Goal: Task Accomplishment & Management: Use online tool/utility

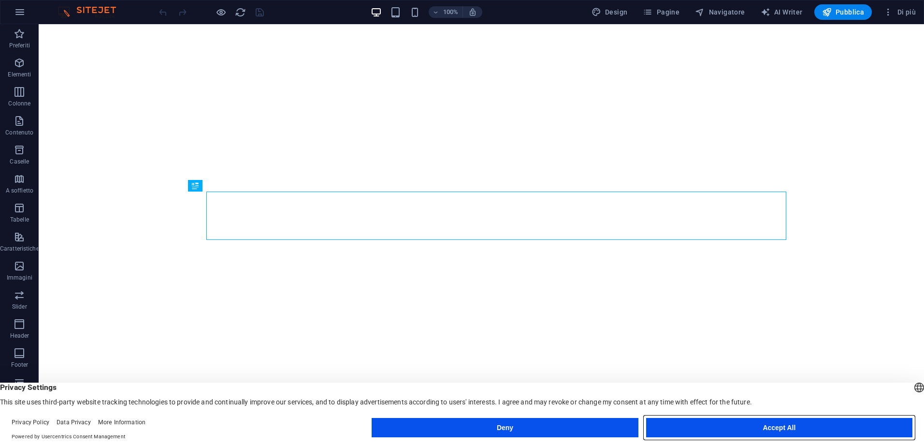
click at [797, 425] on button "Accept All" at bounding box center [779, 427] width 266 height 19
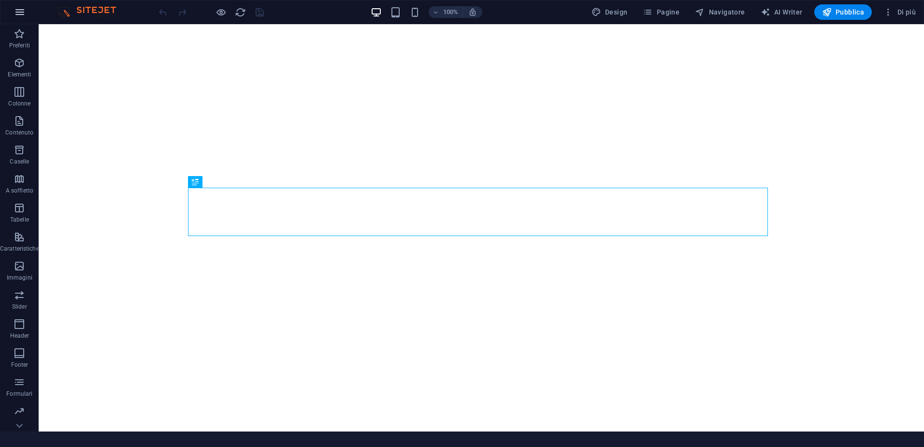
click at [25, 12] on icon "button" at bounding box center [20, 12] width 12 height 12
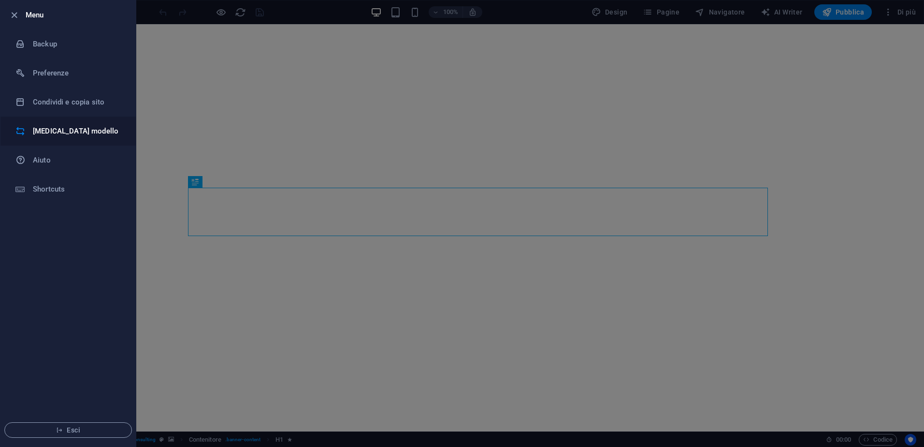
click at [76, 130] on h6 "[MEDICAL_DATA] modello" at bounding box center [77, 131] width 89 height 12
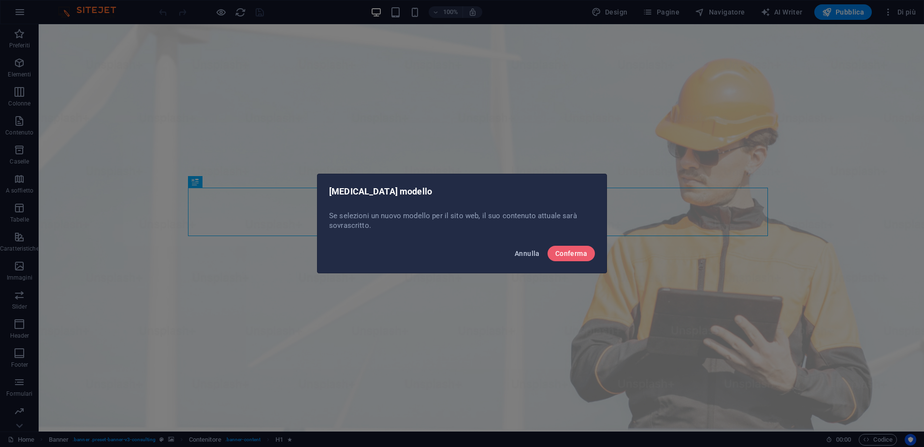
click at [527, 260] on button "Annulla" at bounding box center [527, 253] width 33 height 15
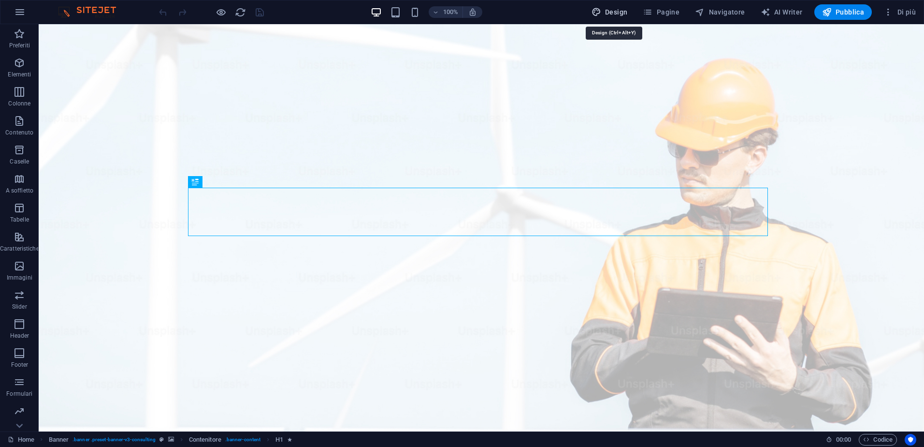
click at [601, 12] on icon "button" at bounding box center [597, 12] width 10 height 10
select select "px"
select select "400"
select select "px"
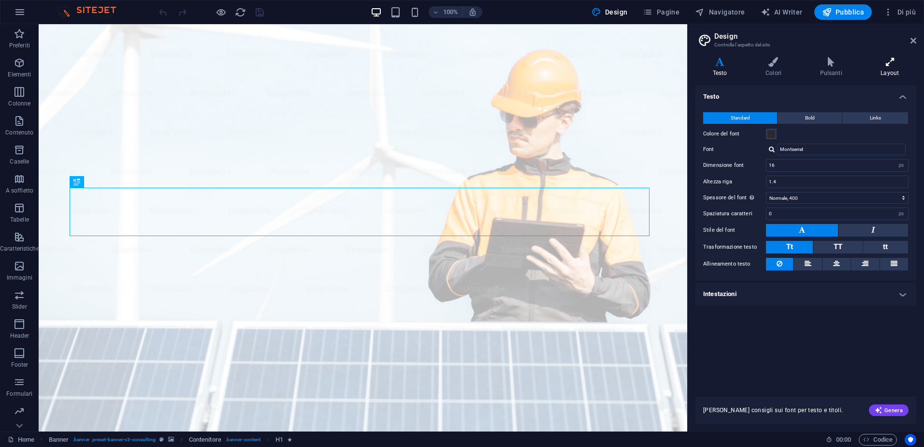
click at [895, 74] on h4 "Layout" at bounding box center [890, 67] width 53 height 20
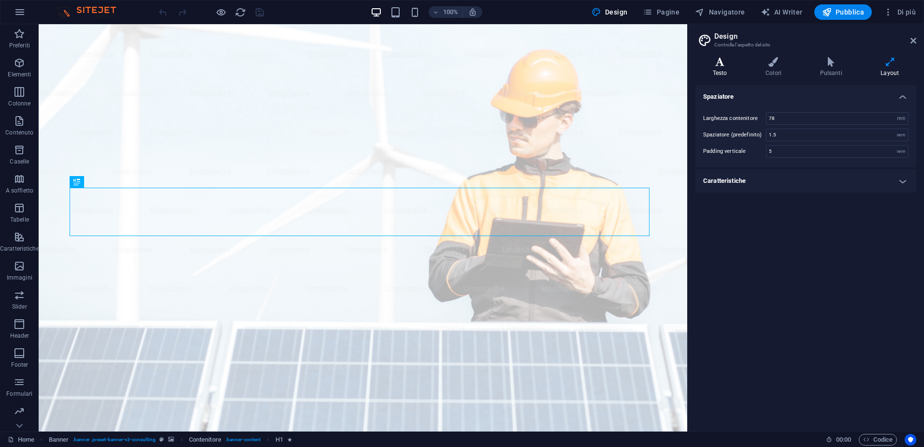
click at [725, 70] on h4 "Testo" at bounding box center [722, 67] width 53 height 20
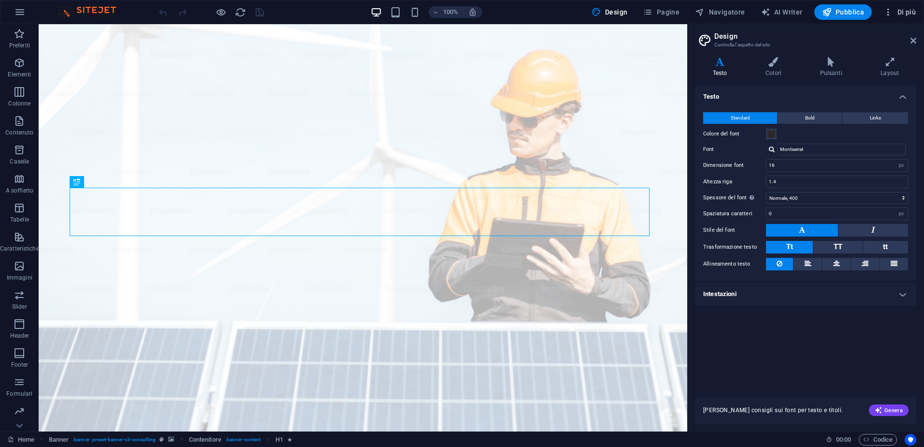
click at [906, 15] on span "Di più" at bounding box center [900, 12] width 32 height 10
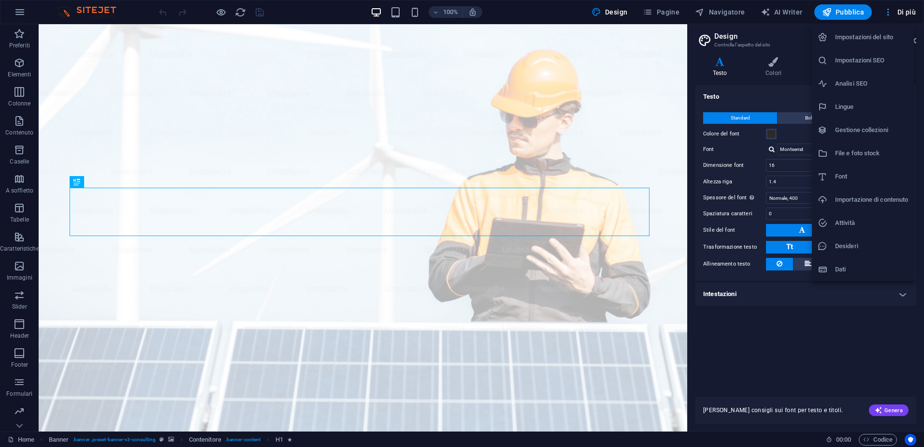
click at [906, 15] on div at bounding box center [462, 223] width 924 height 447
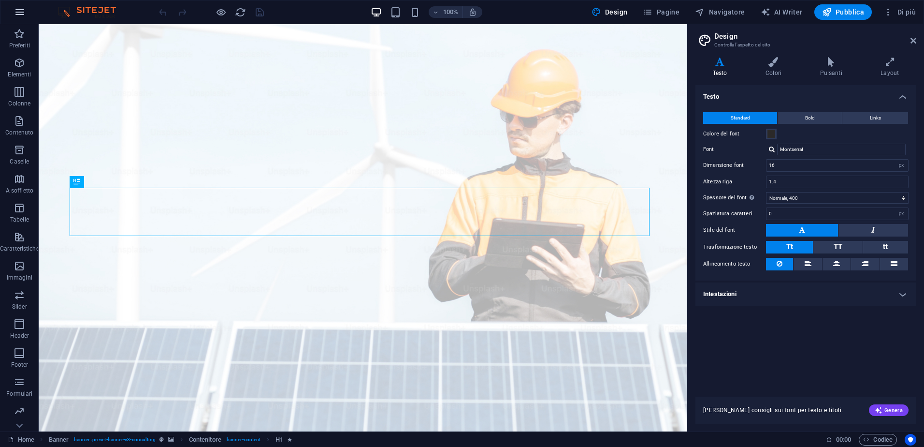
click at [21, 12] on icon "button" at bounding box center [20, 12] width 12 height 12
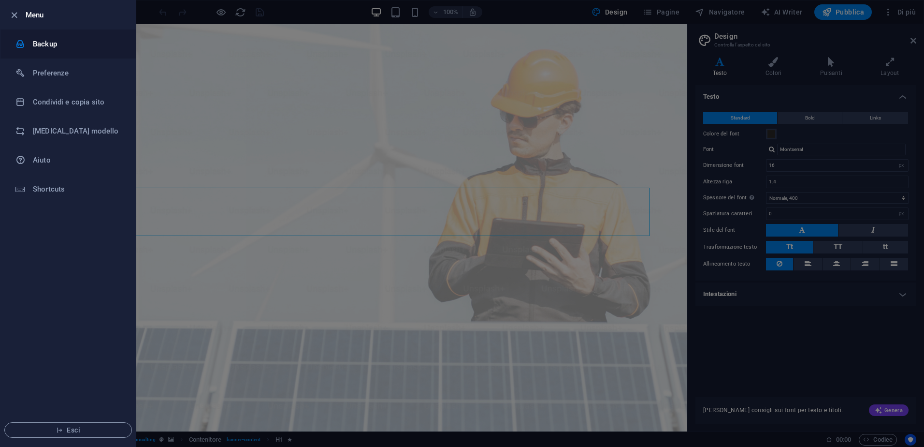
click at [44, 43] on h6 "Backup" at bounding box center [77, 44] width 89 height 12
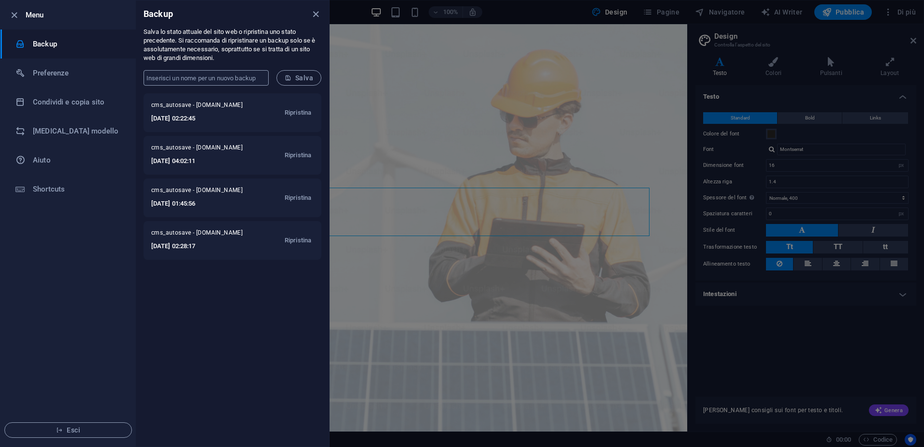
click at [247, 73] on input "text" at bounding box center [206, 77] width 125 height 15
type input "PRE CAMBIO MODELLO"
click at [293, 73] on button "Salva" at bounding box center [299, 77] width 45 height 15
click at [314, 13] on icon "close" at bounding box center [315, 14] width 11 height 11
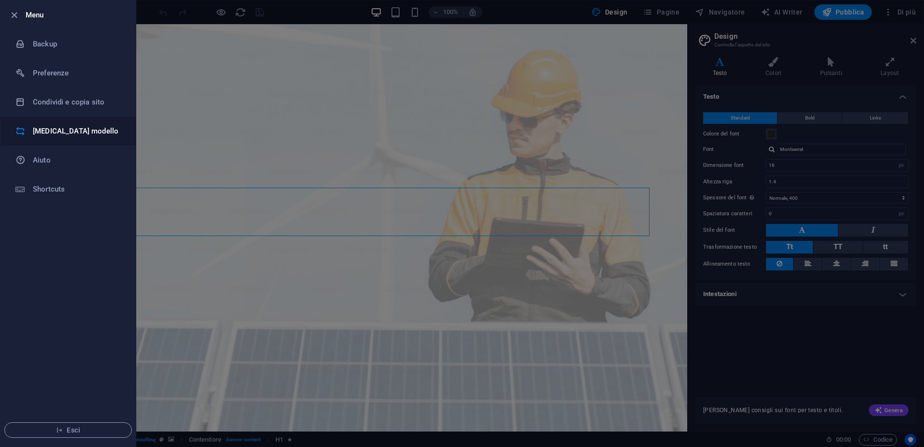
click at [59, 123] on li "[MEDICAL_DATA] modello" at bounding box center [67, 131] width 135 height 29
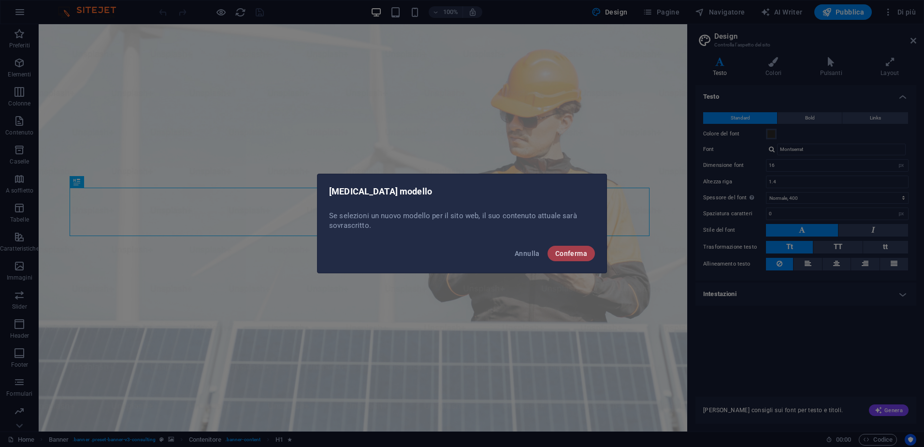
click at [567, 255] on span "Conferma" at bounding box center [572, 253] width 32 height 8
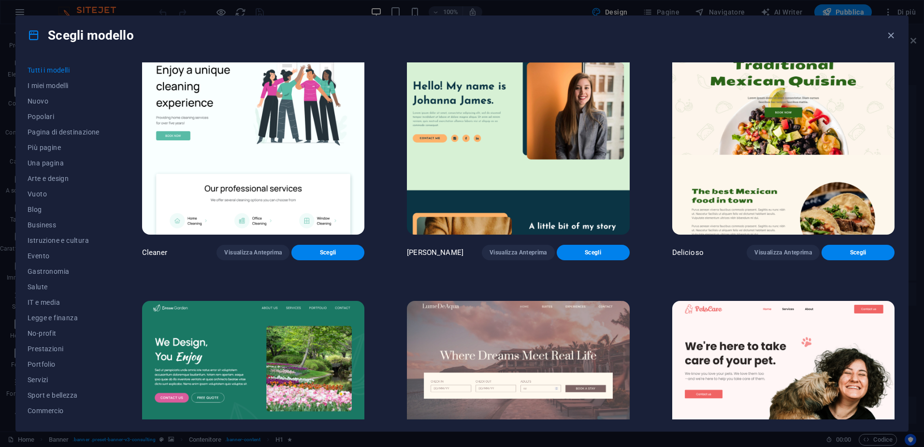
scroll to position [2224, 0]
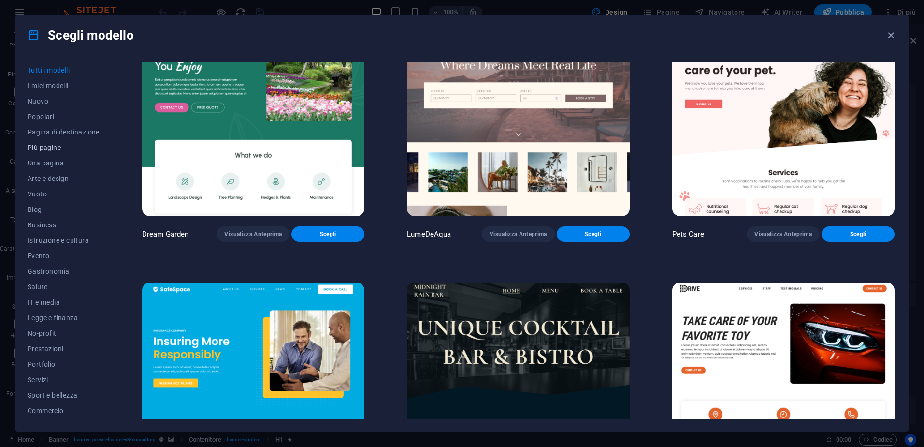
click at [45, 145] on span "Più pagine" at bounding box center [64, 148] width 72 height 8
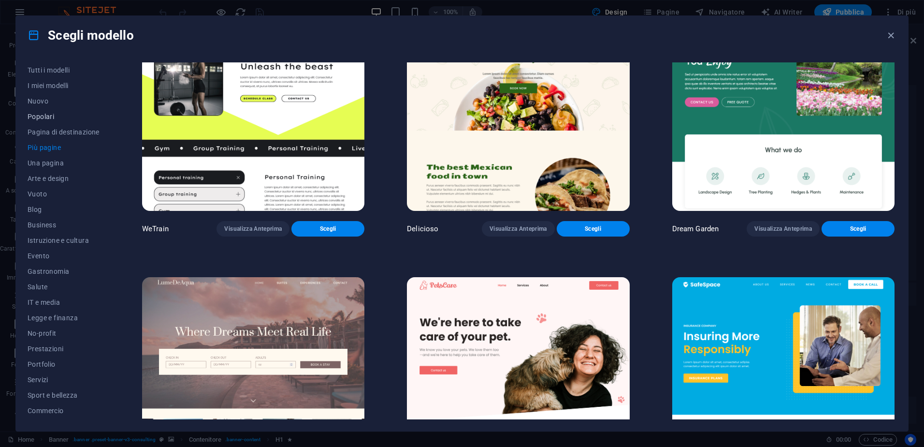
click at [52, 117] on span "Popolari" at bounding box center [64, 117] width 72 height 8
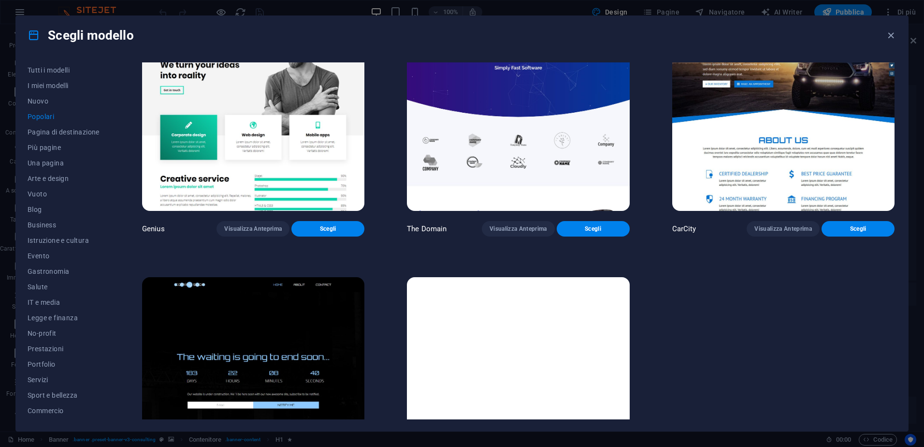
scroll to position [1225, 0]
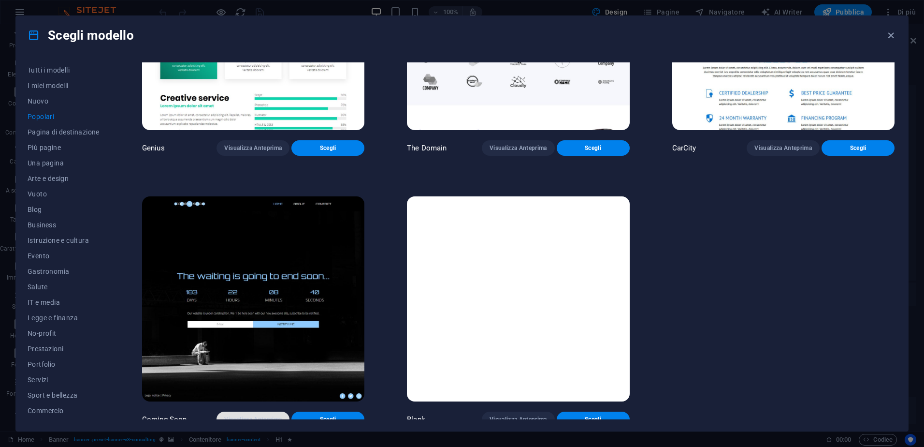
click at [263, 415] on span "Visualizza Anteprima" at bounding box center [253, 419] width 58 height 8
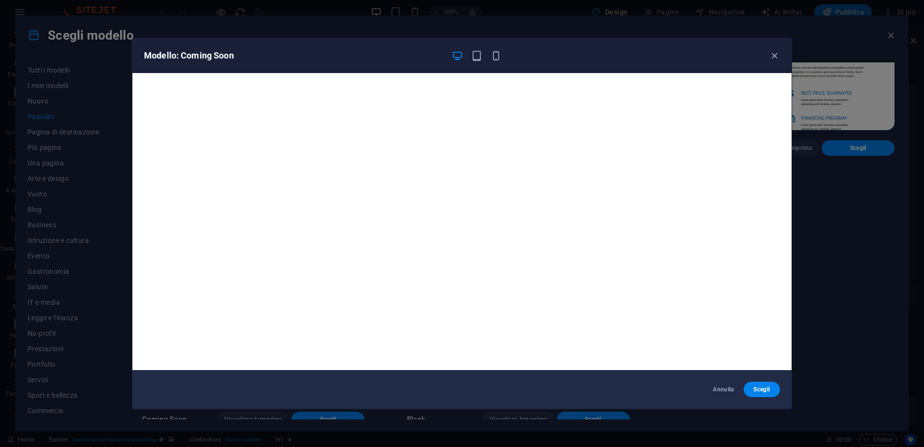
scroll to position [2, 0]
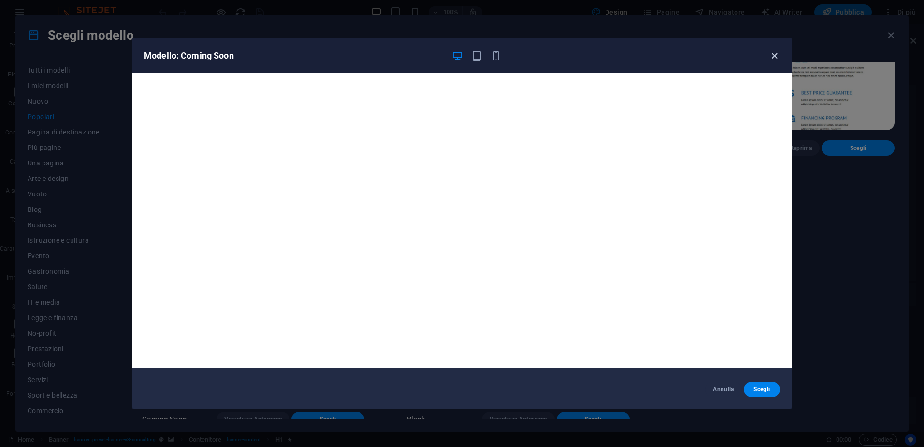
click at [771, 56] on icon "button" at bounding box center [774, 55] width 11 height 11
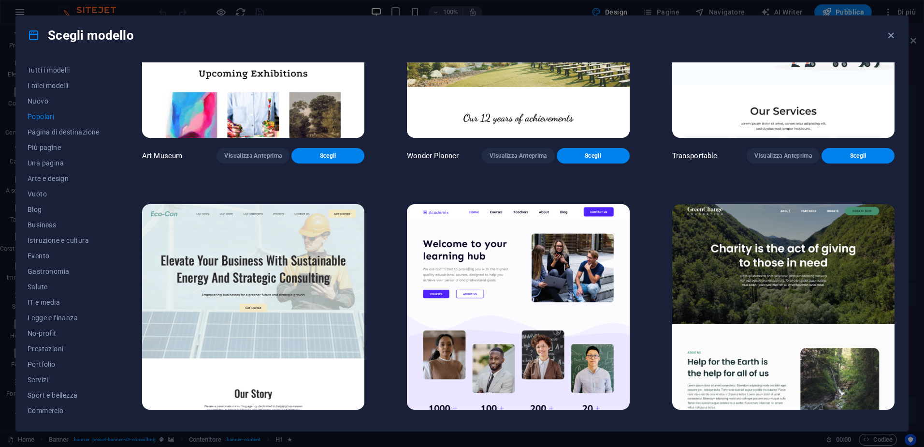
scroll to position [258, 0]
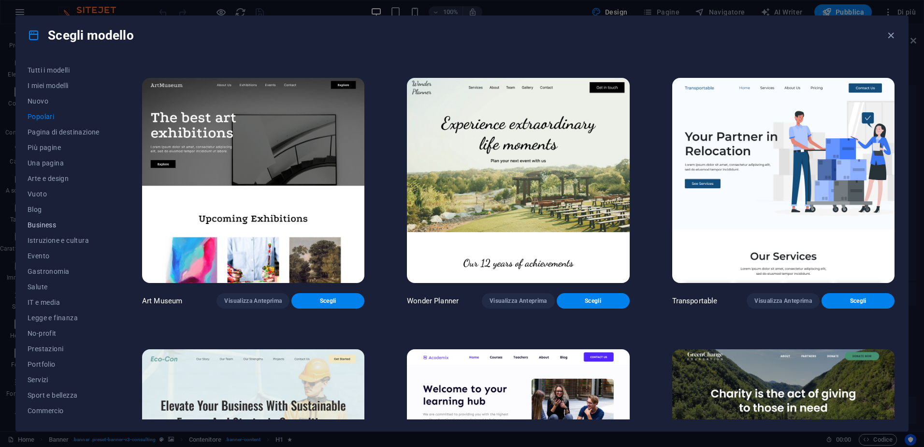
click at [48, 228] on span "Business" at bounding box center [64, 225] width 72 height 8
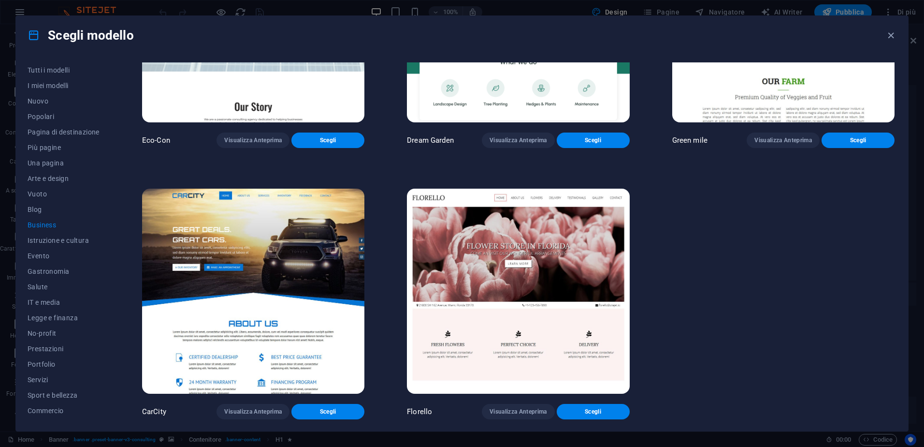
scroll to position [0, 0]
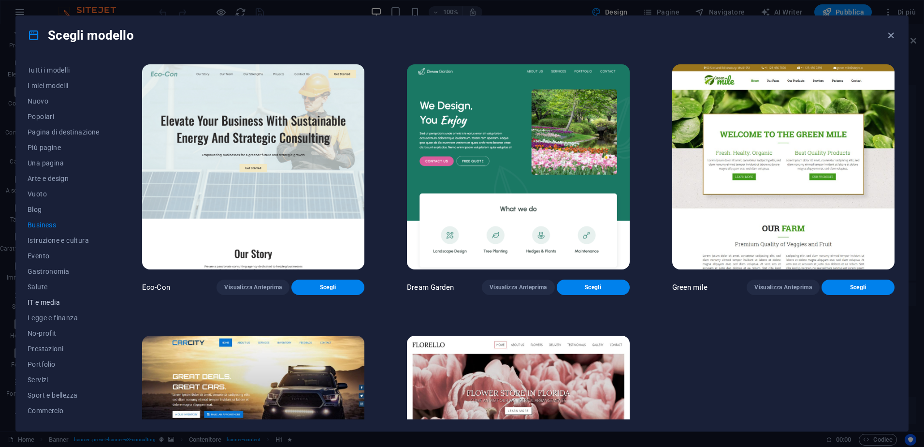
click at [58, 301] on span "IT e media" at bounding box center [64, 302] width 72 height 8
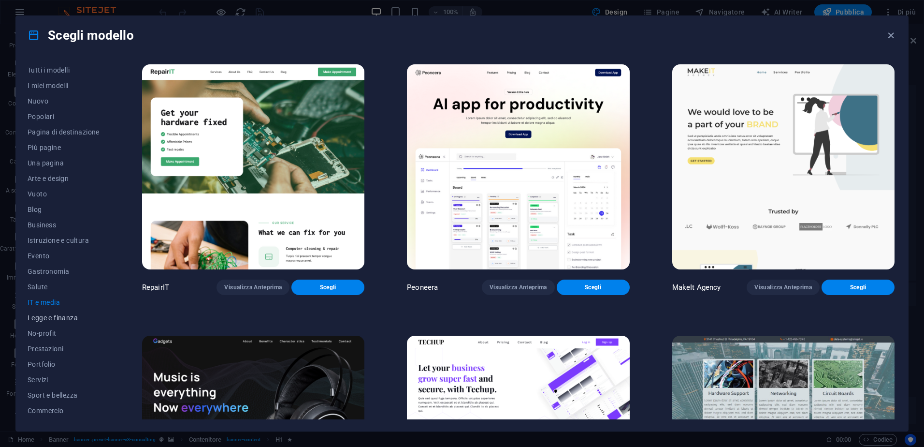
scroll to position [30, 0]
click at [62, 315] on span "Prestazioni" at bounding box center [64, 319] width 72 height 8
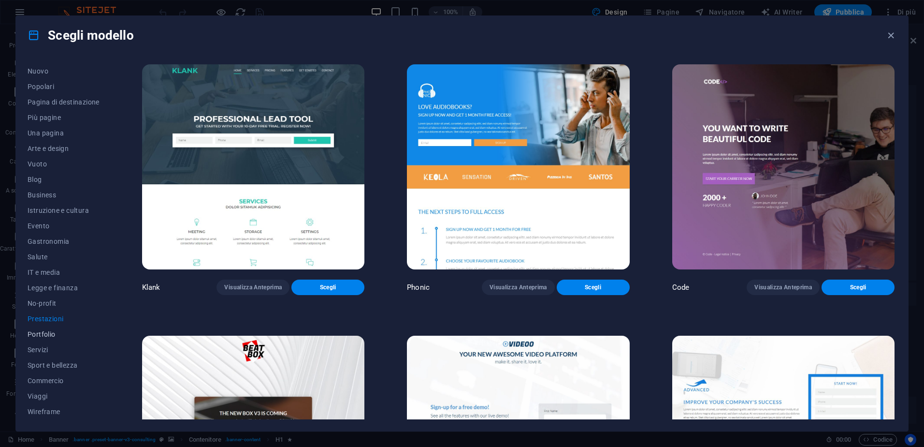
click at [47, 335] on span "Portfolio" at bounding box center [64, 334] width 72 height 8
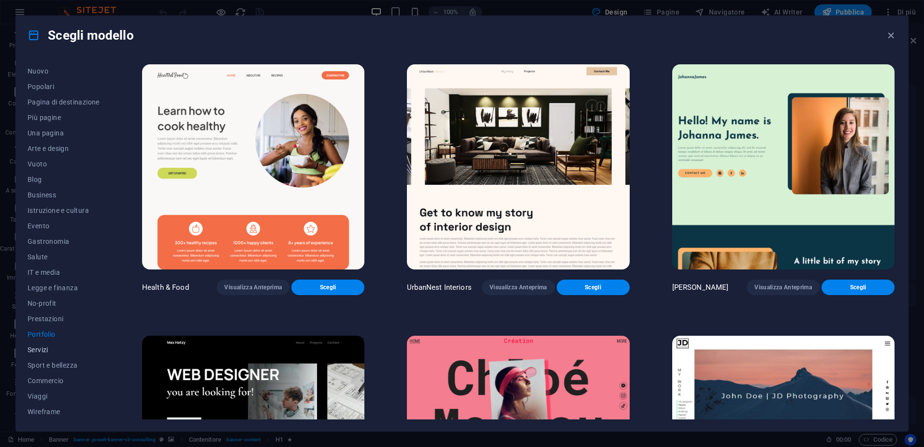
click at [42, 348] on span "Servizi" at bounding box center [64, 350] width 72 height 8
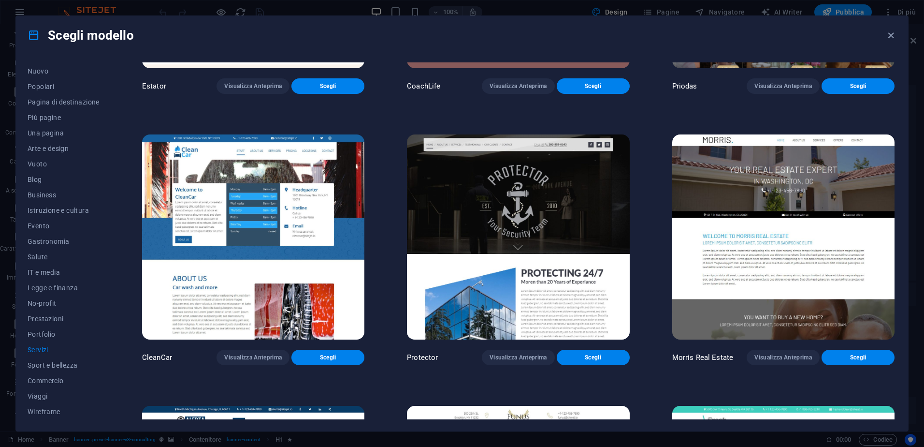
scroll to position [1064, 0]
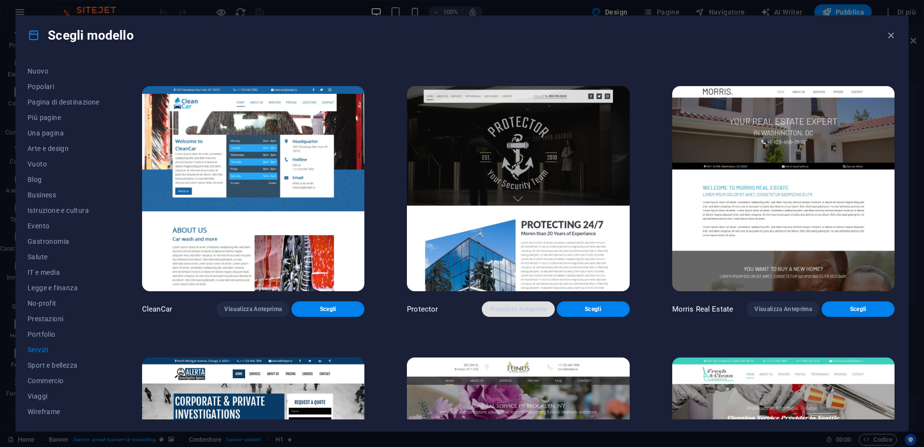
click at [497, 305] on span "Visualizza Anteprima" at bounding box center [519, 309] width 58 height 8
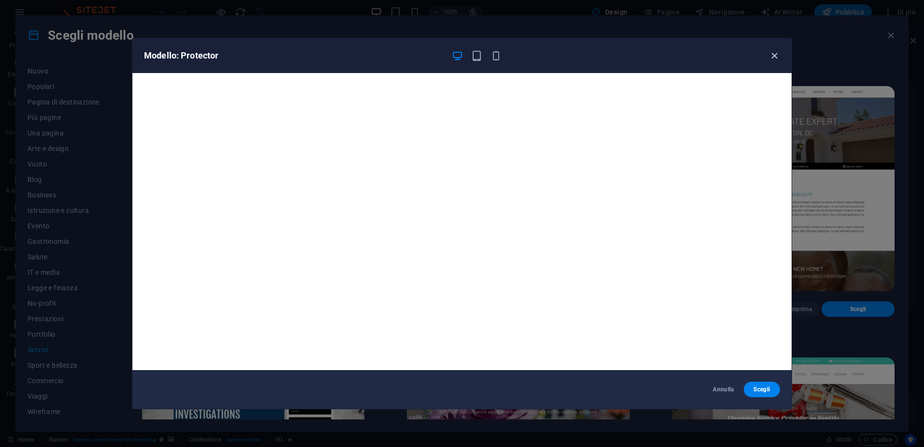
click at [771, 58] on icon "button" at bounding box center [774, 55] width 11 height 11
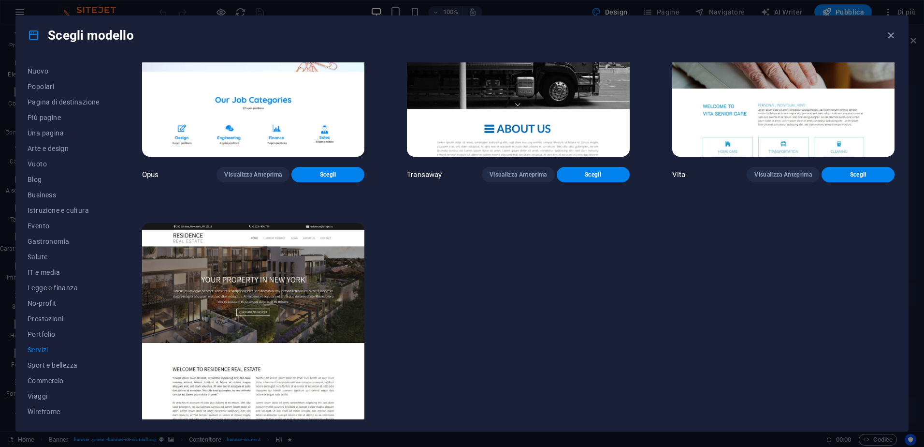
scroll to position [1765, 0]
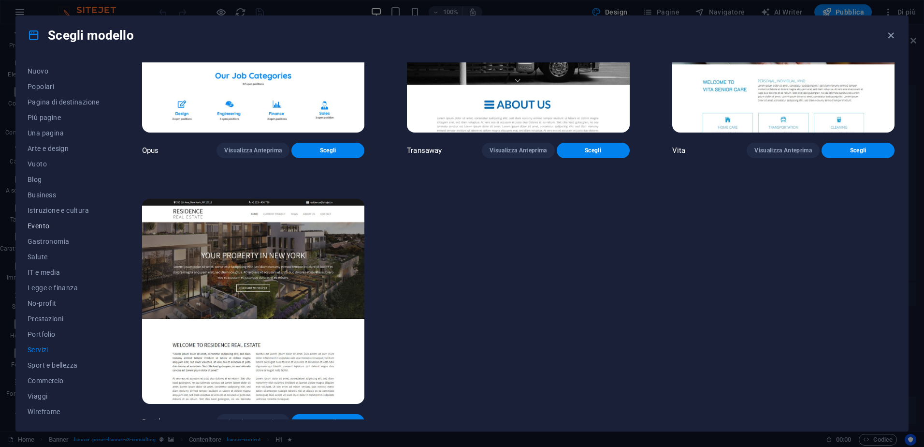
click at [43, 225] on span "Evento" at bounding box center [64, 226] width 72 height 8
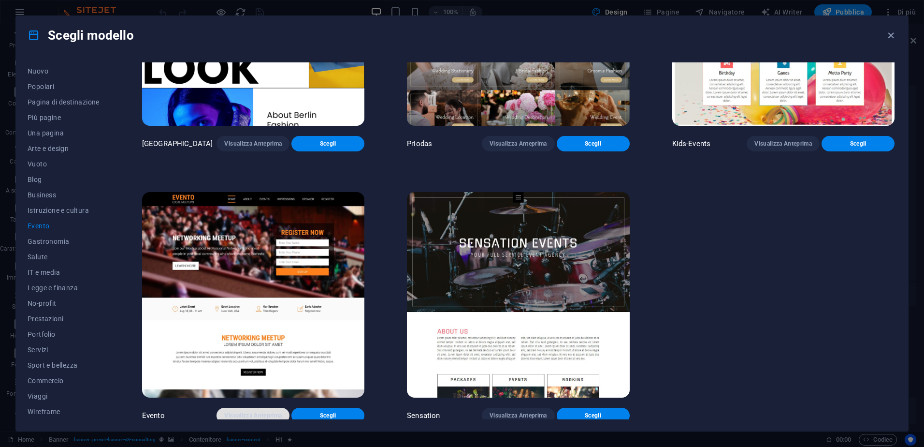
click at [257, 412] on span "Visualizza Anteprima" at bounding box center [253, 415] width 58 height 8
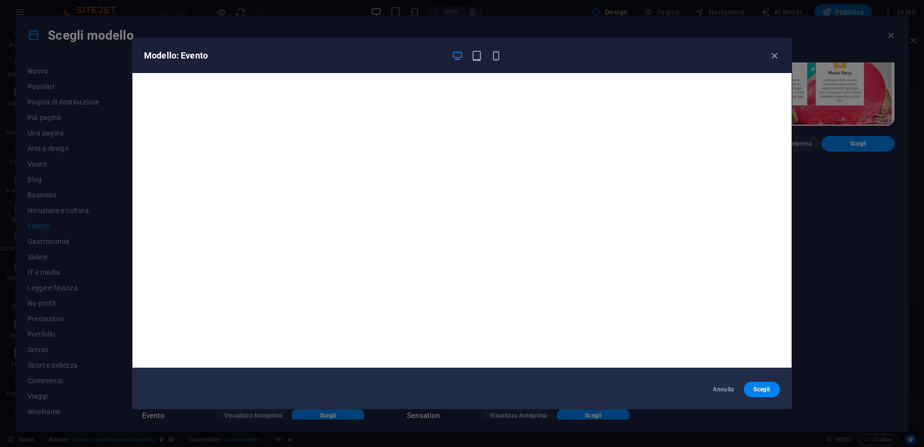
scroll to position [0, 0]
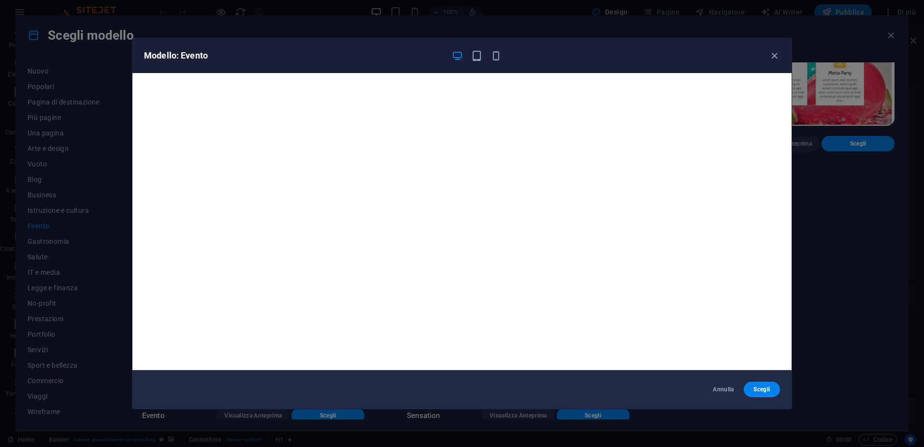
drag, startPoint x: 362, startPoint y: 171, endPoint x: 376, endPoint y: 56, distance: 115.5
click at [376, 56] on h6 "Modello: Evento" at bounding box center [294, 56] width 300 height 12
click at [381, 46] on div "Modello: Evento" at bounding box center [462, 55] width 660 height 35
drag, startPoint x: 381, startPoint y: 46, endPoint x: 413, endPoint y: 378, distance: 332.8
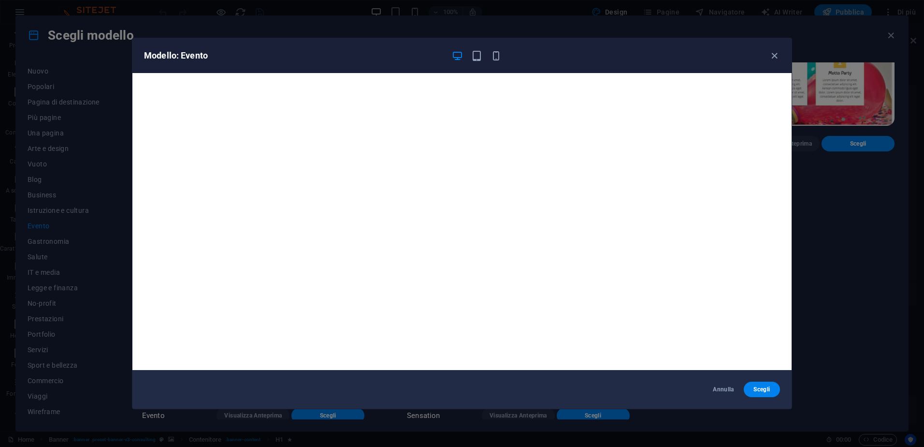
click at [636, 12] on div "Modello: Evento Annulla Scegli" at bounding box center [462, 223] width 924 height 447
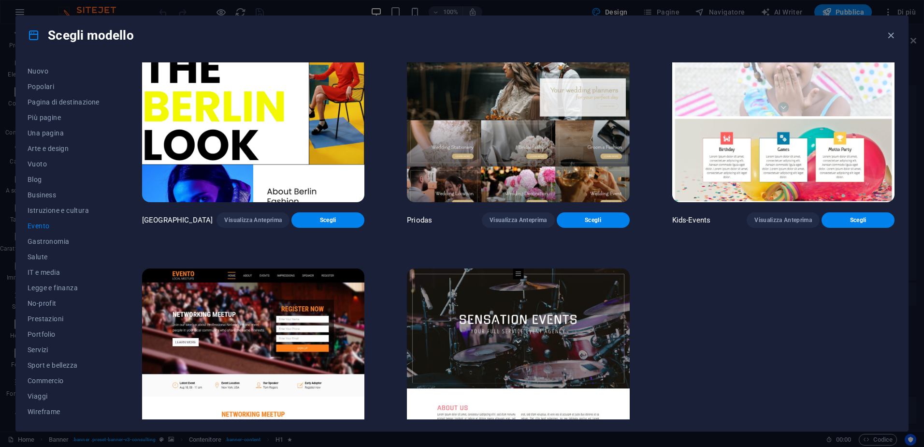
scroll to position [415, 0]
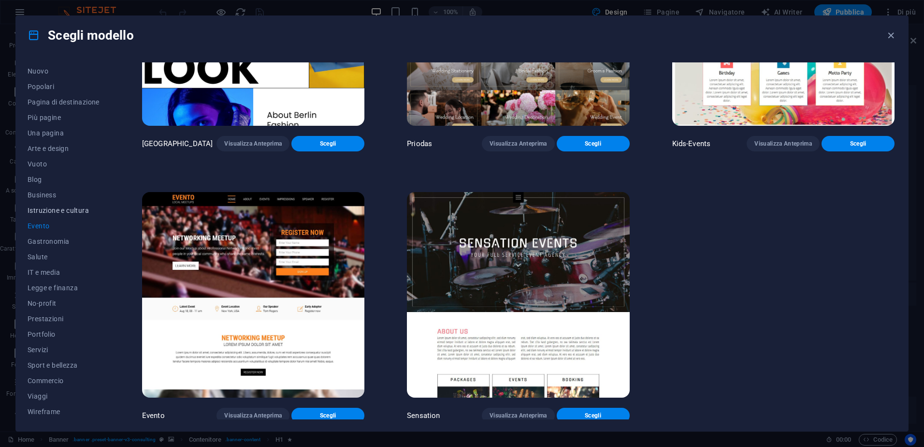
click at [69, 210] on span "Istruzione e cultura" at bounding box center [64, 210] width 72 height 8
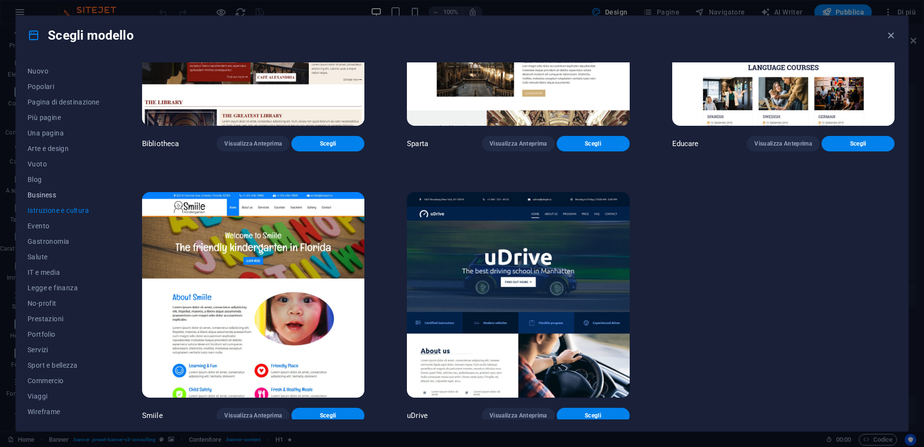
click at [44, 196] on span "Business" at bounding box center [64, 195] width 72 height 8
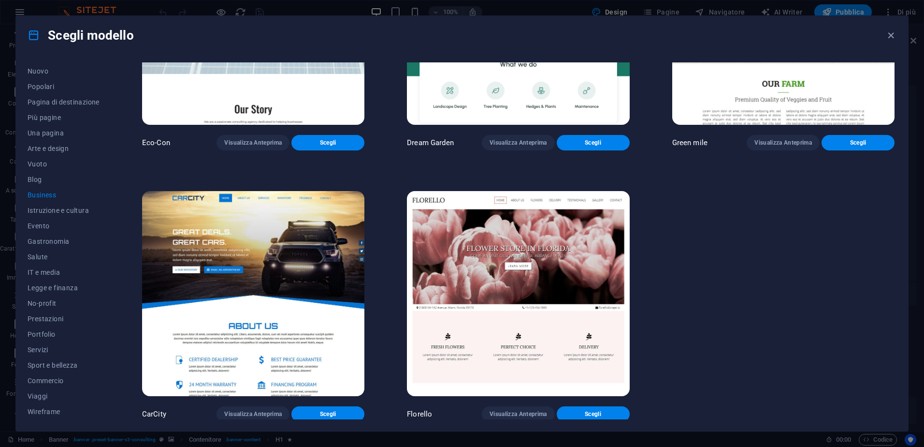
scroll to position [0, 0]
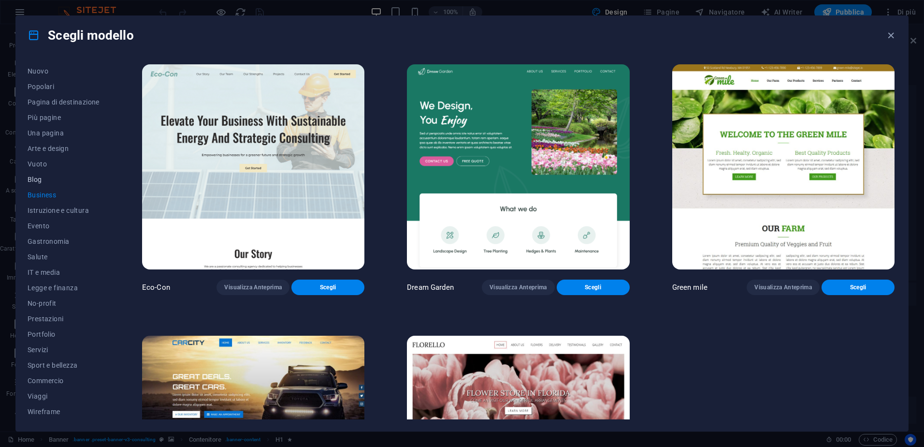
click at [38, 181] on span "Blog" at bounding box center [64, 180] width 72 height 8
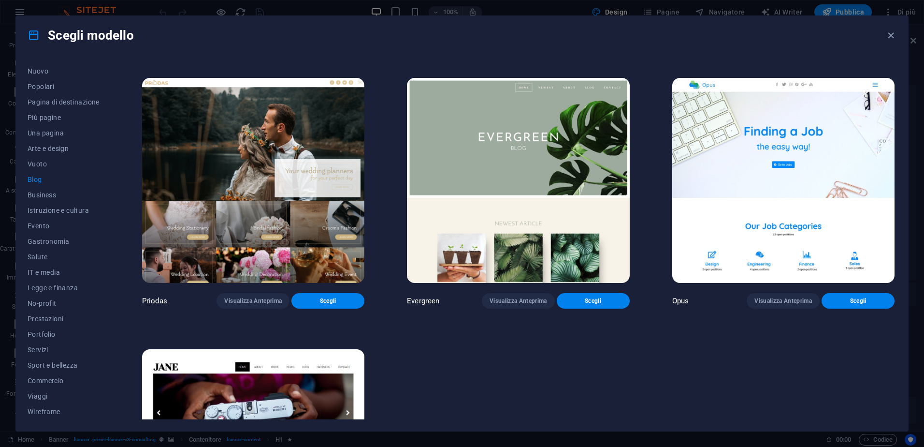
scroll to position [2035, 0]
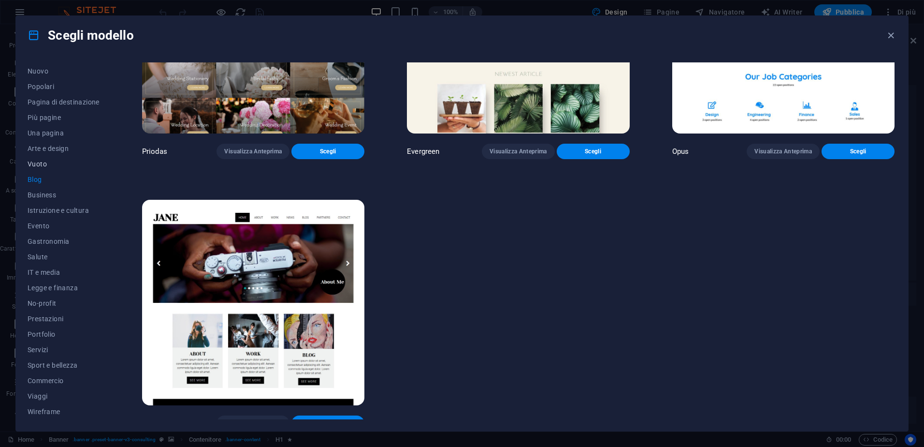
click at [43, 163] on span "Vuoto" at bounding box center [64, 164] width 72 height 8
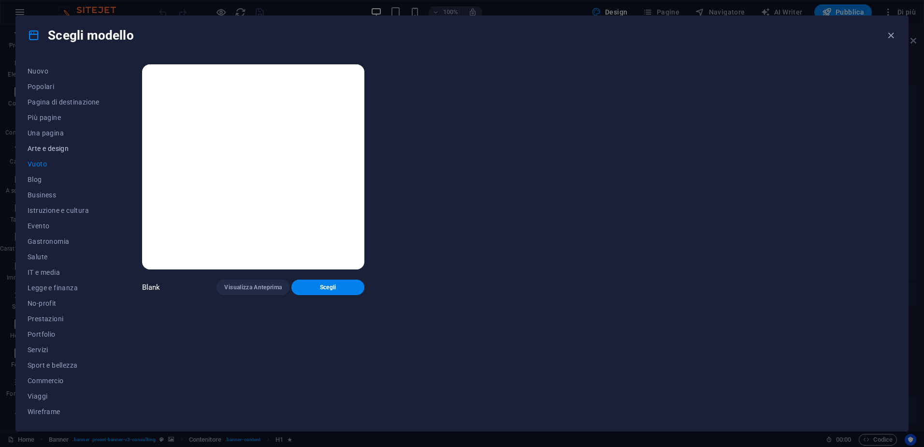
click at [54, 146] on span "Arte e design" at bounding box center [64, 149] width 72 height 8
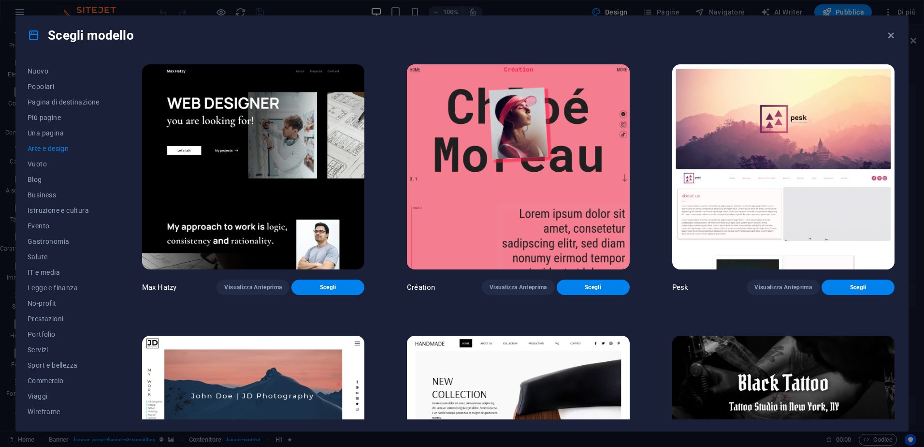
scroll to position [290, 0]
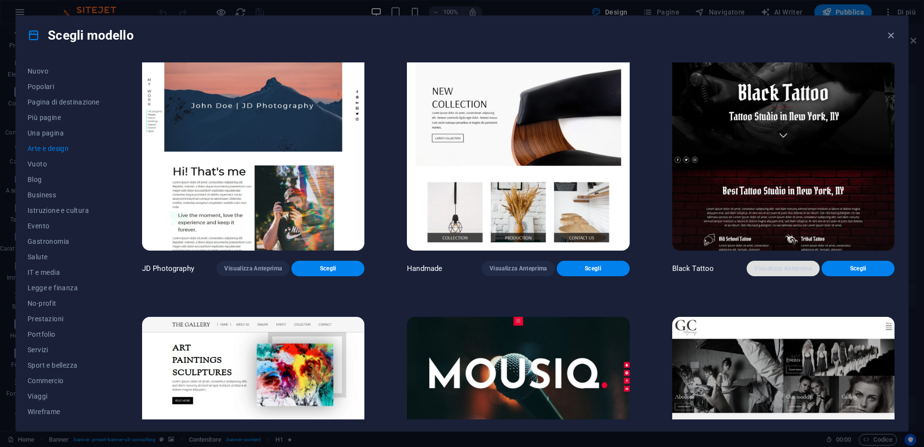
click at [792, 264] on span "Visualizza Anteprima" at bounding box center [784, 268] width 58 height 8
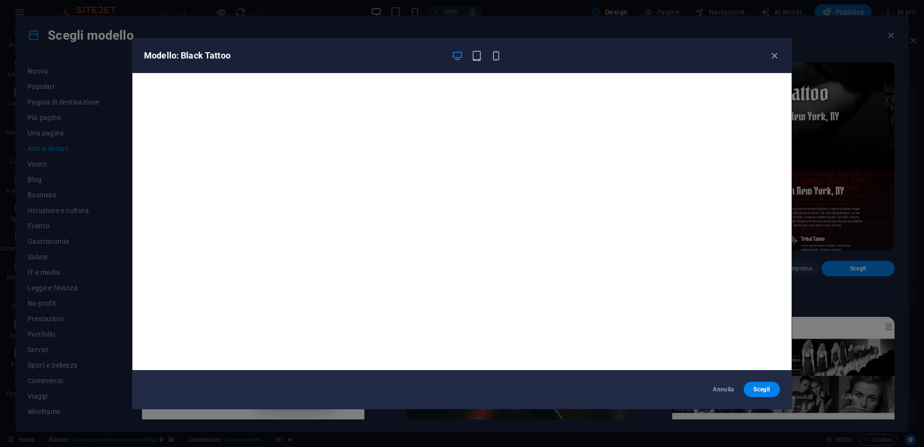
click at [642, 13] on div "Modello: Black Tattoo Annulla Scegli" at bounding box center [462, 223] width 924 height 447
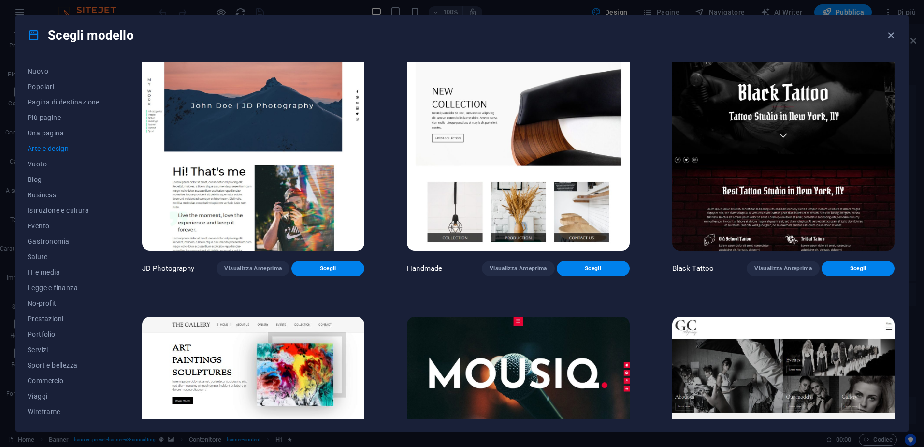
click at [642, 13] on div "Scegli modello Tutti i modelli I miei modelli Nuovo Popolari Pagina di destinaz…" at bounding box center [462, 223] width 924 height 447
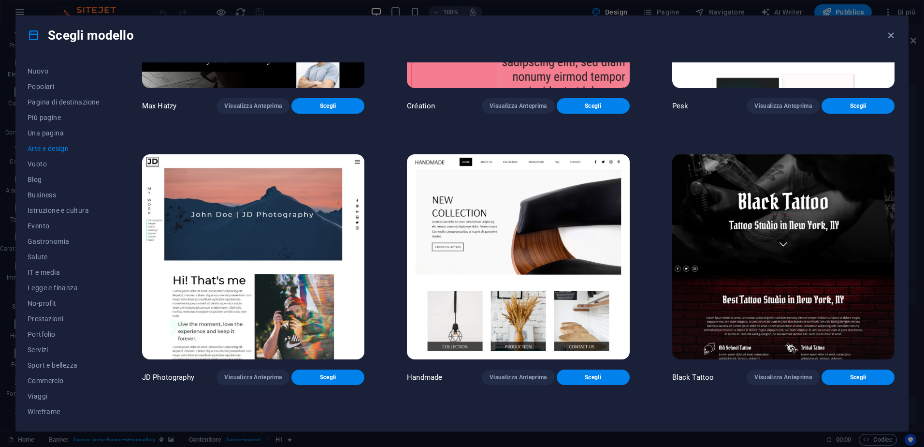
scroll to position [0, 0]
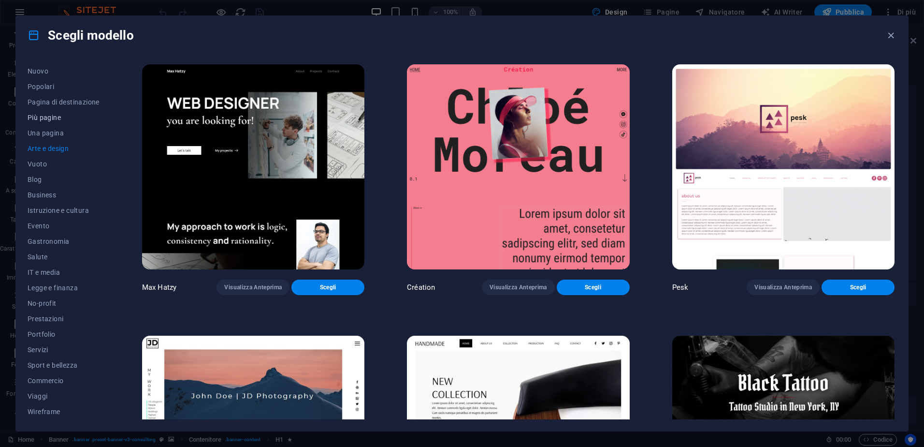
click at [47, 117] on span "Più pagine" at bounding box center [64, 118] width 72 height 8
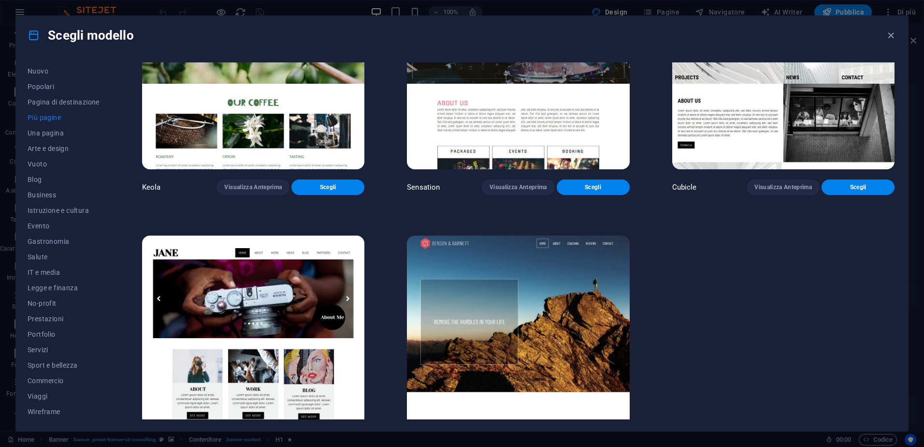
scroll to position [5820, 0]
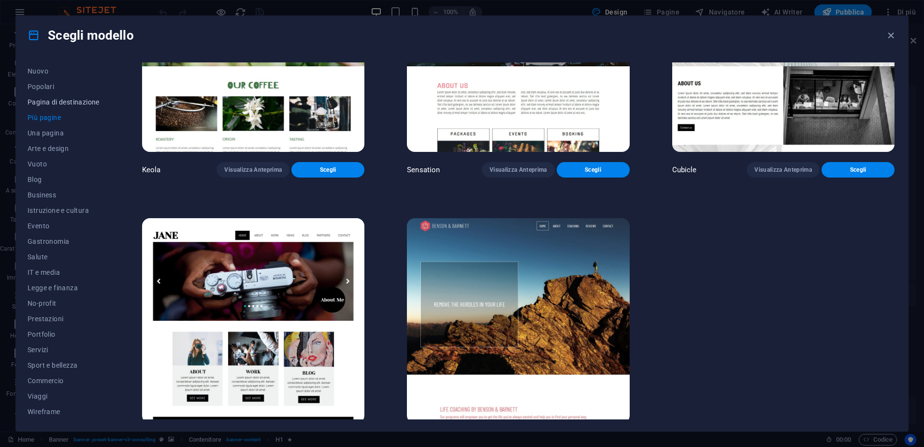
click at [70, 103] on span "Pagina di destinazione" at bounding box center [64, 102] width 72 height 8
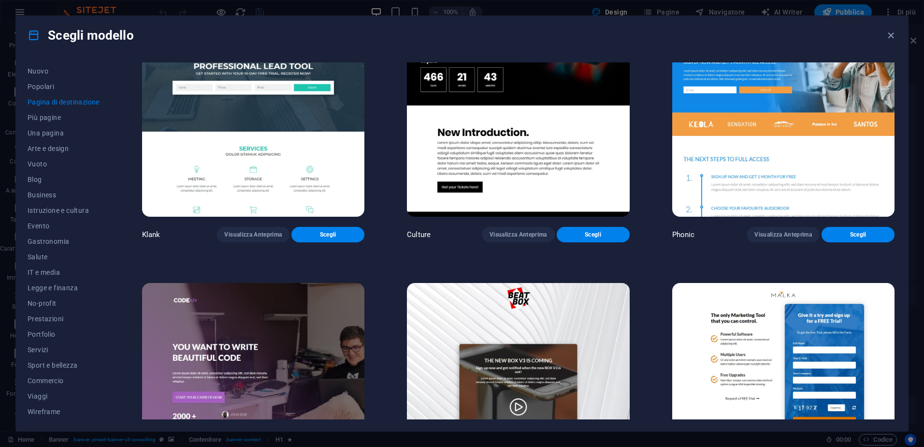
scroll to position [0, 0]
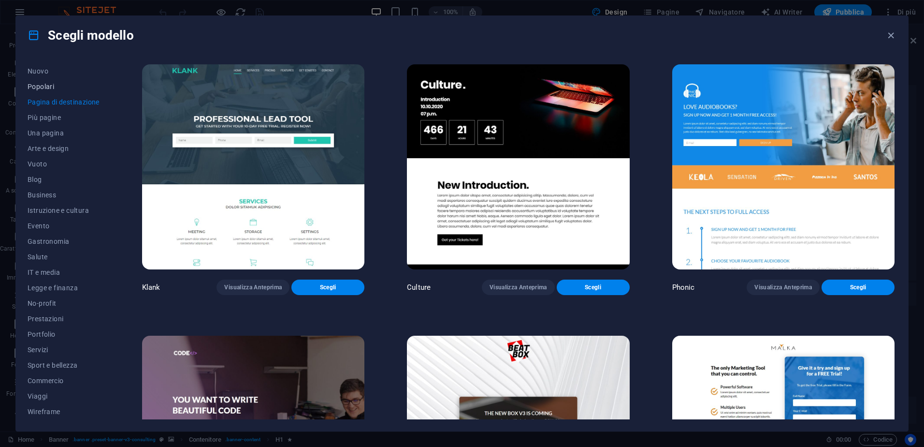
click at [54, 86] on span "Popolari" at bounding box center [64, 87] width 72 height 8
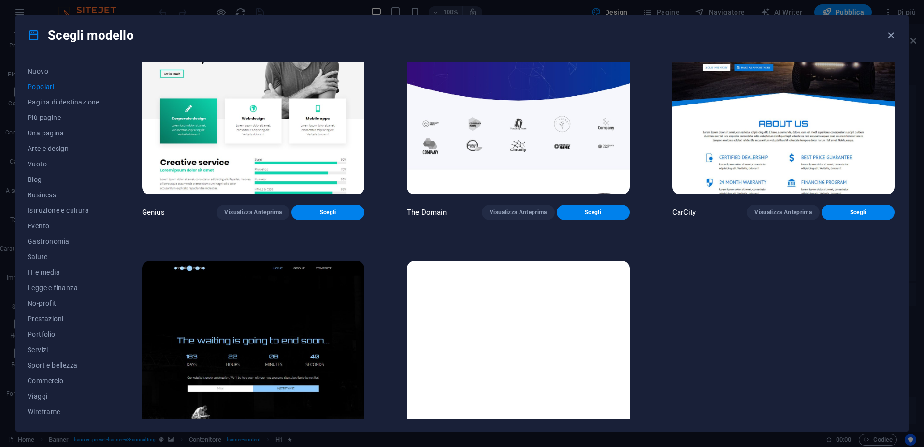
scroll to position [1225, 0]
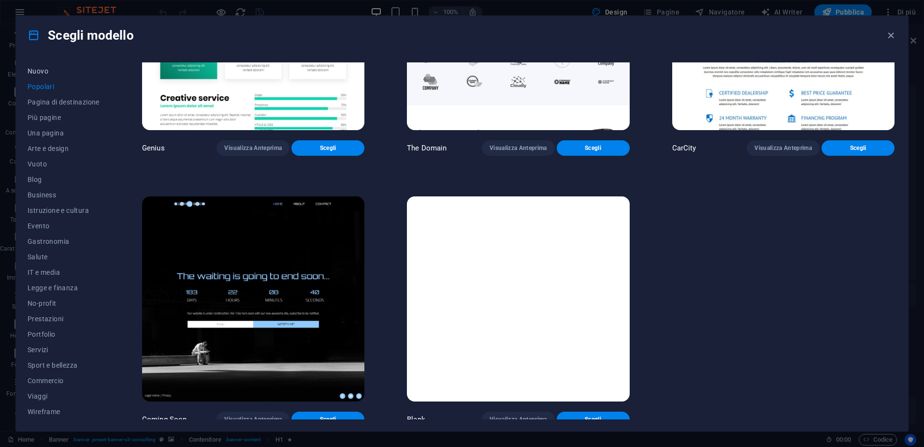
click at [40, 70] on span "Nuovo" at bounding box center [64, 71] width 72 height 8
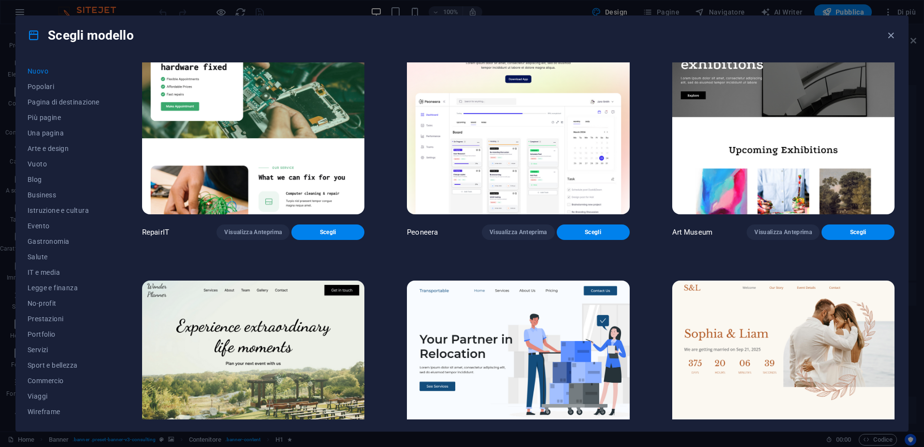
scroll to position [0, 0]
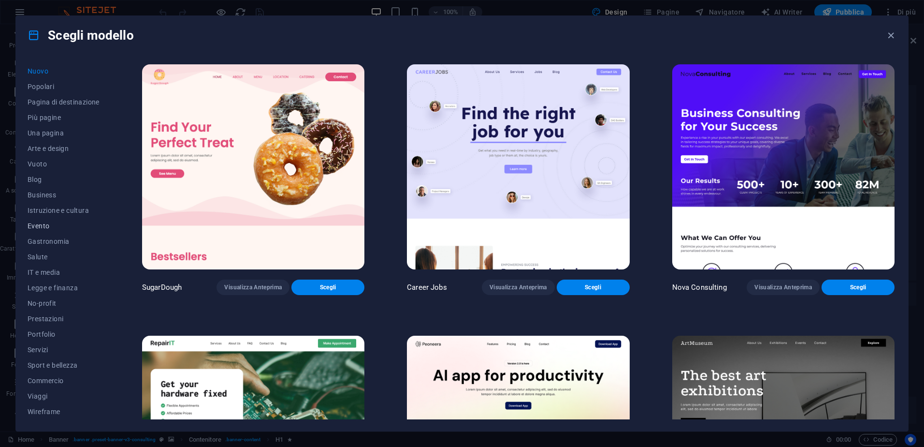
click at [44, 225] on span "Evento" at bounding box center [64, 226] width 72 height 8
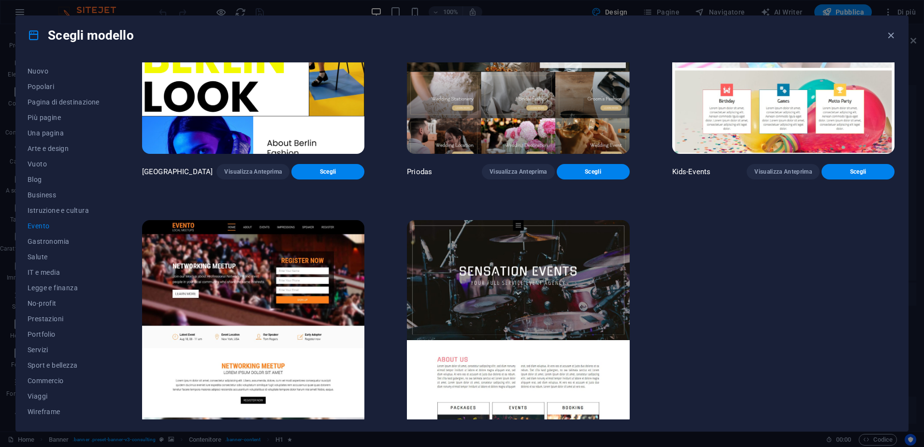
scroll to position [415, 0]
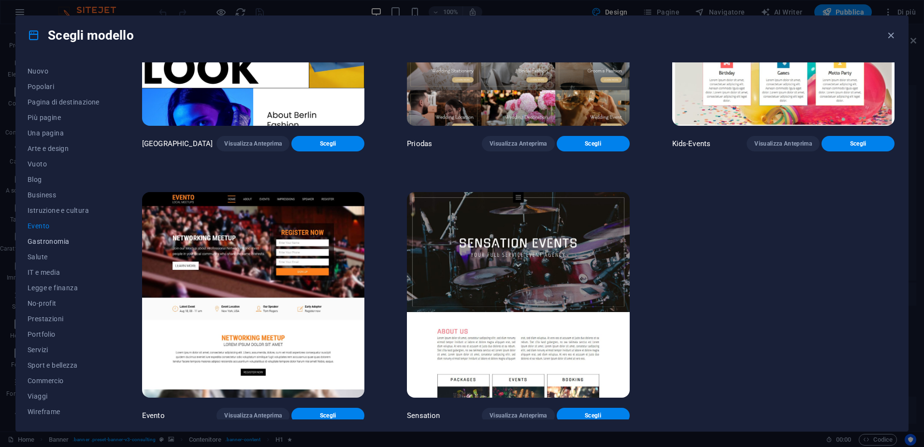
click at [47, 241] on span "Gastronomia" at bounding box center [64, 241] width 72 height 8
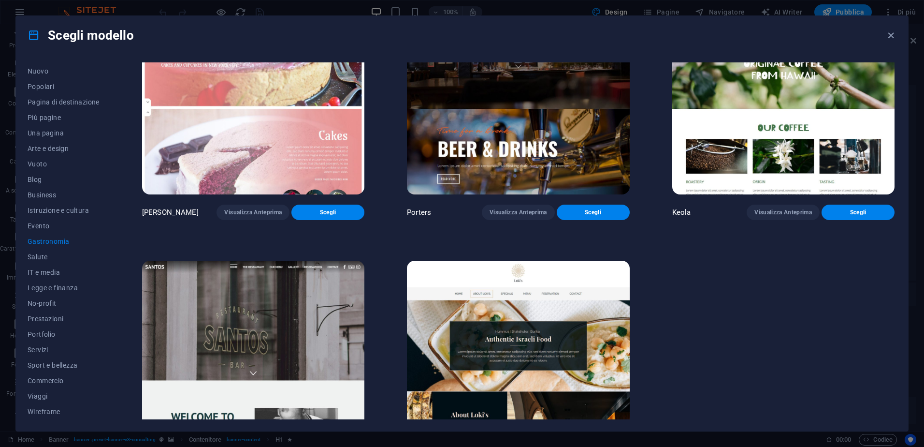
scroll to position [1225, 0]
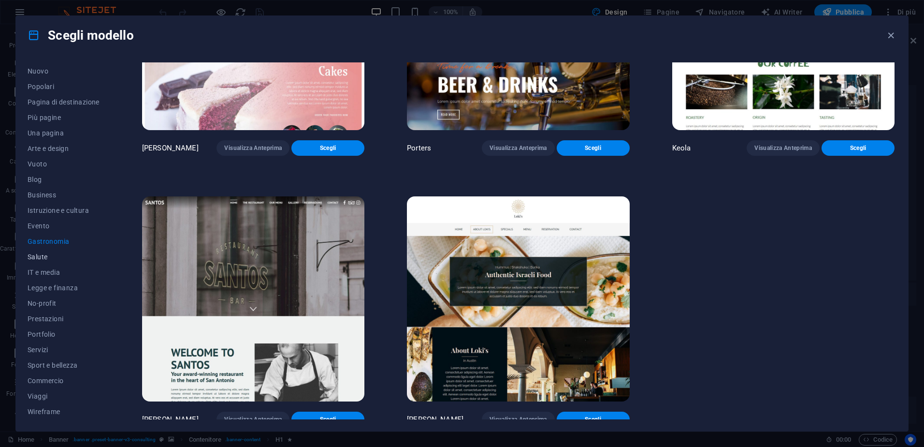
click at [40, 260] on span "Salute" at bounding box center [64, 257] width 72 height 8
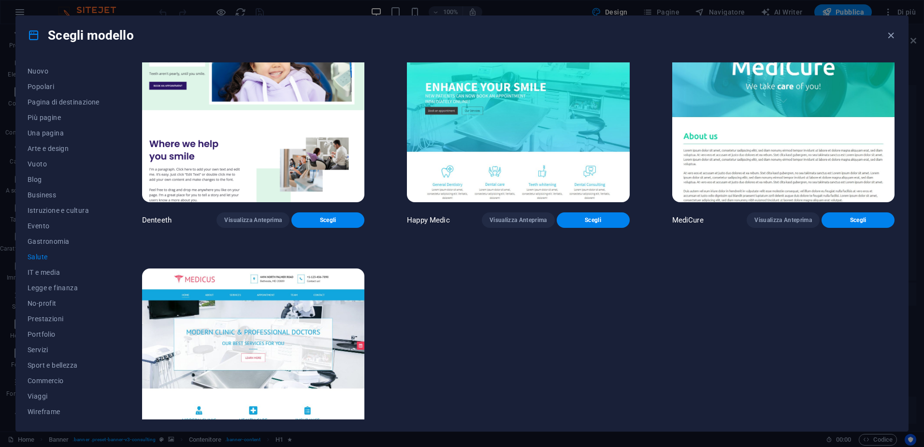
scroll to position [415, 0]
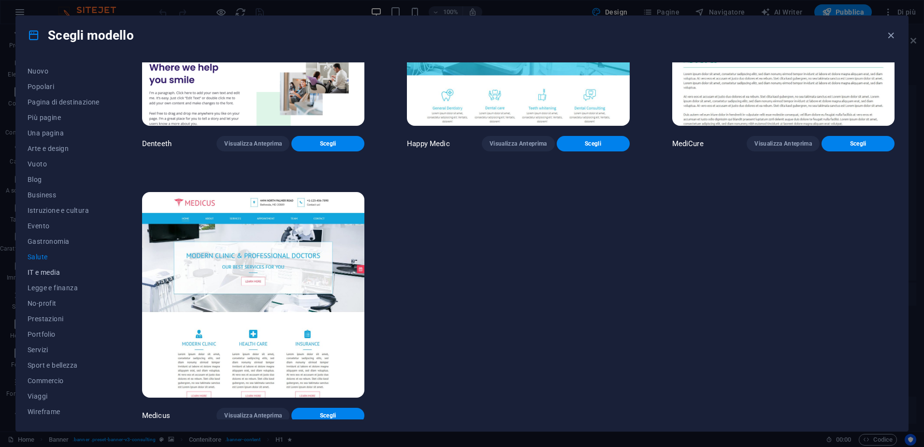
click at [60, 271] on span "IT e media" at bounding box center [64, 272] width 72 height 8
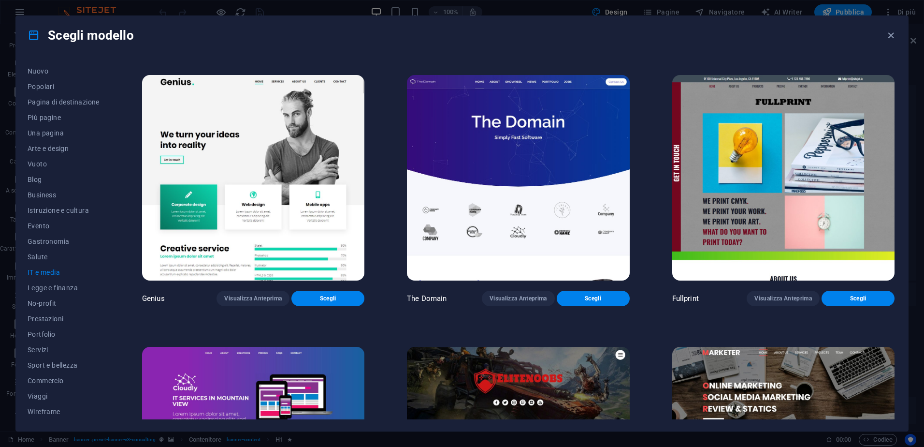
scroll to position [685, 0]
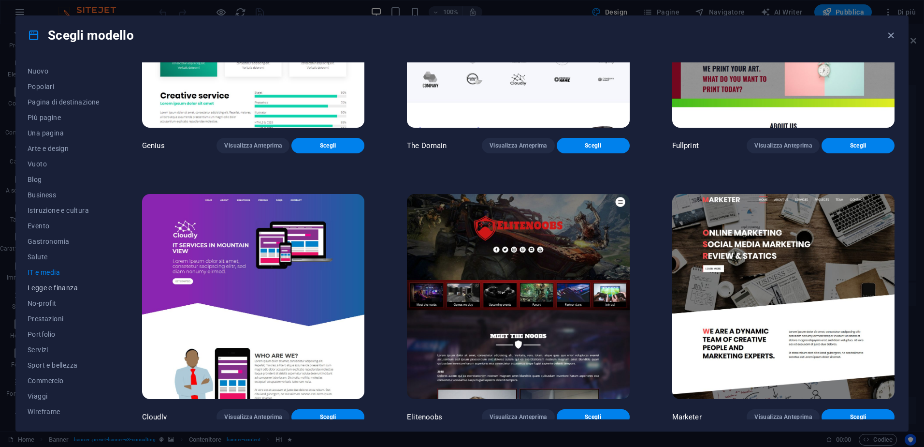
click at [55, 293] on button "Legge e finanza" at bounding box center [64, 287] width 72 height 15
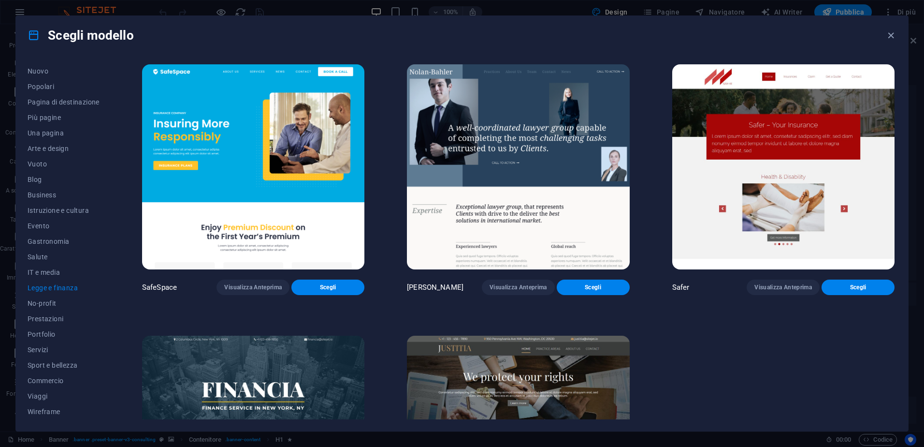
scroll to position [145, 0]
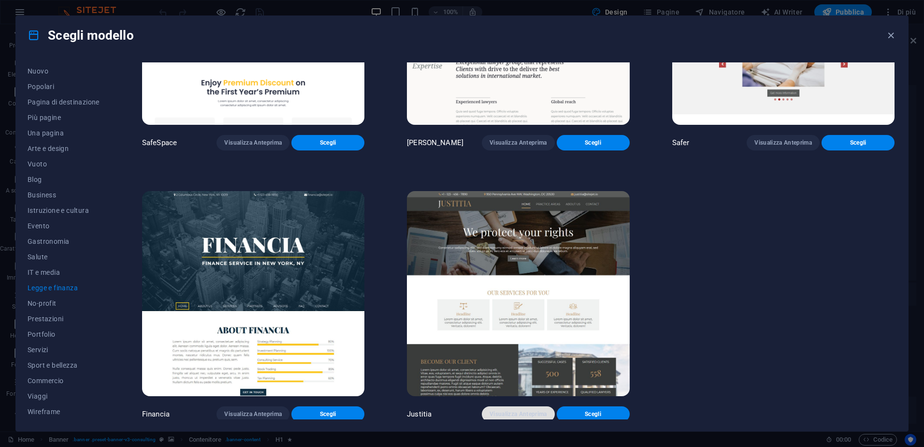
click at [502, 414] on span "Visualizza Anteprima" at bounding box center [519, 414] width 58 height 8
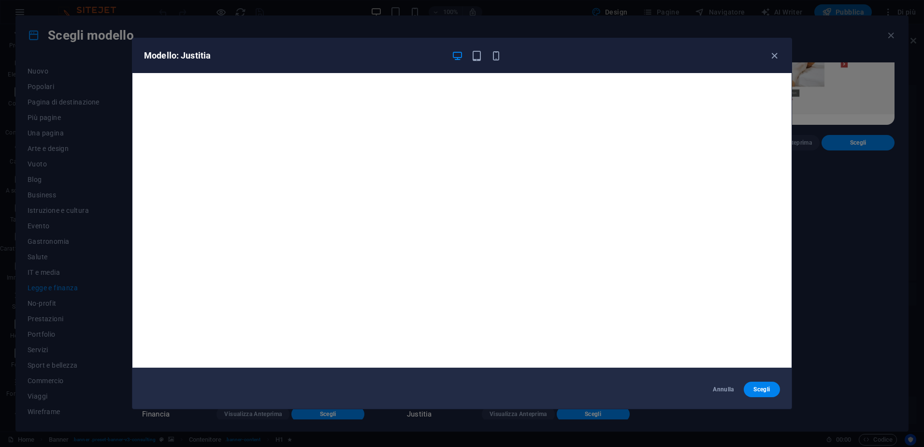
scroll to position [0, 0]
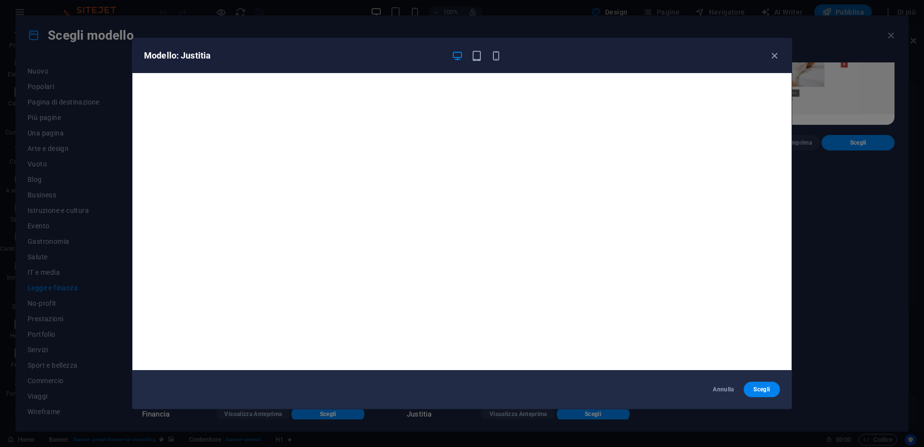
click at [256, 18] on div "Modello: Justitia Annulla Scegli" at bounding box center [462, 223] width 924 height 447
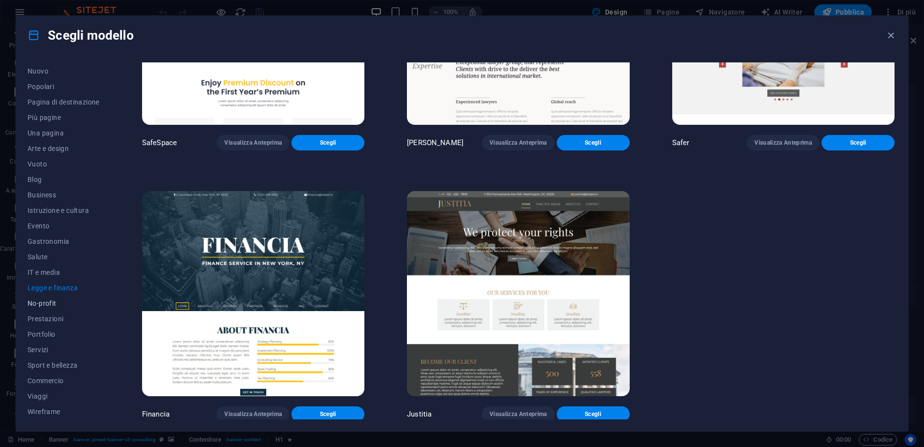
click at [52, 306] on span "No-profit" at bounding box center [64, 303] width 72 height 8
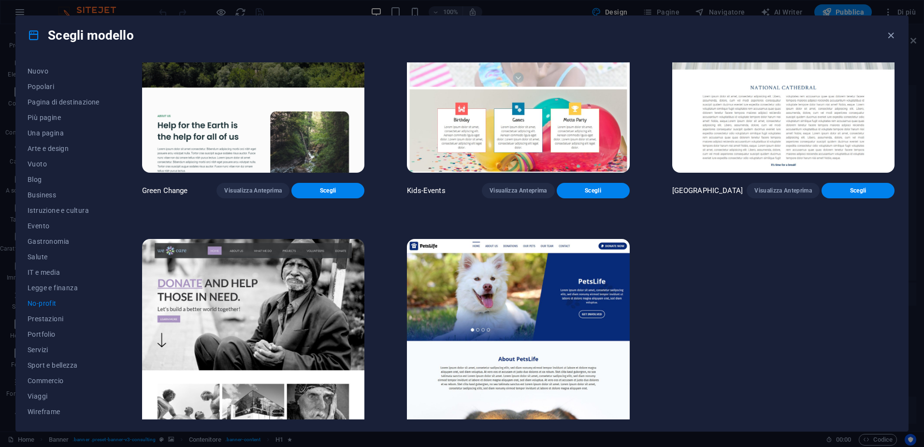
scroll to position [145, 0]
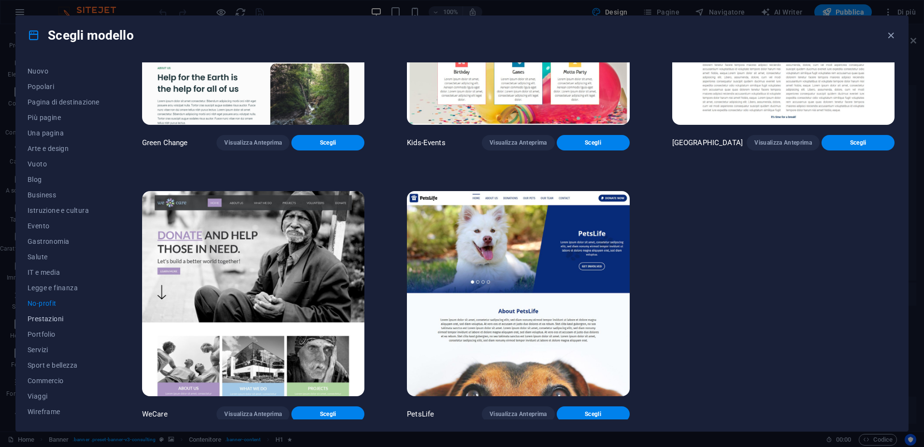
click at [52, 319] on span "Prestazioni" at bounding box center [64, 319] width 72 height 8
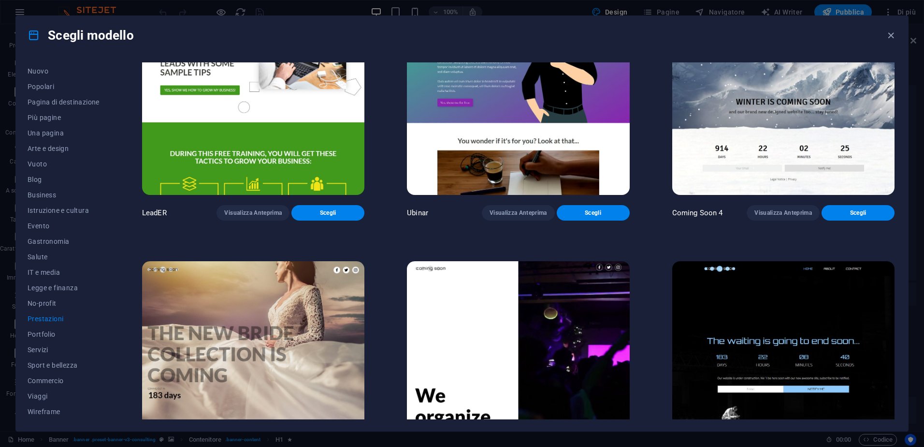
scroll to position [1225, 0]
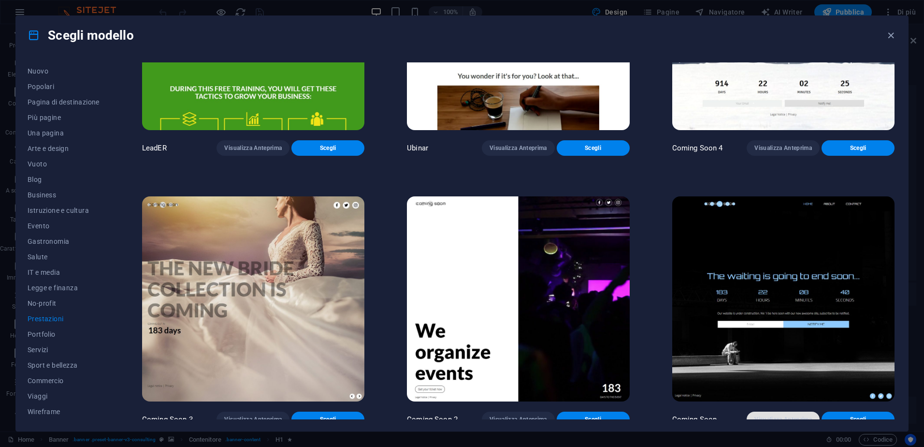
click at [779, 415] on span "Visualizza Anteprima" at bounding box center [784, 419] width 58 height 8
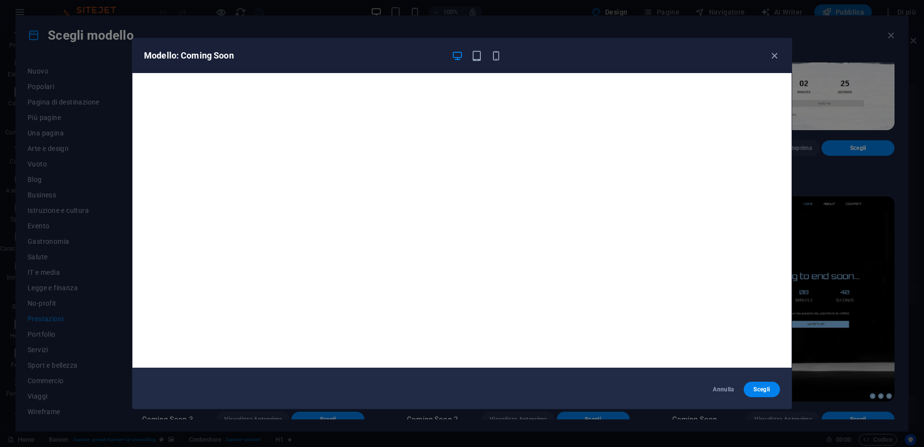
scroll to position [0, 0]
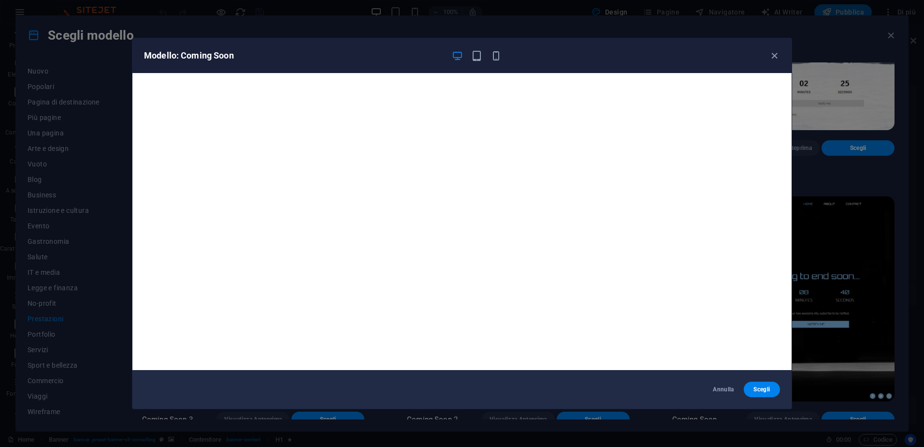
click at [847, 193] on div "Modello: Coming Soon Annulla Scegli" at bounding box center [462, 223] width 924 height 447
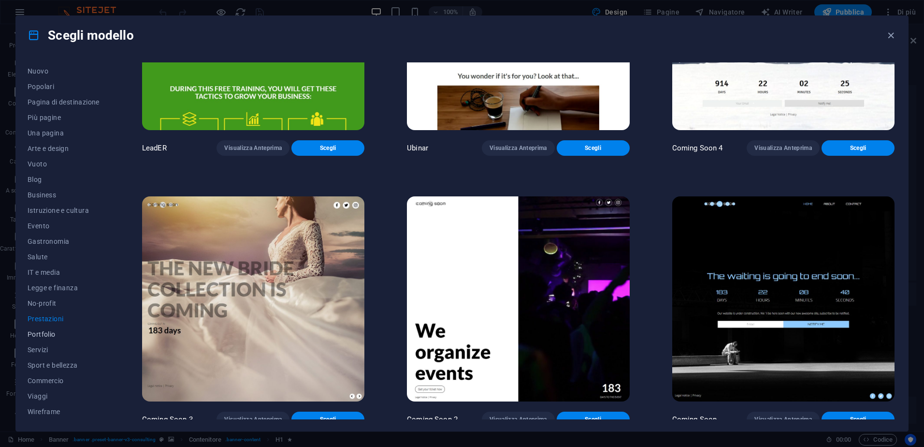
click at [54, 332] on span "Portfolio" at bounding box center [64, 334] width 72 height 8
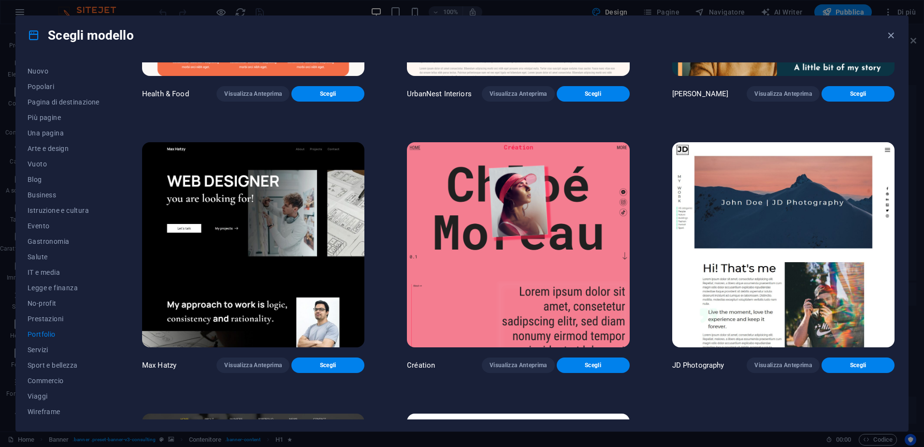
scroll to position [415, 0]
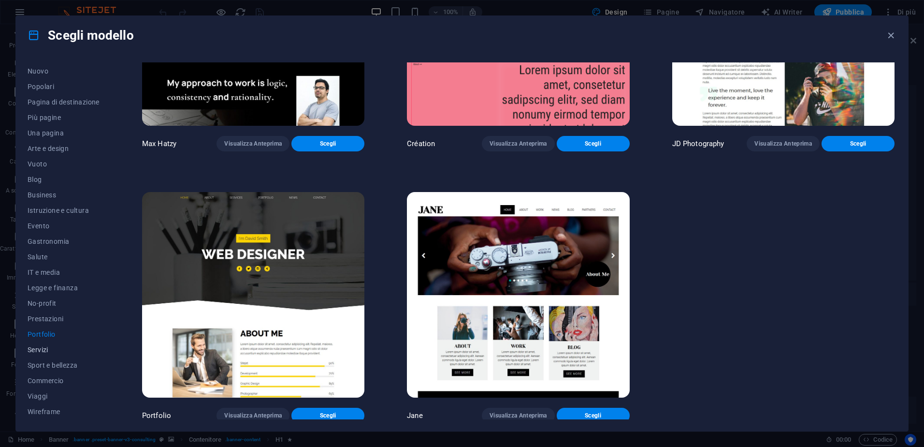
click at [48, 349] on span "Servizi" at bounding box center [64, 350] width 72 height 8
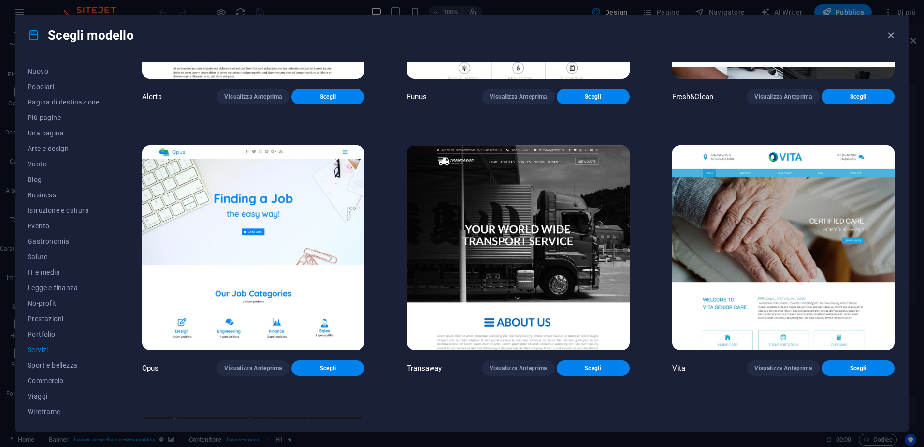
scroll to position [1765, 0]
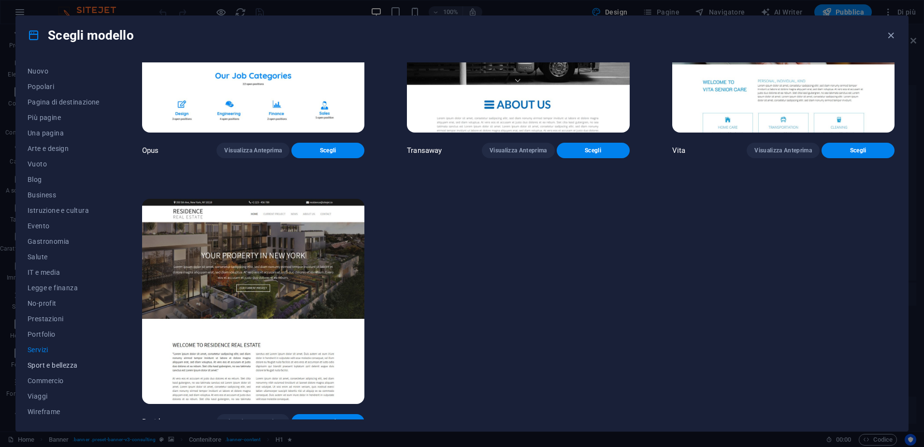
click at [56, 367] on span "Sport e bellezza" at bounding box center [64, 365] width 72 height 8
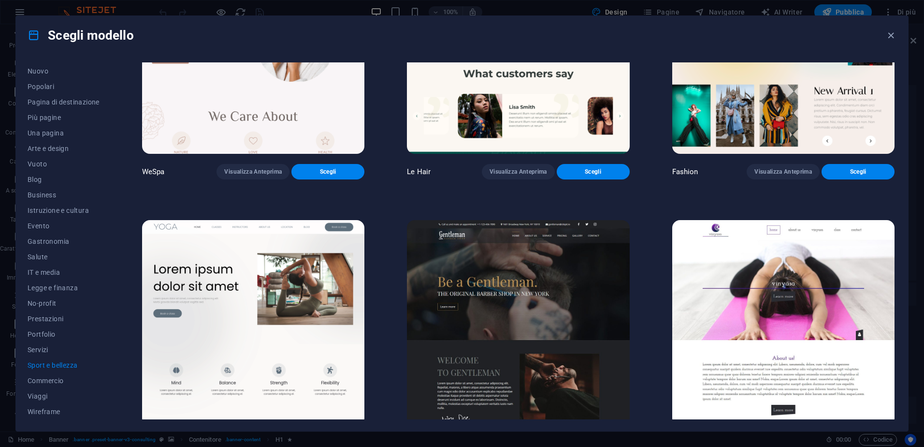
scroll to position [484, 0]
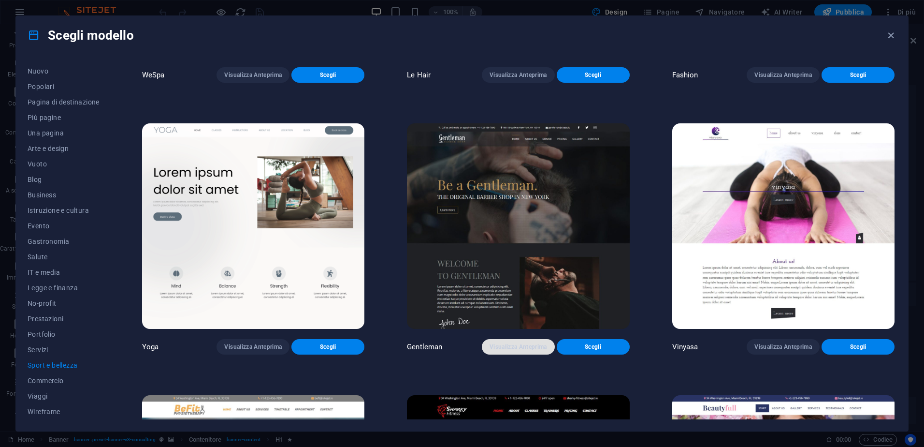
click at [517, 343] on span "Visualizza Anteprima" at bounding box center [519, 347] width 58 height 8
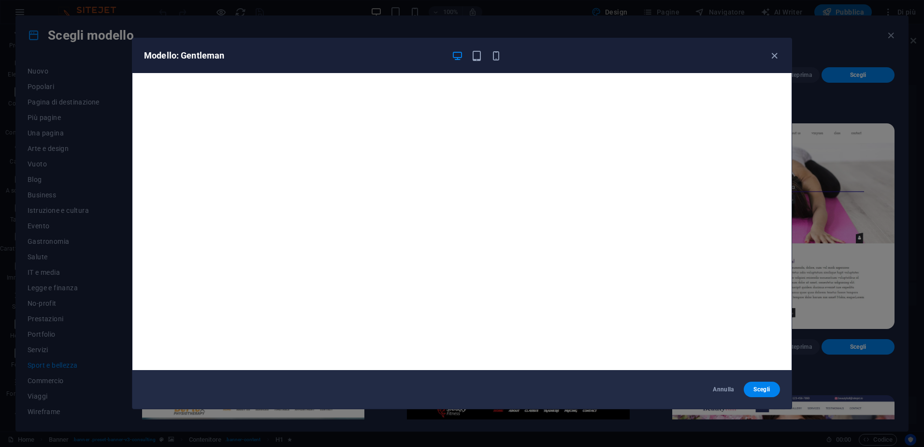
click at [454, 11] on div "Modello: Gentleman Annulla Scegli" at bounding box center [462, 223] width 924 height 447
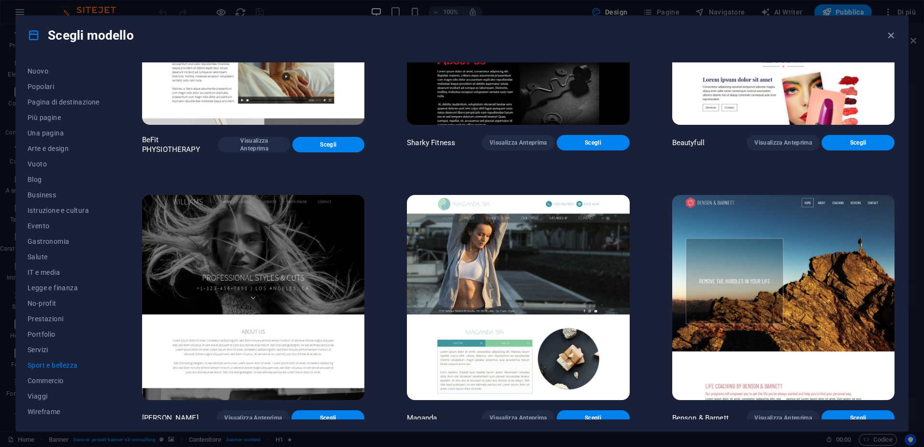
scroll to position [814, 0]
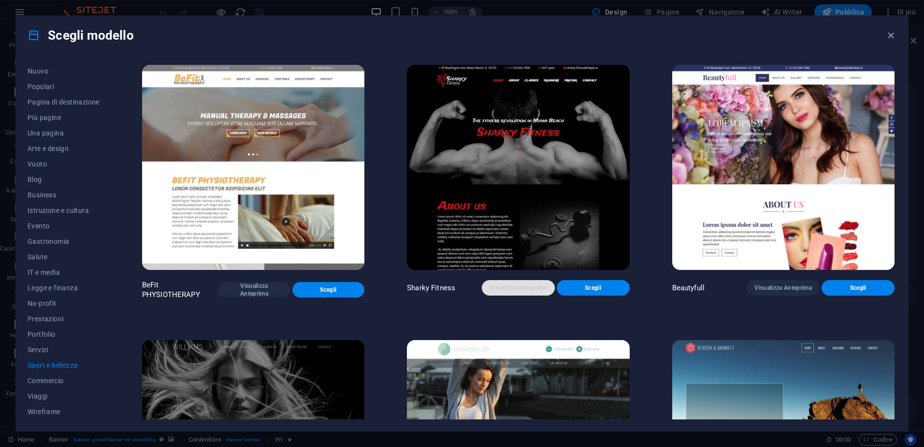
click at [505, 284] on span "Visualizza Anteprima" at bounding box center [519, 288] width 58 height 8
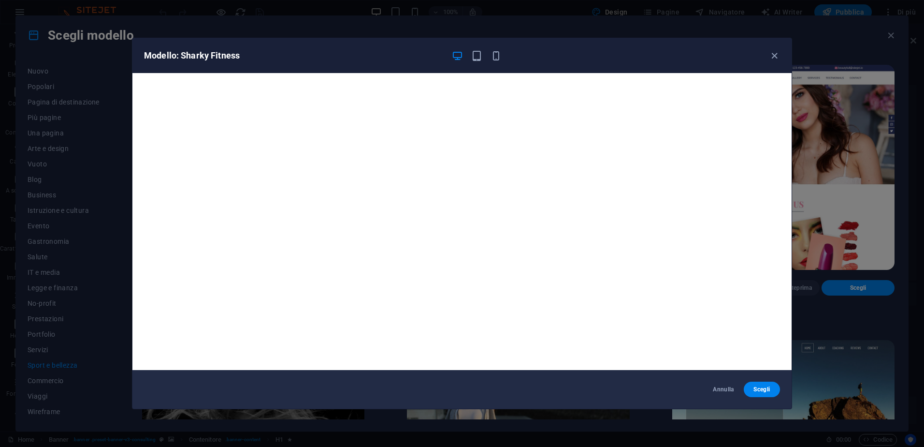
click at [529, 16] on div "Modello: Sharky Fitness Annulla Scegli" at bounding box center [462, 223] width 924 height 447
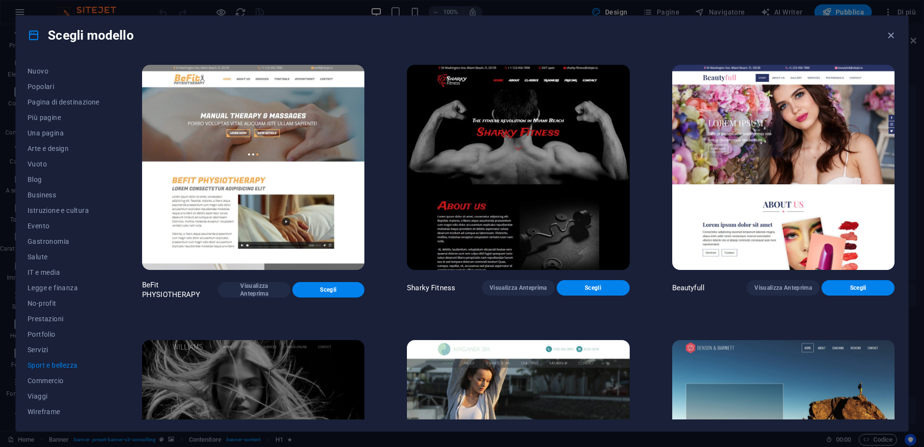
scroll to position [959, 0]
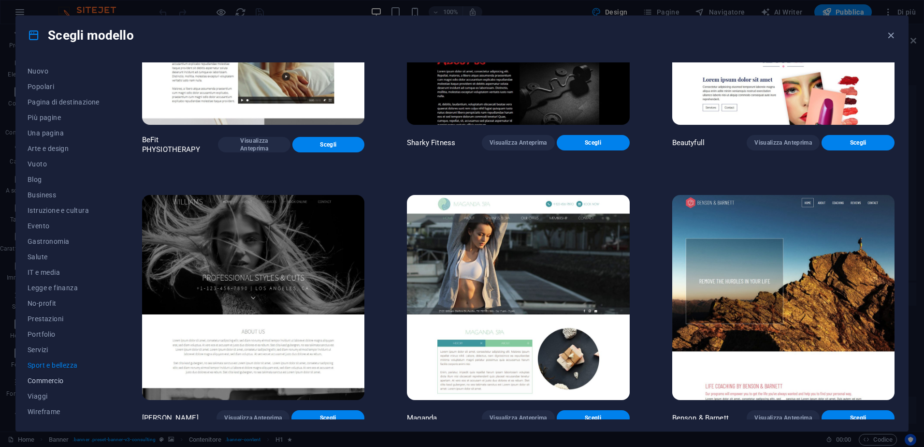
click at [59, 384] on button "Commercio" at bounding box center [64, 380] width 72 height 15
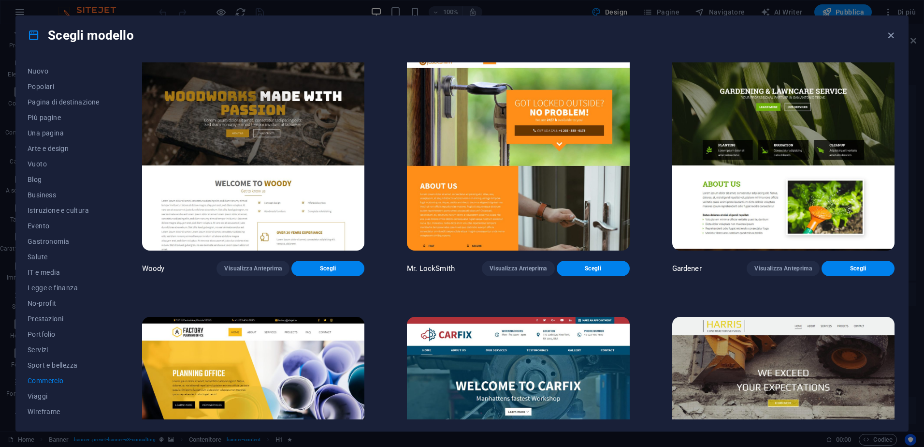
scroll to position [415, 0]
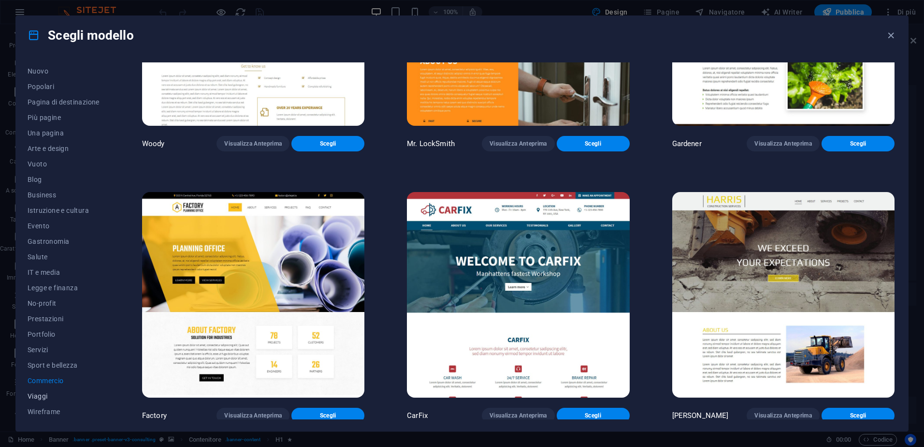
click at [40, 396] on span "Viaggi" at bounding box center [64, 396] width 72 height 8
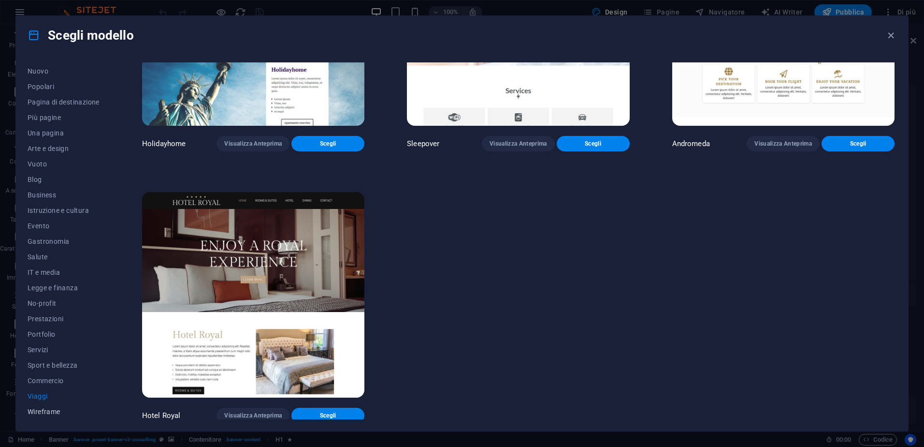
click at [53, 411] on span "Wireframe" at bounding box center [64, 412] width 72 height 8
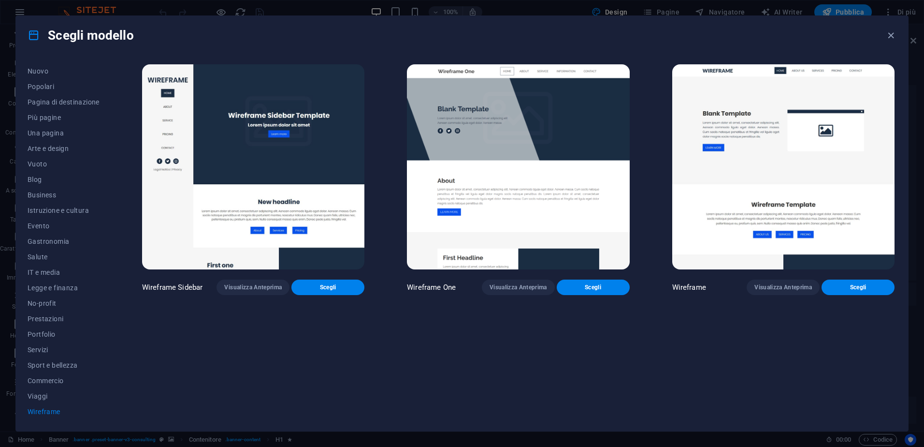
scroll to position [0, 0]
click at [893, 37] on icon "button" at bounding box center [891, 35] width 11 height 11
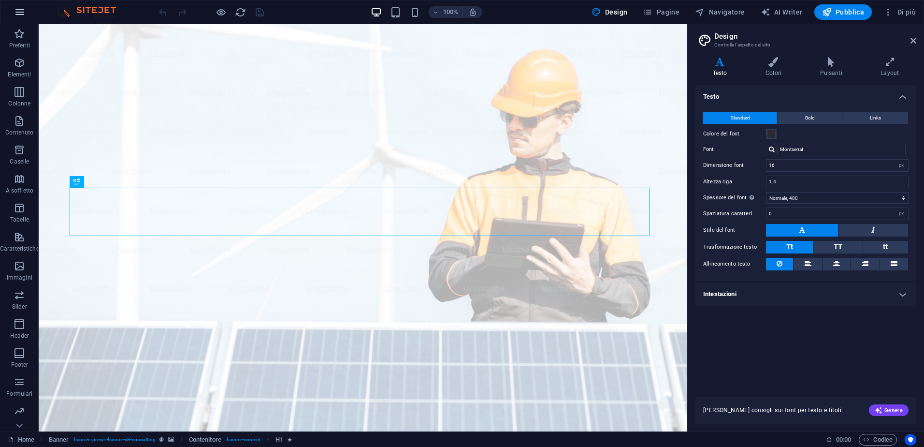
click at [15, 12] on icon "button" at bounding box center [20, 12] width 12 height 12
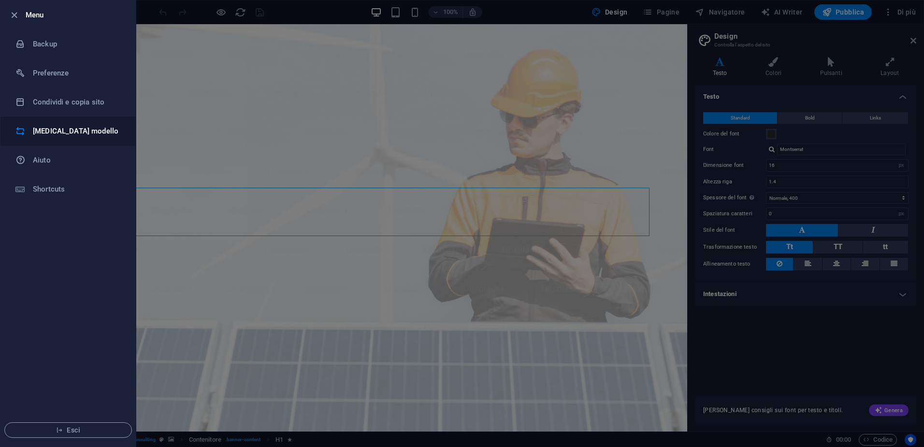
click at [64, 126] on h6 "[MEDICAL_DATA] modello" at bounding box center [77, 131] width 89 height 12
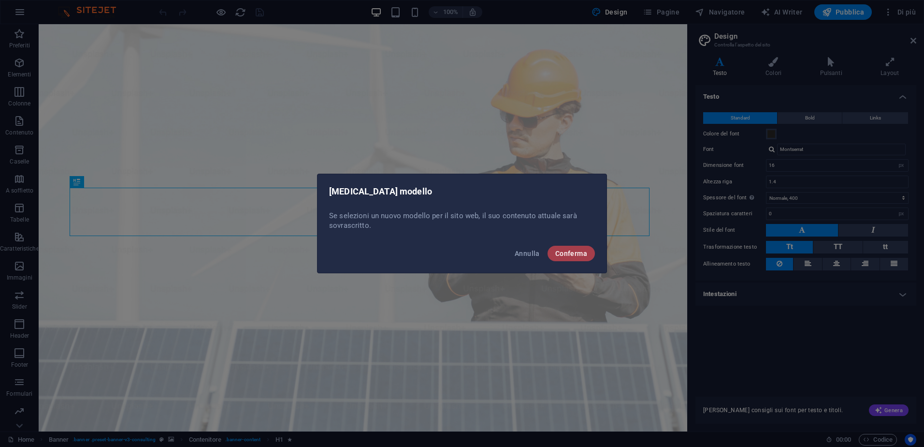
click at [583, 252] on span "Conferma" at bounding box center [572, 253] width 32 height 8
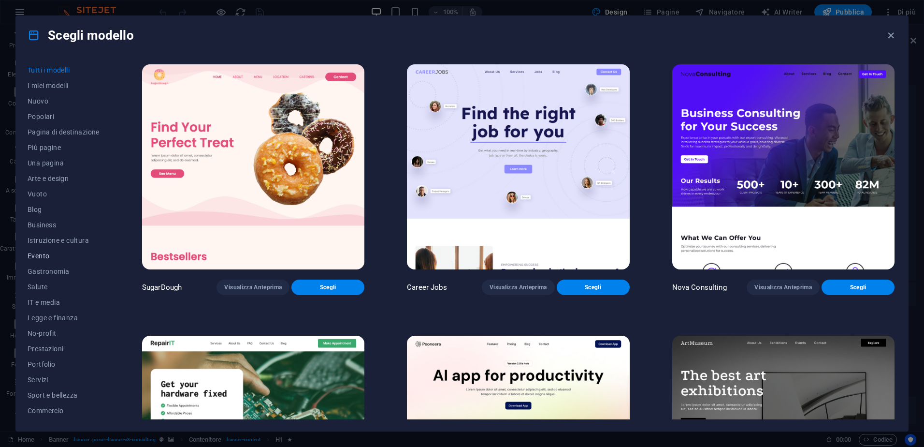
click at [52, 253] on span "Evento" at bounding box center [64, 256] width 72 height 8
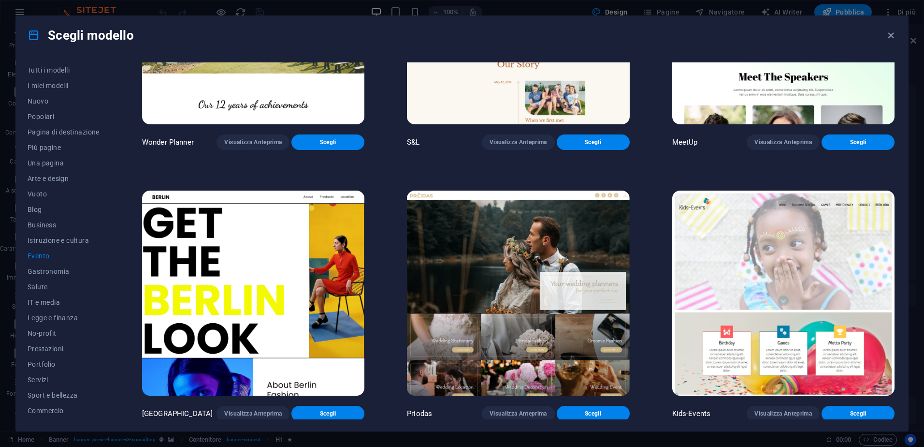
scroll to position [415, 0]
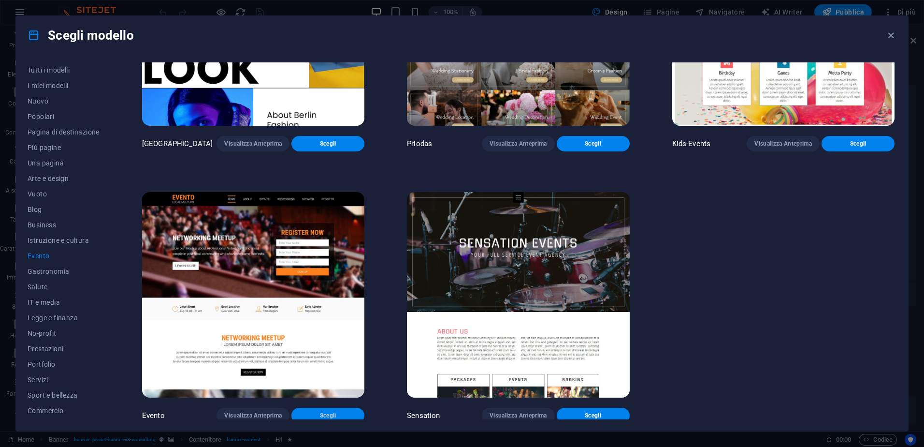
click at [321, 411] on span "Scegli" at bounding box center [328, 415] width 58 height 8
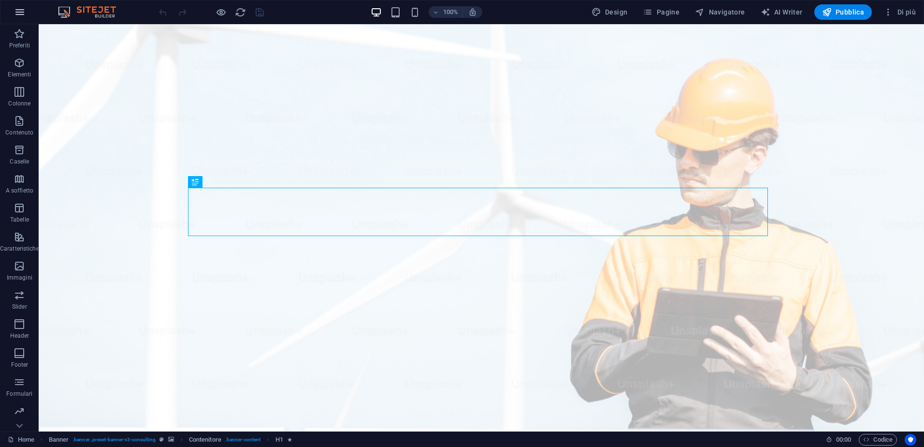
click at [23, 8] on icon "button" at bounding box center [20, 12] width 12 height 12
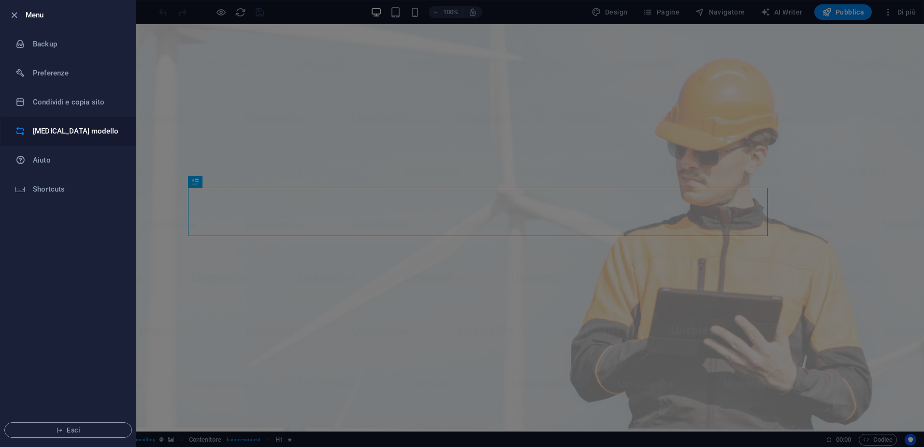
click at [73, 130] on h6 "[MEDICAL_DATA] modello" at bounding box center [77, 131] width 89 height 12
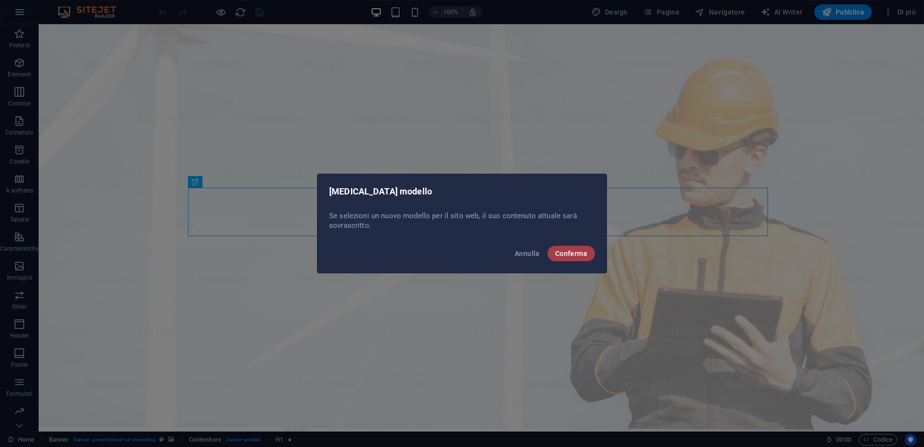
click at [568, 250] on span "Conferma" at bounding box center [572, 253] width 32 height 8
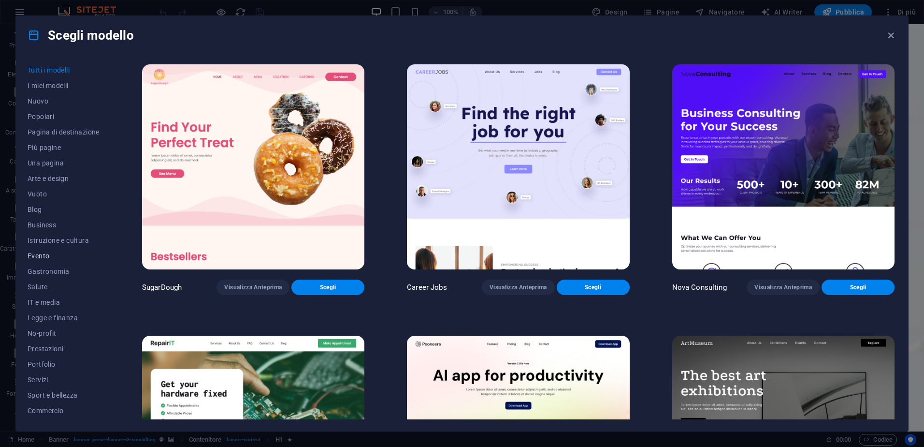
click at [50, 252] on span "Evento" at bounding box center [64, 256] width 72 height 8
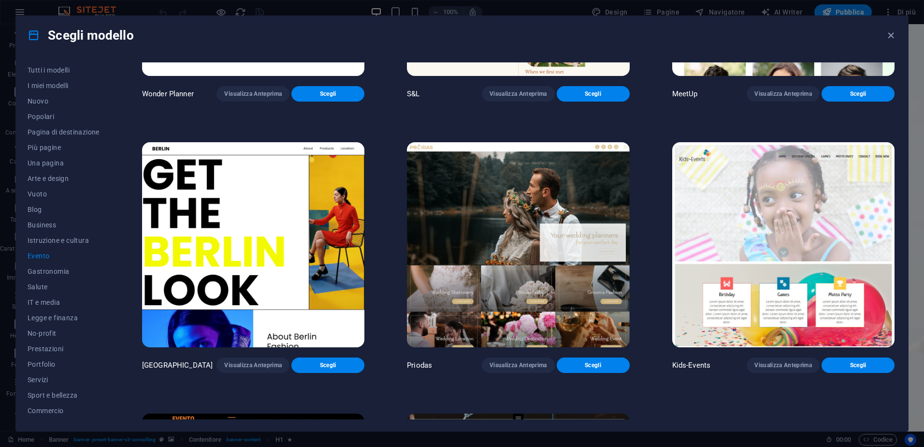
scroll to position [415, 0]
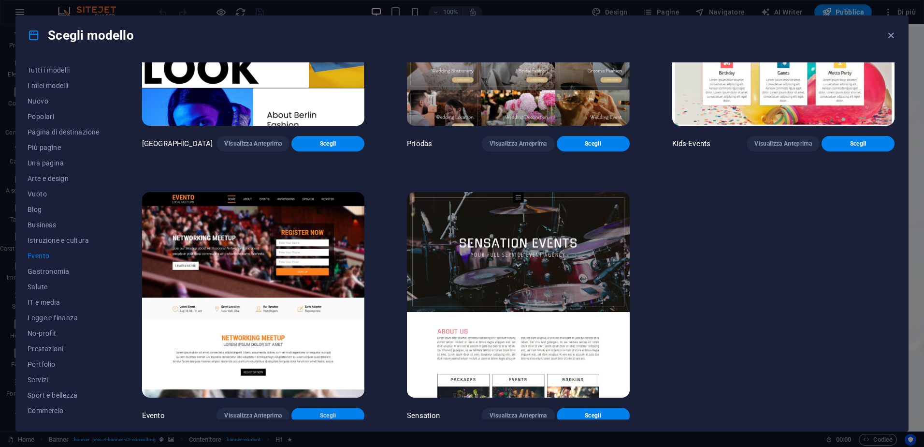
click at [319, 411] on span "Scegli" at bounding box center [328, 415] width 58 height 8
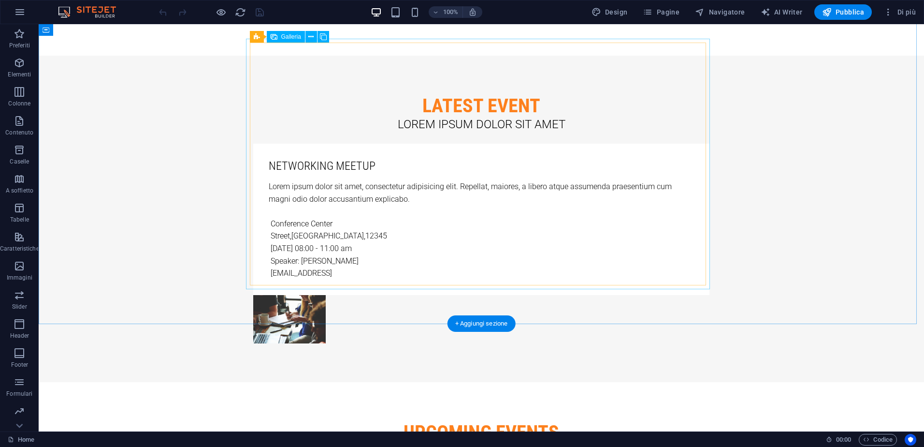
scroll to position [1934, 0]
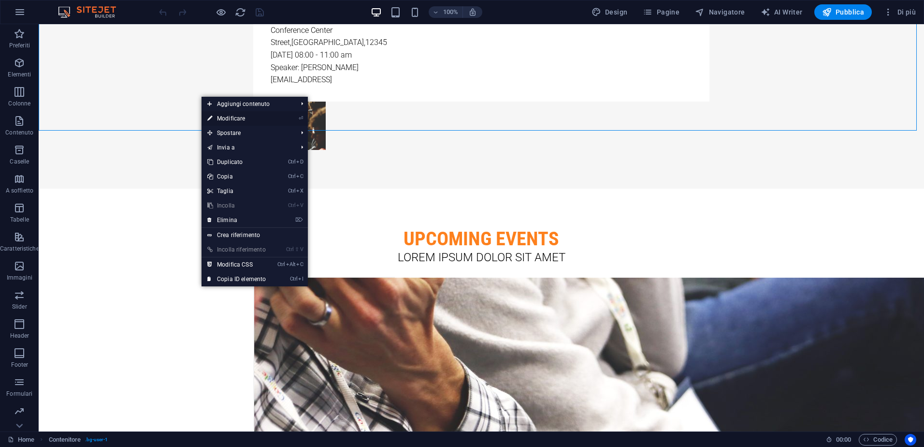
click at [237, 120] on link "⏎ Modificare" at bounding box center [237, 118] width 70 height 15
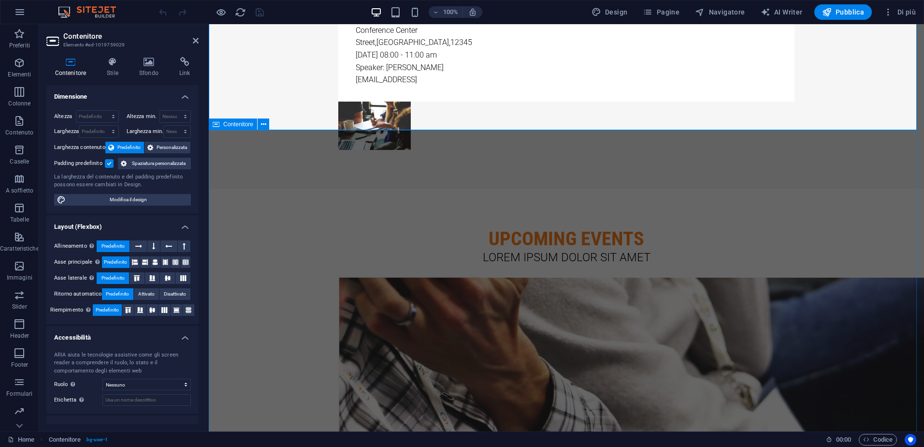
scroll to position [1947, 0]
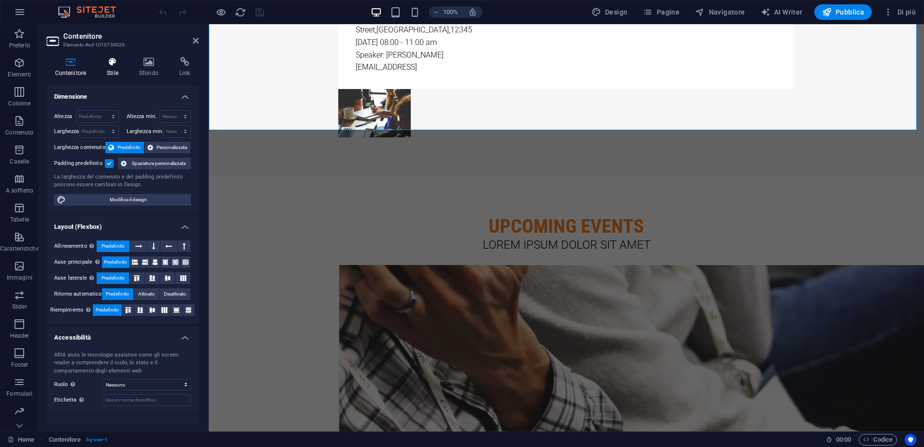
click at [112, 67] on h4 "Stile" at bounding box center [115, 67] width 32 height 20
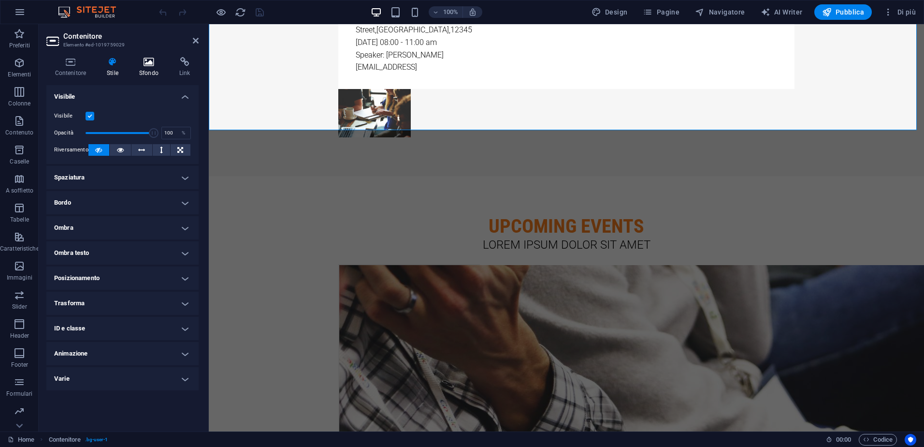
click at [150, 73] on h4 "Sfondo" at bounding box center [151, 67] width 40 height 20
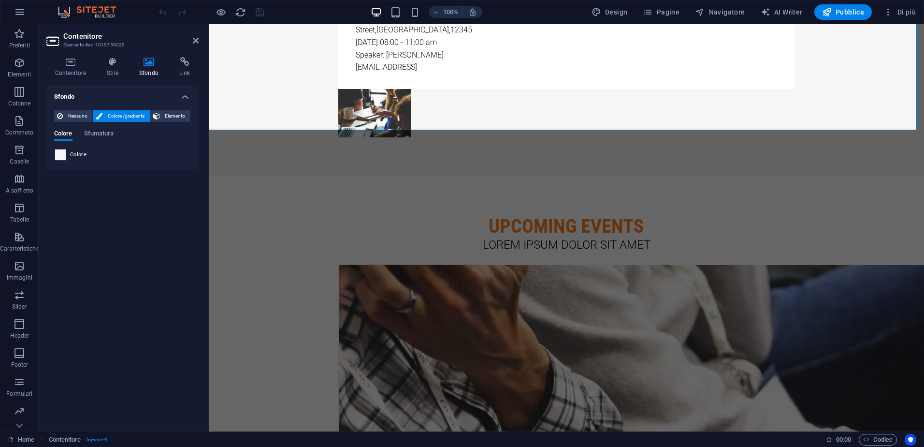
click at [61, 152] on span at bounding box center [60, 154] width 11 height 11
type input "#f6f6f6"
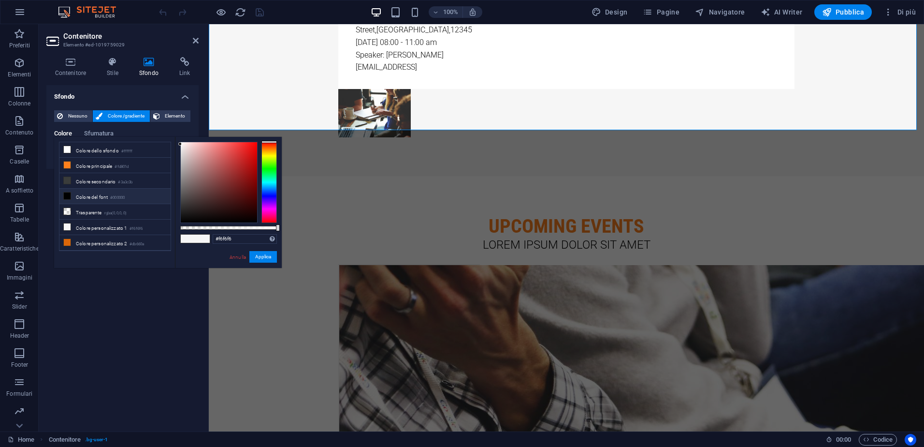
click at [123, 302] on div "Sfondo Nessuno Colore /gradiente Elemento Allunga lo sfondo a tutta larghezza S…" at bounding box center [122, 254] width 152 height 338
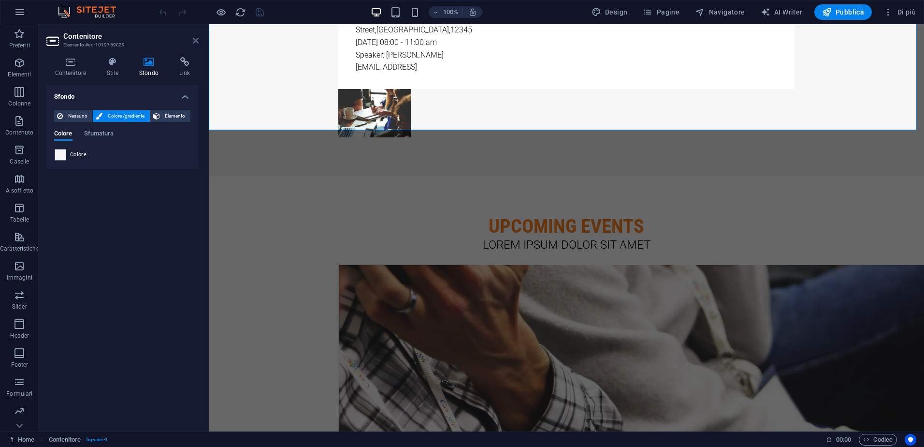
click at [194, 42] on icon at bounding box center [196, 41] width 6 height 8
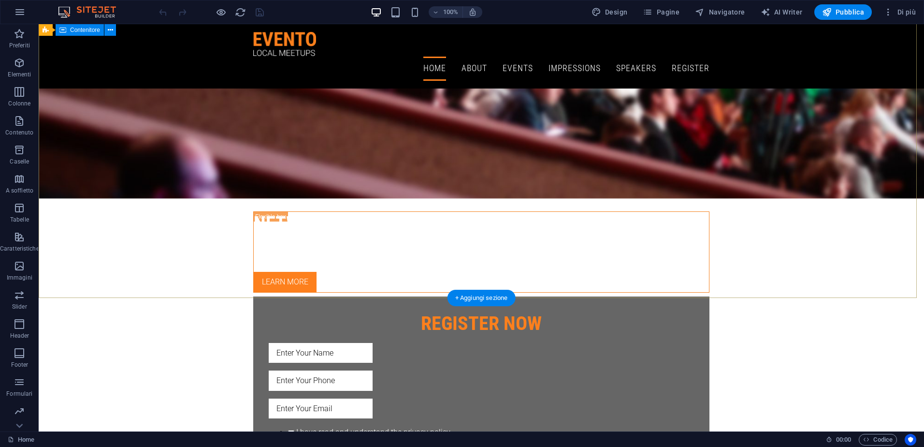
scroll to position [0, 0]
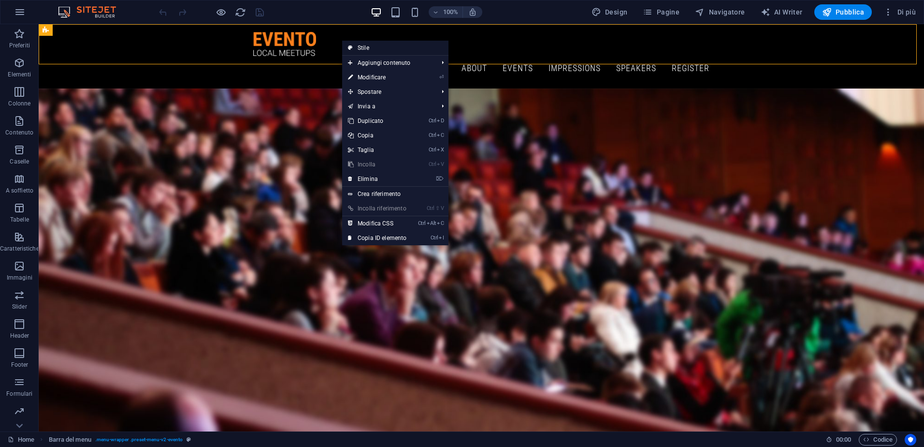
click at [385, 47] on link "Stile" at bounding box center [395, 48] width 106 height 15
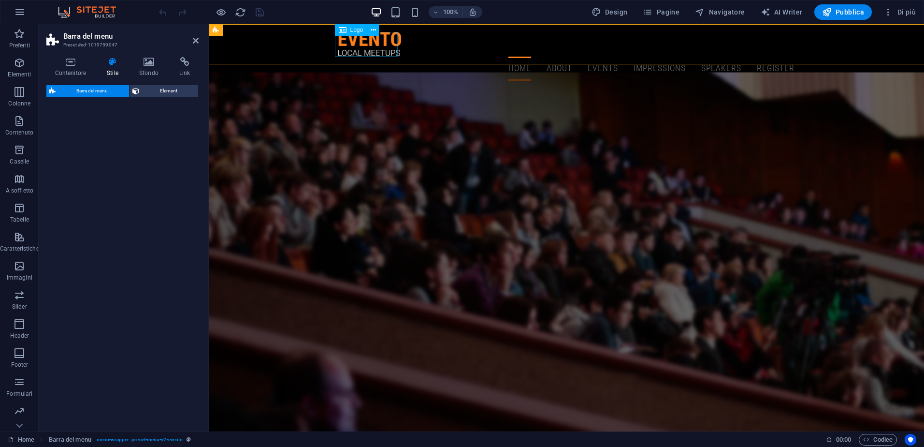
select select "rem"
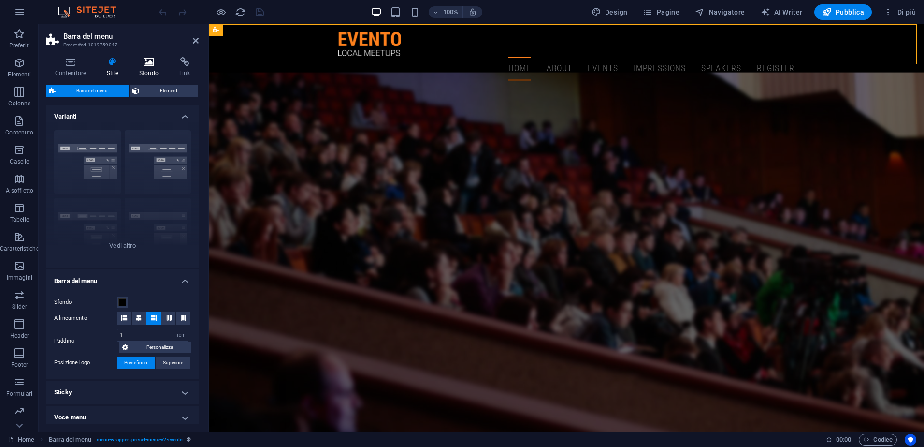
click at [149, 67] on h4 "Sfondo" at bounding box center [151, 67] width 40 height 20
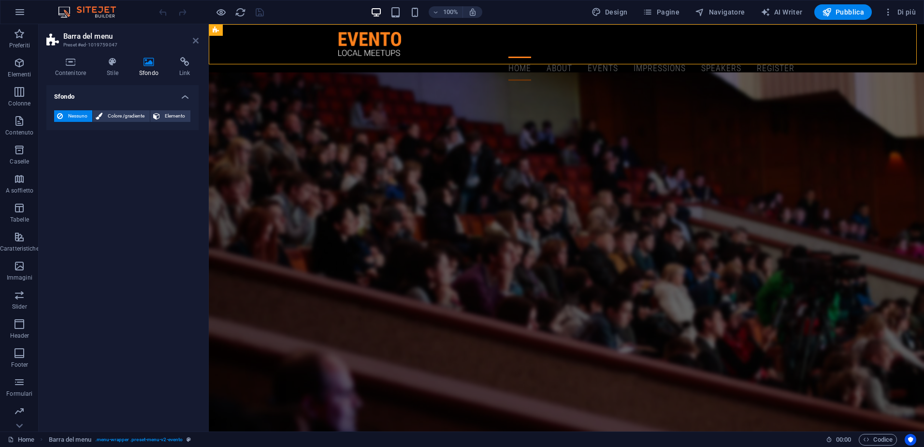
click at [193, 42] on icon at bounding box center [196, 41] width 6 height 8
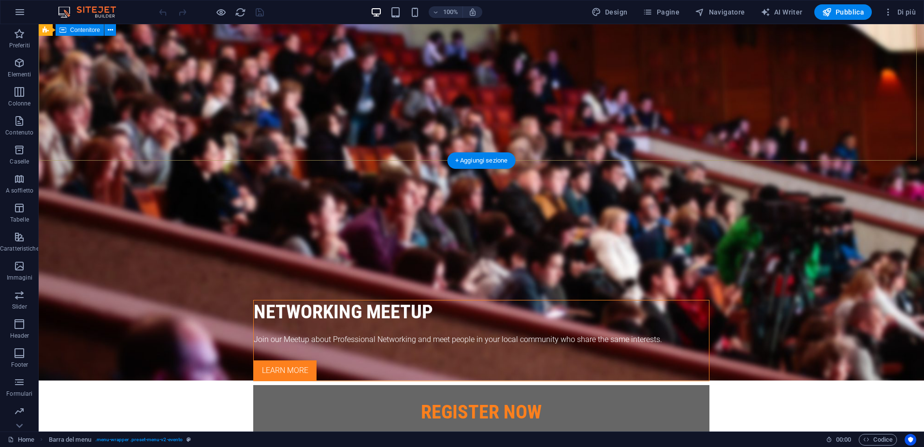
scroll to position [338, 0]
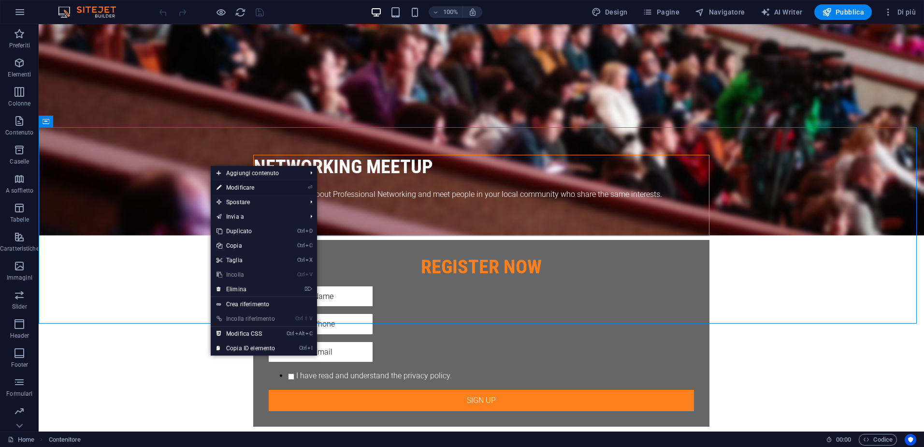
click at [259, 188] on link "⏎ Modificare" at bounding box center [246, 187] width 70 height 15
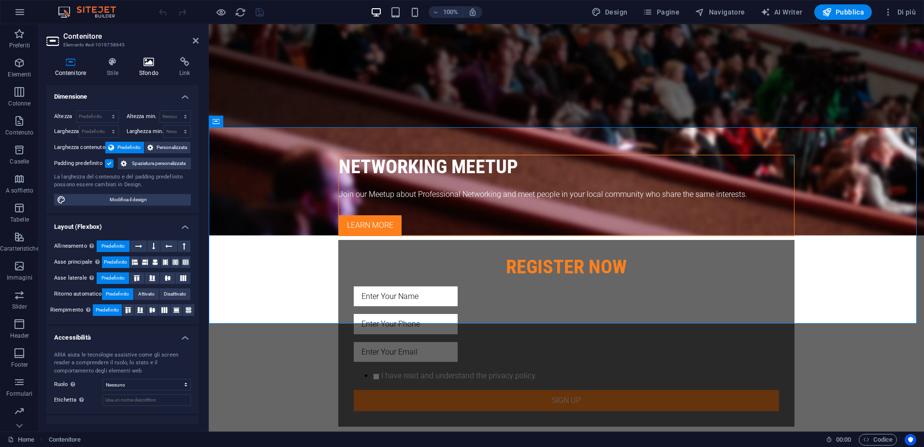
click at [149, 70] on h4 "Sfondo" at bounding box center [151, 67] width 40 height 20
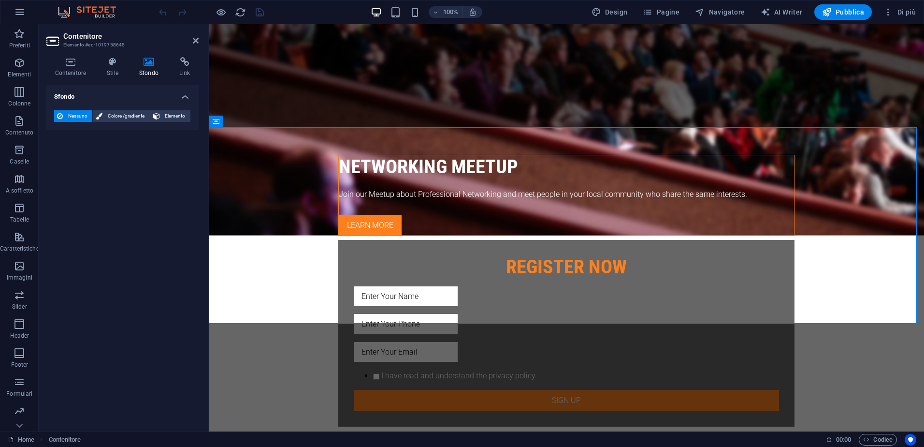
click at [73, 114] on span "Nessuno" at bounding box center [78, 116] width 24 height 12
click at [128, 116] on span "Colore /gradiente" at bounding box center [125, 116] width 41 height 12
click at [59, 153] on span at bounding box center [60, 154] width 11 height 11
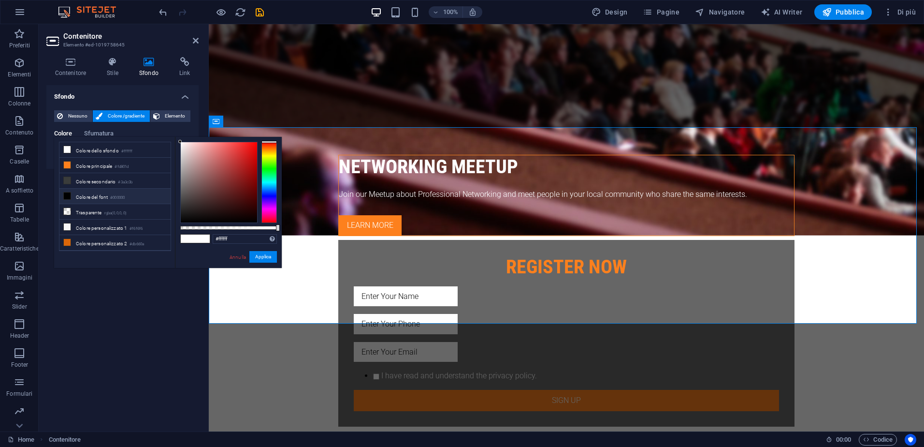
type input "#090101"
click at [248, 219] on div at bounding box center [219, 182] width 76 height 80
click at [234, 258] on link "Annulla" at bounding box center [238, 256] width 18 height 7
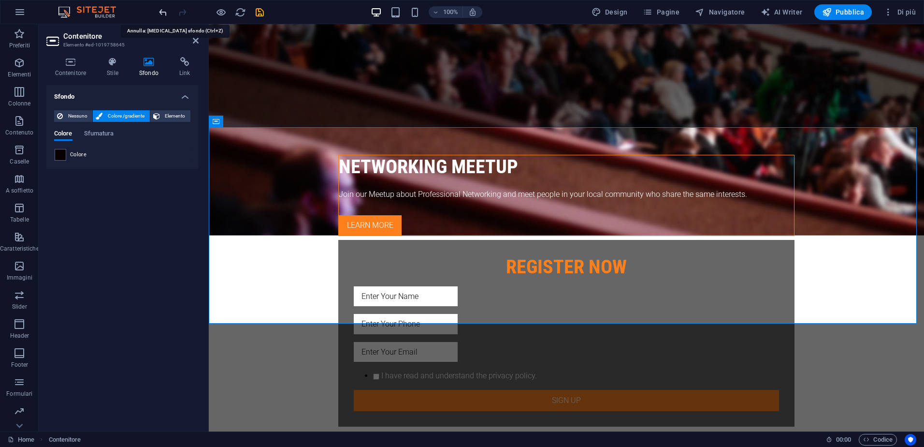
click at [166, 14] on icon "undo" at bounding box center [163, 12] width 11 height 11
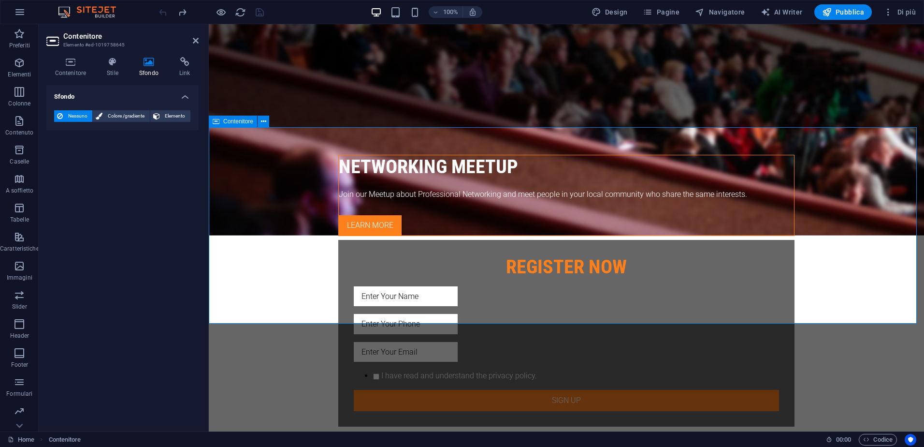
drag, startPoint x: 315, startPoint y: 205, endPoint x: 323, endPoint y: 209, distance: 9.3
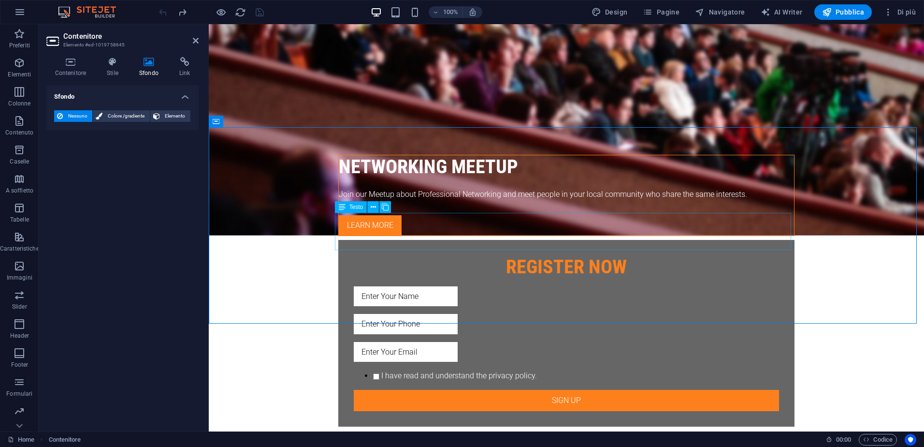
click at [370, 205] on button at bounding box center [373, 207] width 12 height 12
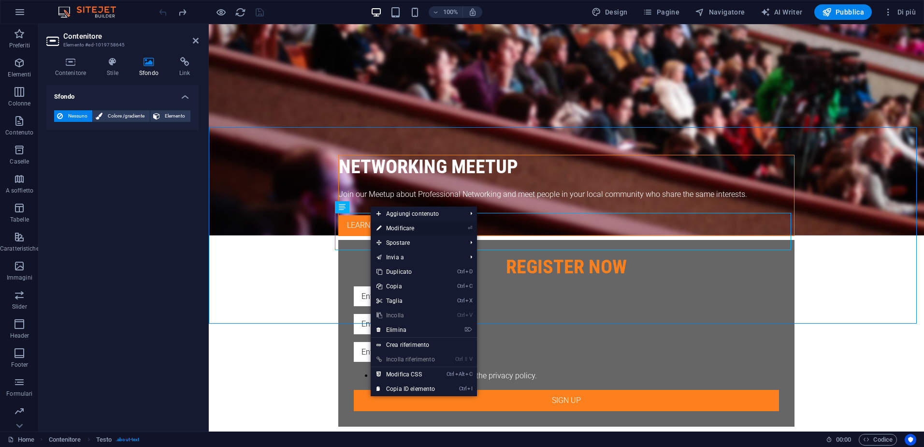
click at [418, 228] on link "⏎ Modificare" at bounding box center [406, 228] width 70 height 15
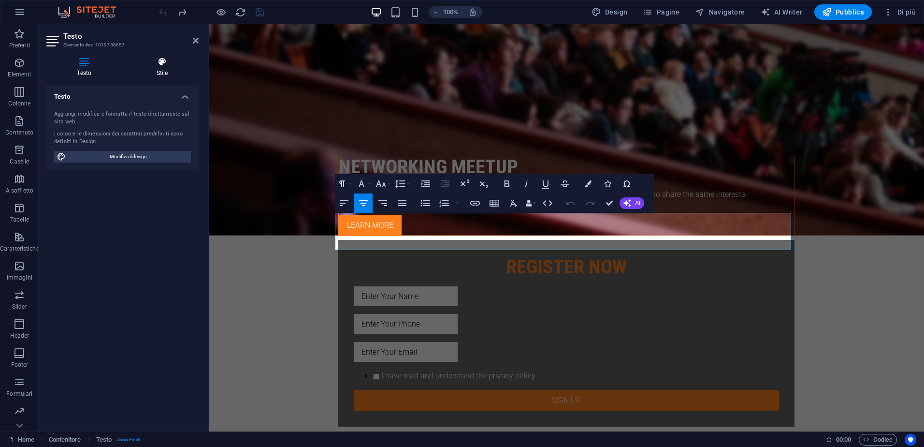
drag, startPoint x: 137, startPoint y: 158, endPoint x: 169, endPoint y: 76, distance: 87.7
click at [137, 158] on span "Modifica il design" at bounding box center [128, 157] width 119 height 12
select select "px"
select select "300"
select select "px"
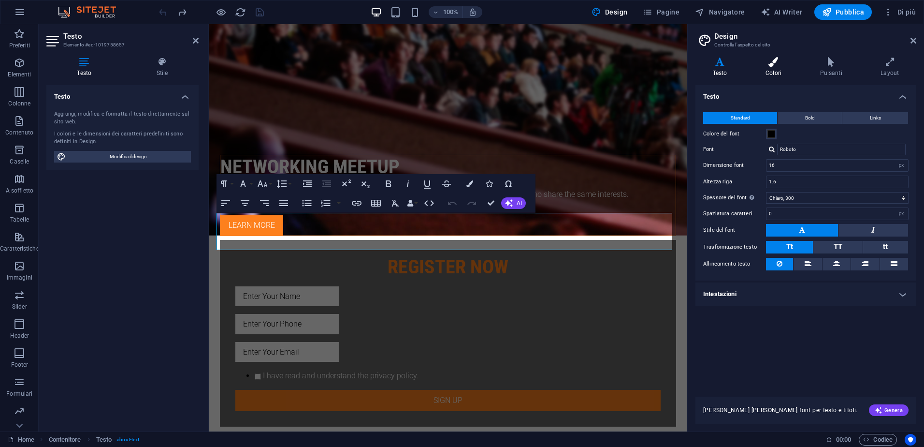
click at [779, 65] on icon at bounding box center [773, 62] width 50 height 10
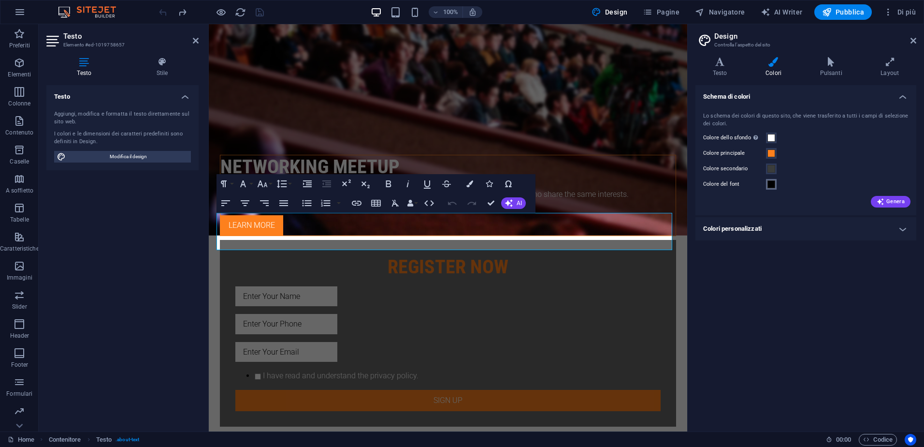
click at [774, 185] on span at bounding box center [772, 184] width 8 height 8
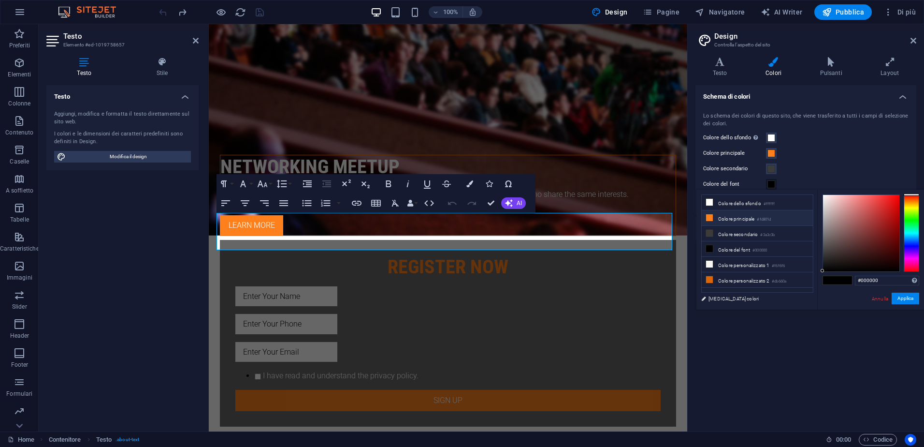
click at [708, 217] on icon at bounding box center [709, 217] width 7 height 7
type input "#fd801d"
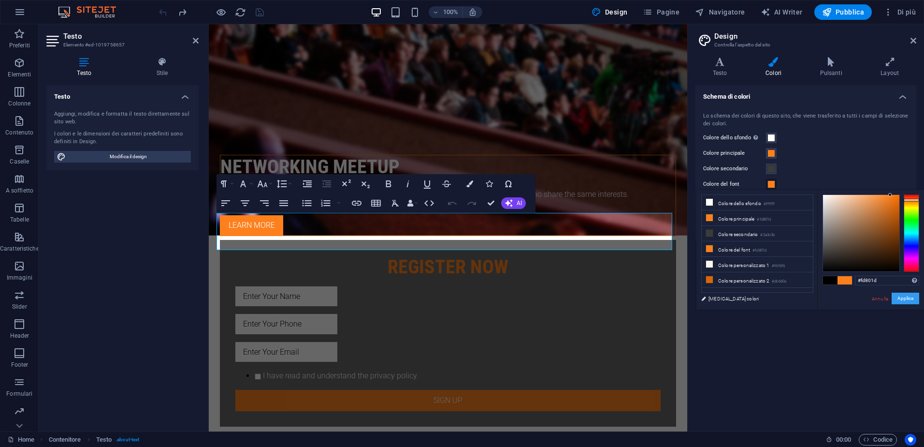
click at [910, 293] on button "Applica" at bounding box center [906, 299] width 28 height 12
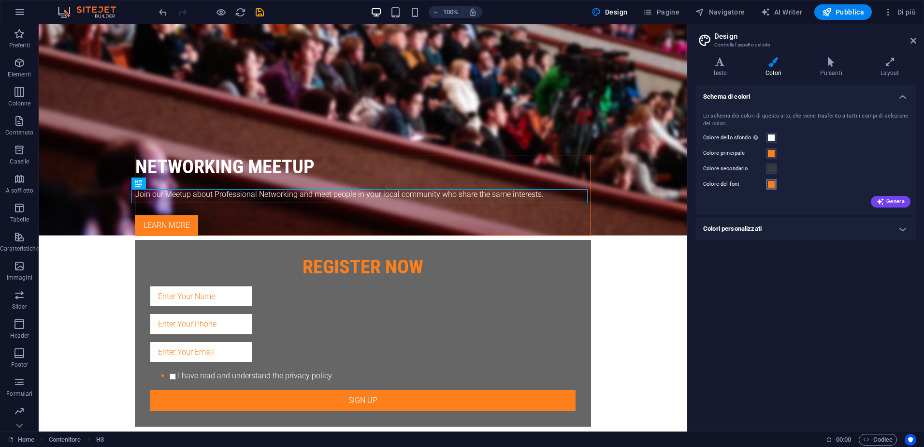
click at [771, 187] on span at bounding box center [772, 184] width 8 height 8
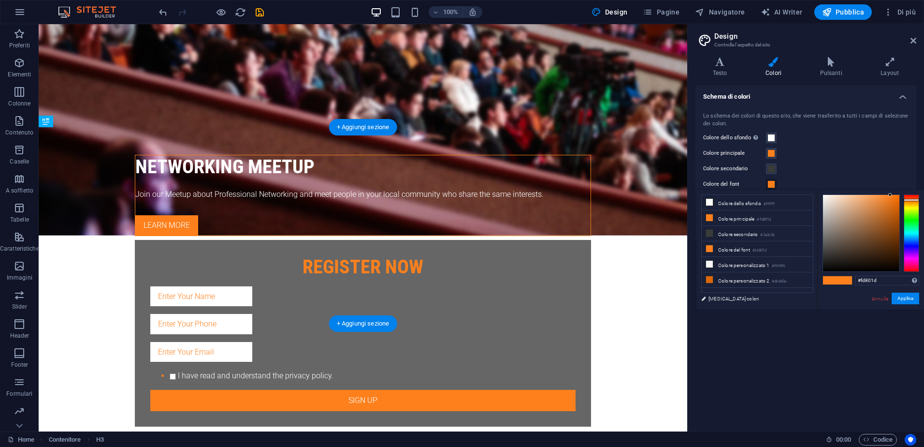
drag, startPoint x: 253, startPoint y: 197, endPoint x: 336, endPoint y: 198, distance: 82.7
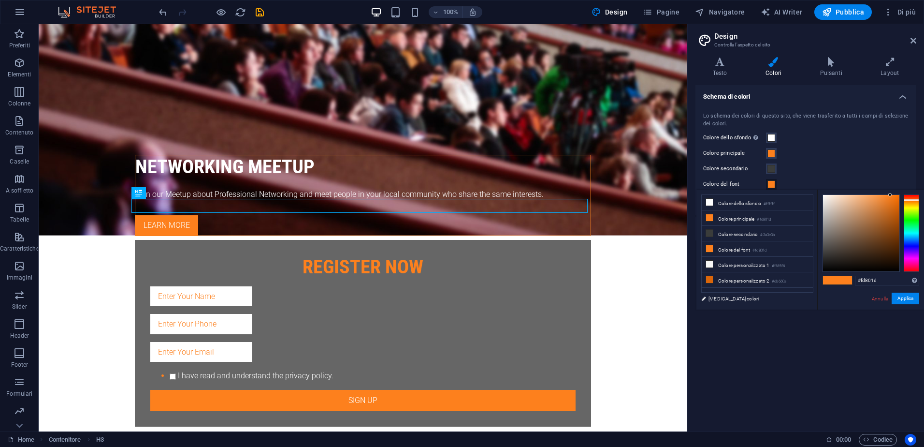
click at [169, 7] on div at bounding box center [211, 11] width 108 height 15
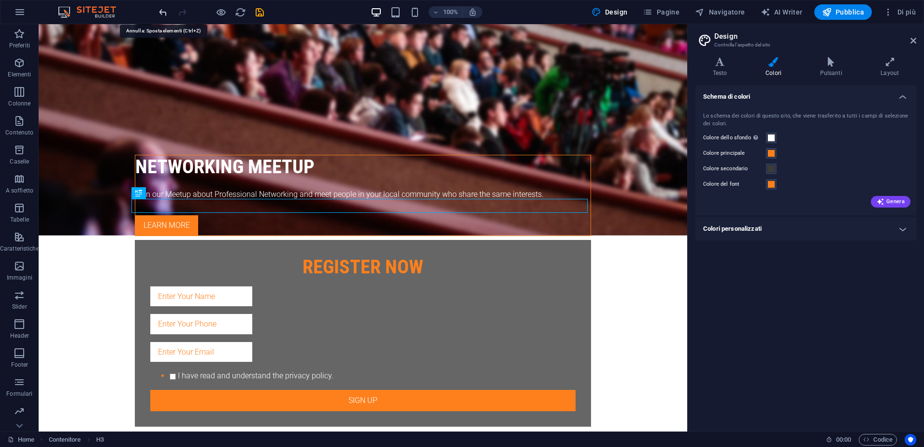
click at [164, 12] on icon "undo" at bounding box center [163, 12] width 11 height 11
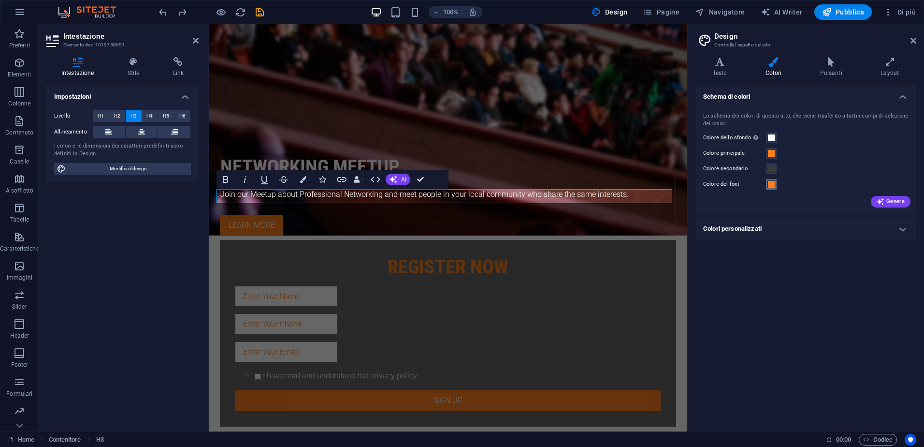
click at [773, 182] on span at bounding box center [772, 184] width 8 height 8
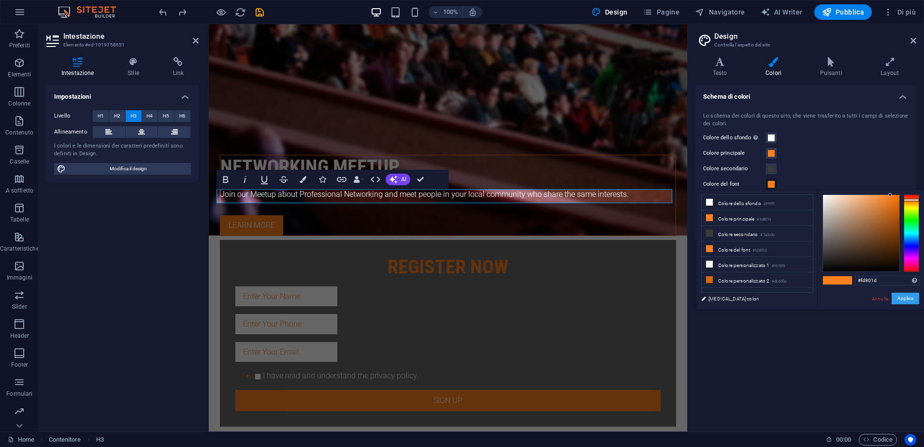
click at [910, 293] on button "Applica" at bounding box center [906, 299] width 28 height 12
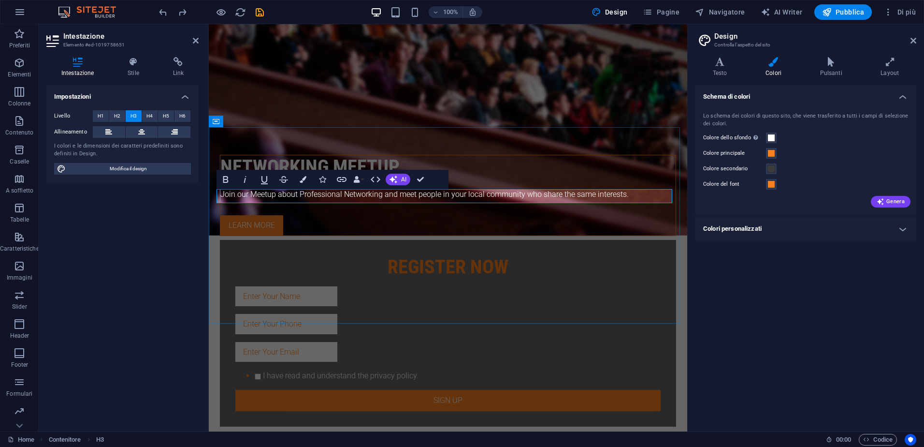
drag, startPoint x: 359, startPoint y: 196, endPoint x: 570, endPoint y: 195, distance: 210.3
click at [772, 184] on span at bounding box center [772, 184] width 8 height 8
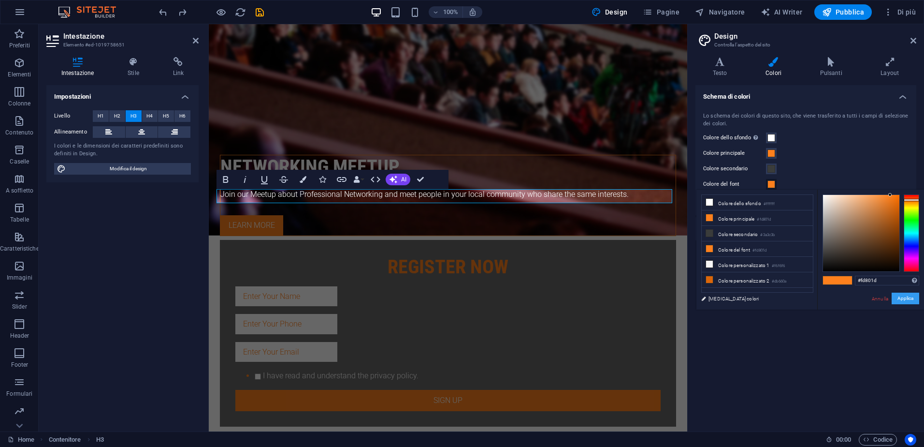
click at [907, 294] on button "Applica" at bounding box center [906, 299] width 28 height 12
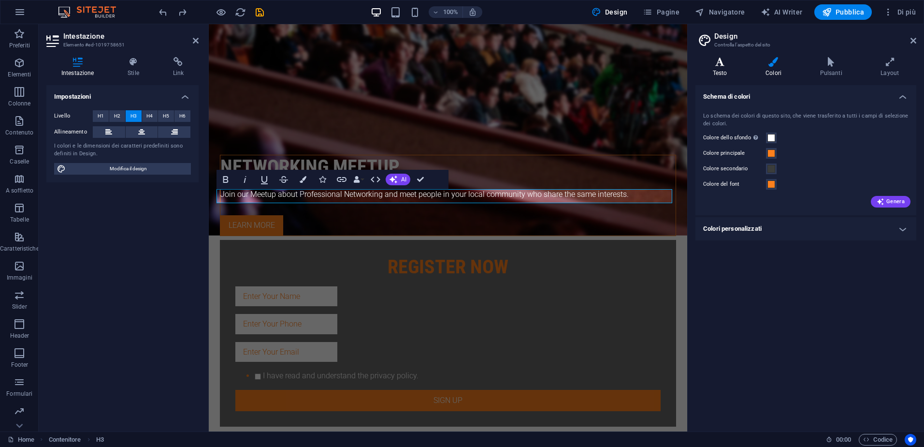
click at [722, 72] on h4 "Testo" at bounding box center [722, 67] width 53 height 20
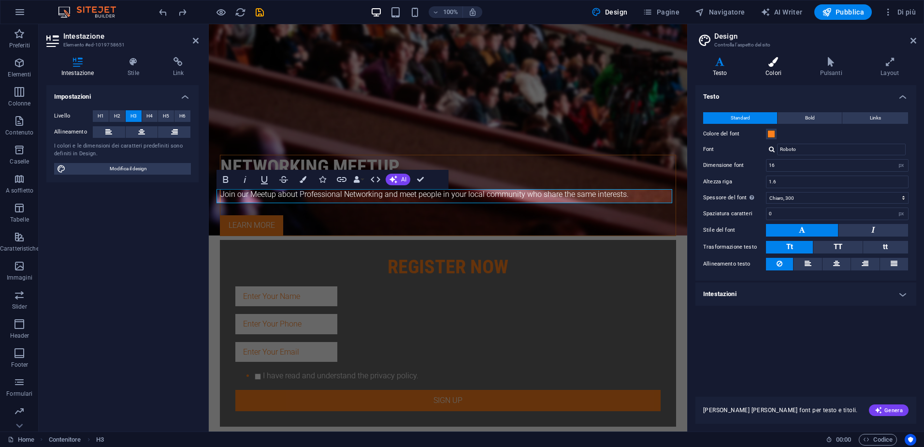
click at [777, 61] on icon at bounding box center [773, 62] width 50 height 10
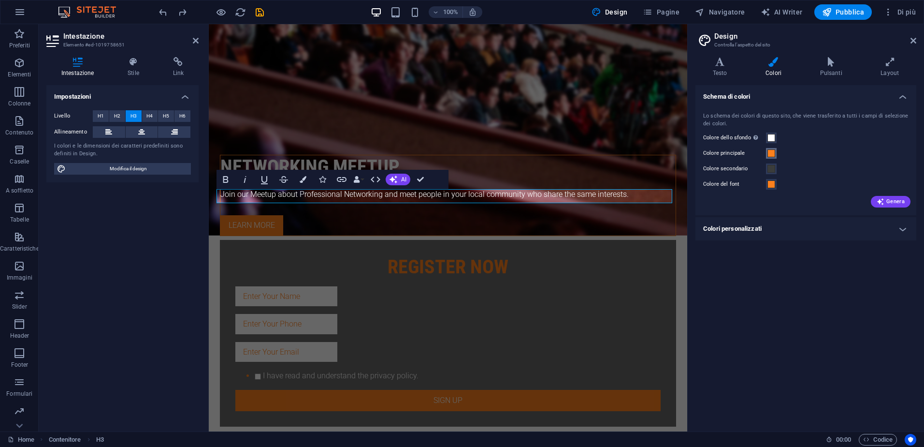
click at [773, 153] on span at bounding box center [772, 153] width 8 height 8
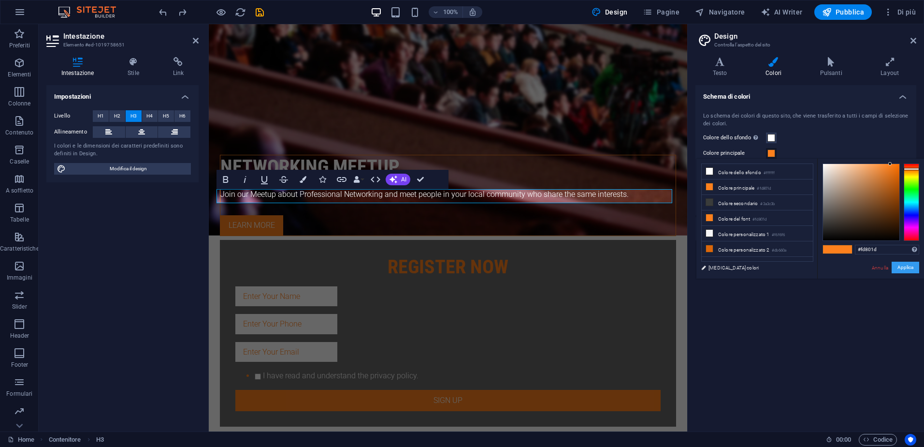
click at [903, 262] on button "Applica" at bounding box center [906, 268] width 28 height 12
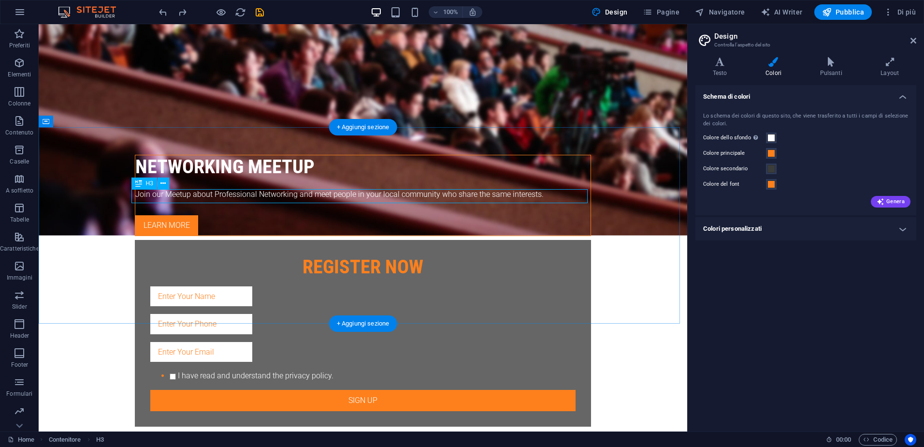
click at [166, 184] on button at bounding box center [164, 183] width 12 height 12
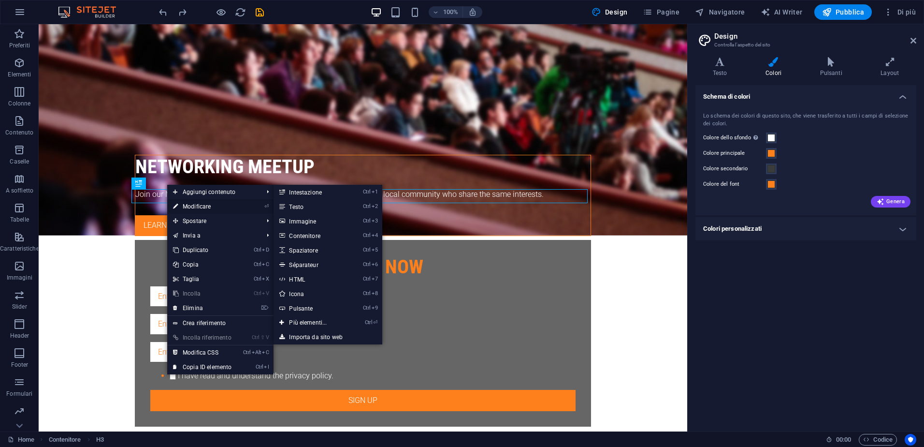
click at [224, 205] on link "⏎ Modificare" at bounding box center [202, 206] width 70 height 15
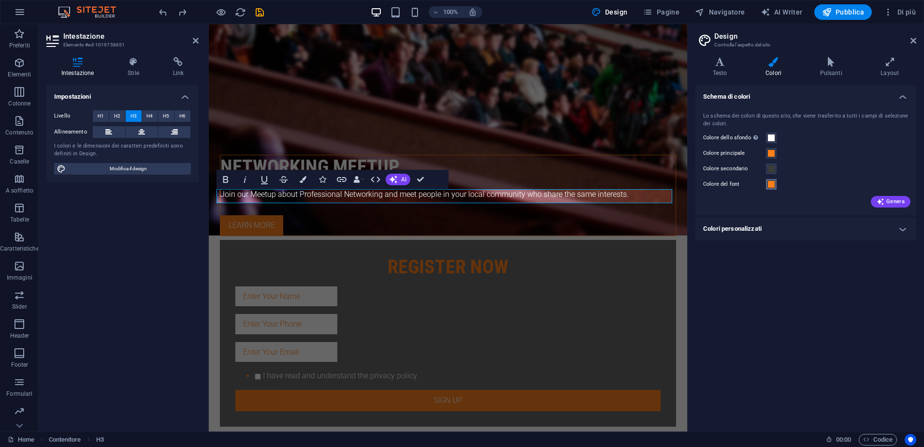
click at [772, 187] on span at bounding box center [772, 184] width 8 height 8
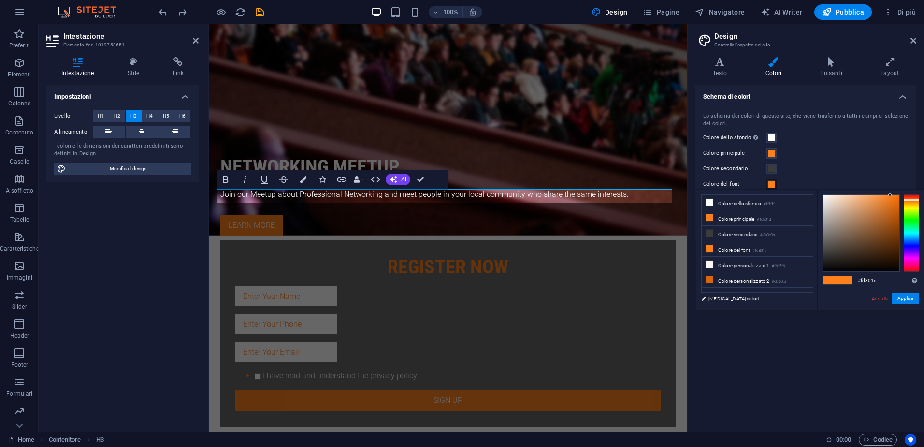
click at [773, 184] on span at bounding box center [772, 184] width 8 height 8
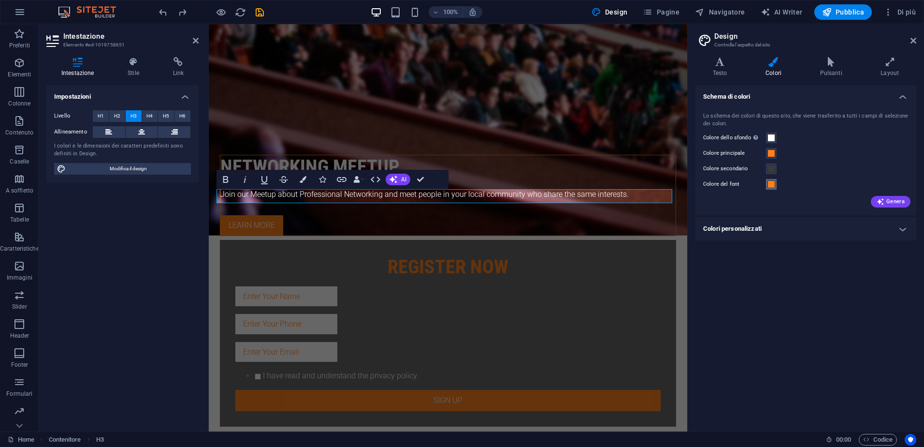
click at [773, 184] on span at bounding box center [772, 184] width 8 height 8
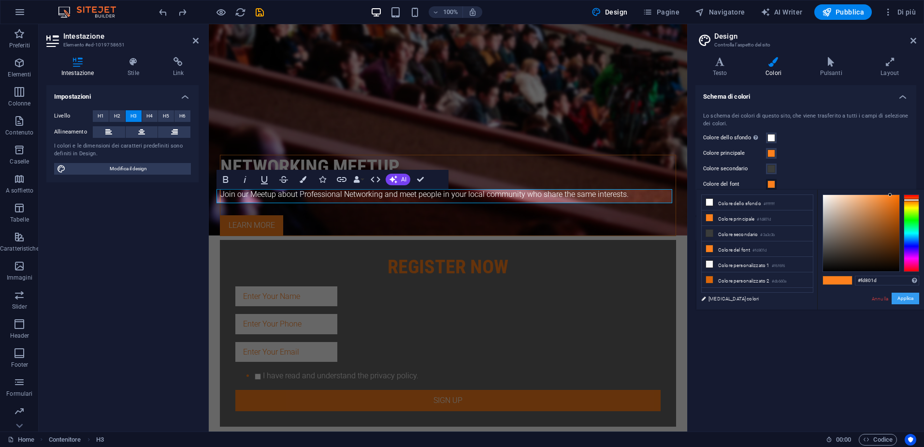
click at [914, 298] on button "Applica" at bounding box center [906, 299] width 28 height 12
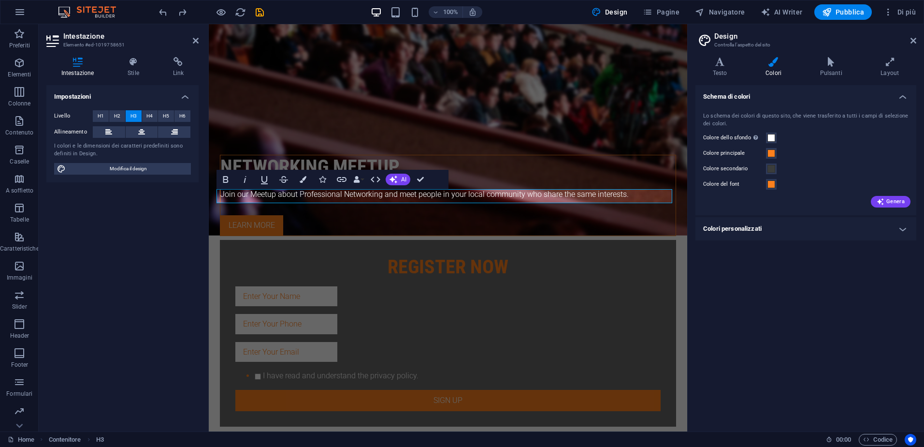
click at [901, 229] on h4 "Colori personalizzati" at bounding box center [806, 228] width 221 height 23
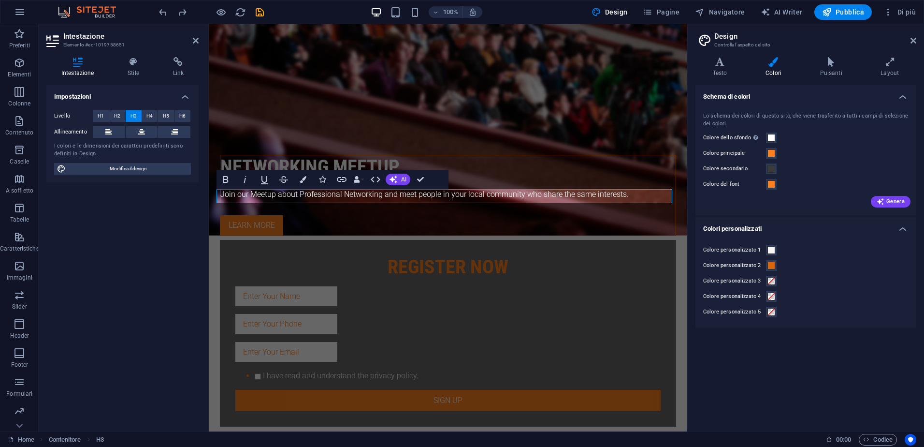
click at [901, 229] on h4 "Colori personalizzati" at bounding box center [806, 225] width 221 height 17
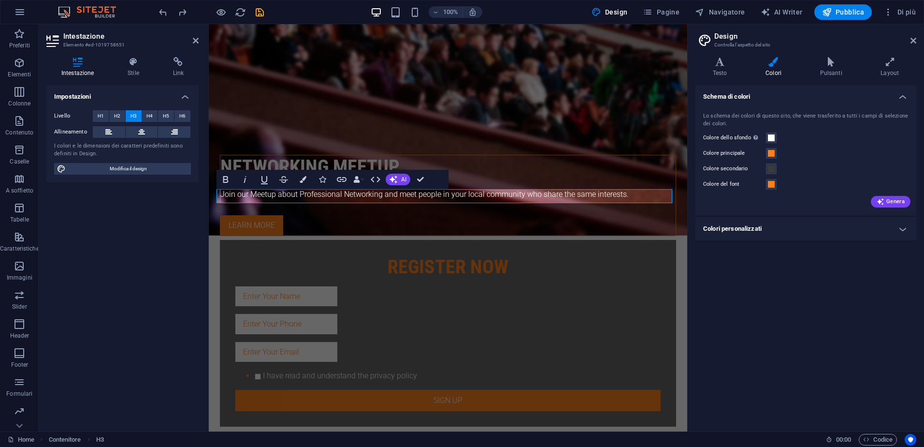
click at [901, 229] on h4 "Colori personalizzati" at bounding box center [806, 228] width 221 height 23
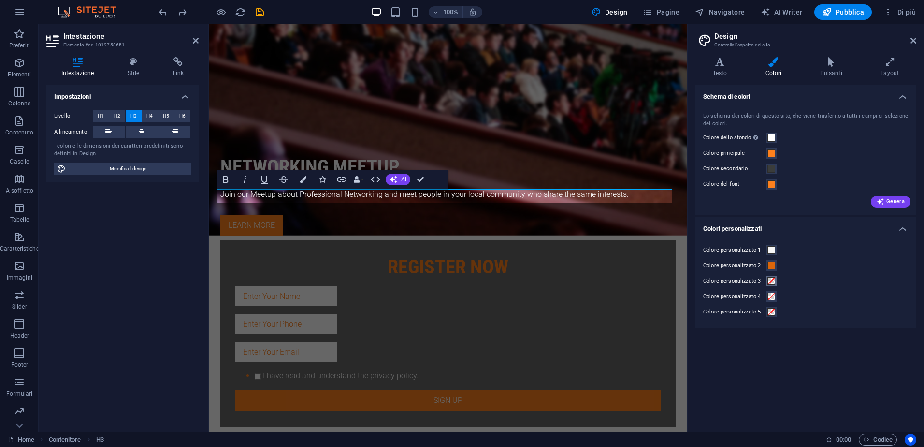
click at [772, 279] on span at bounding box center [772, 281] width 8 height 8
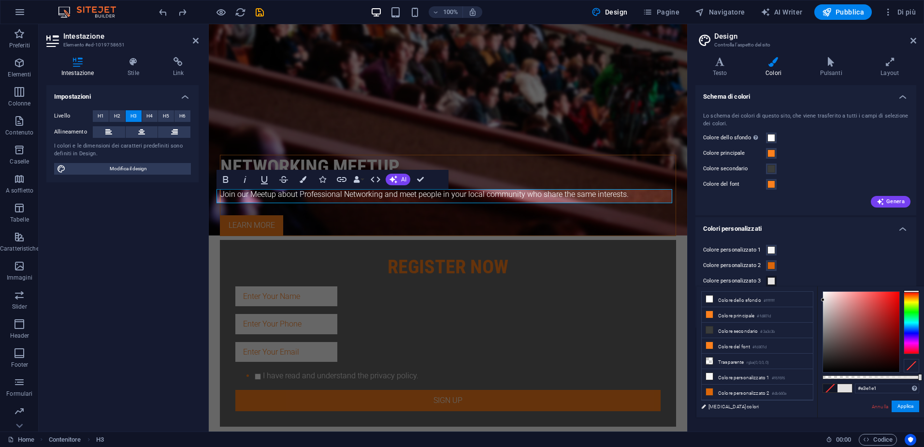
click at [823, 300] on div at bounding box center [861, 332] width 76 height 80
click at [828, 297] on div at bounding box center [861, 332] width 76 height 80
click at [824, 295] on div at bounding box center [861, 332] width 76 height 80
type input "#f2efef"
click at [770, 283] on span at bounding box center [772, 281] width 8 height 8
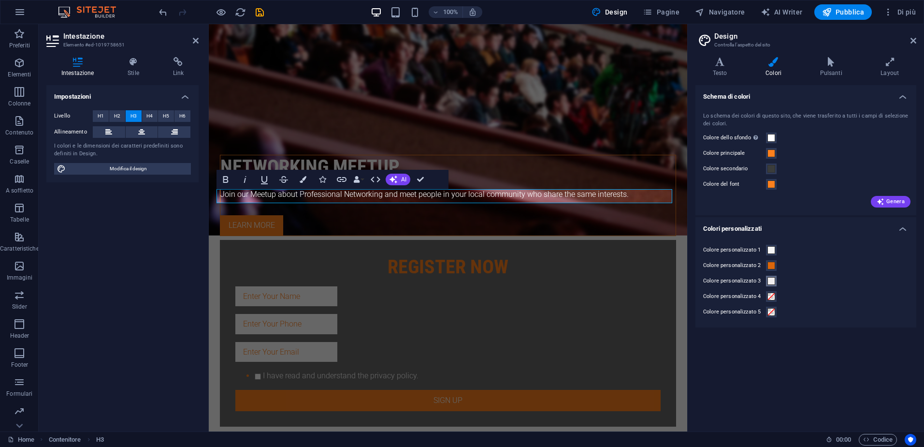
click at [772, 279] on span at bounding box center [772, 281] width 8 height 8
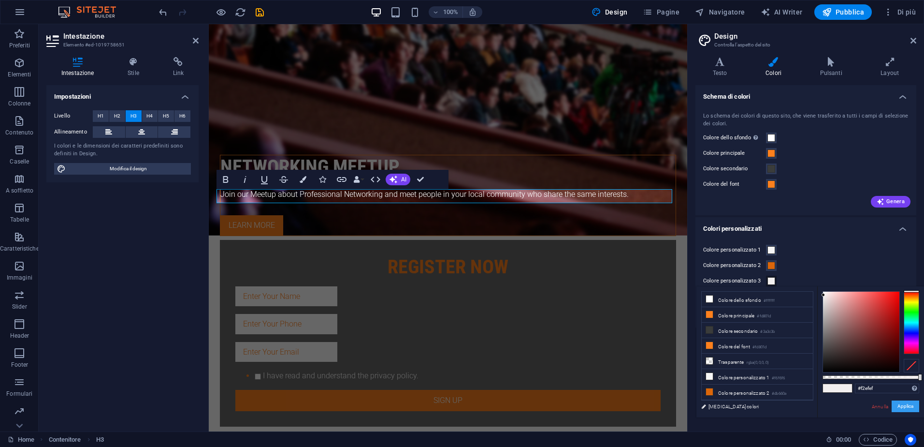
click at [906, 404] on button "Applica" at bounding box center [906, 406] width 28 height 12
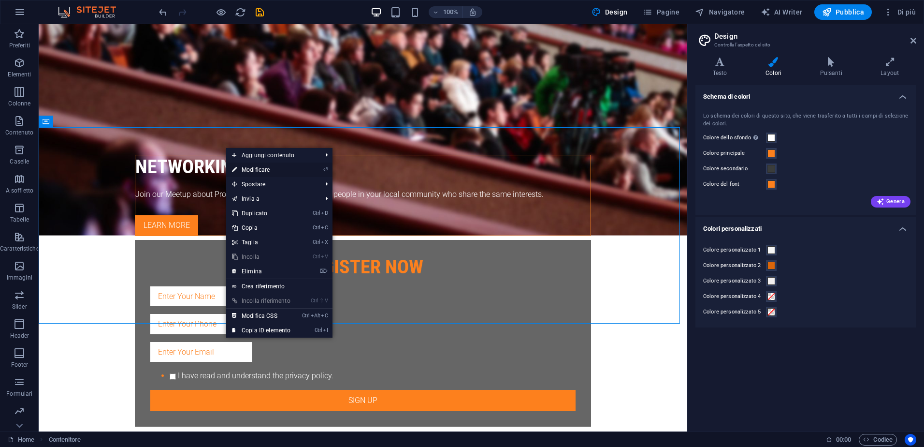
click at [281, 169] on link "⏎ Modificare" at bounding box center [261, 169] width 70 height 15
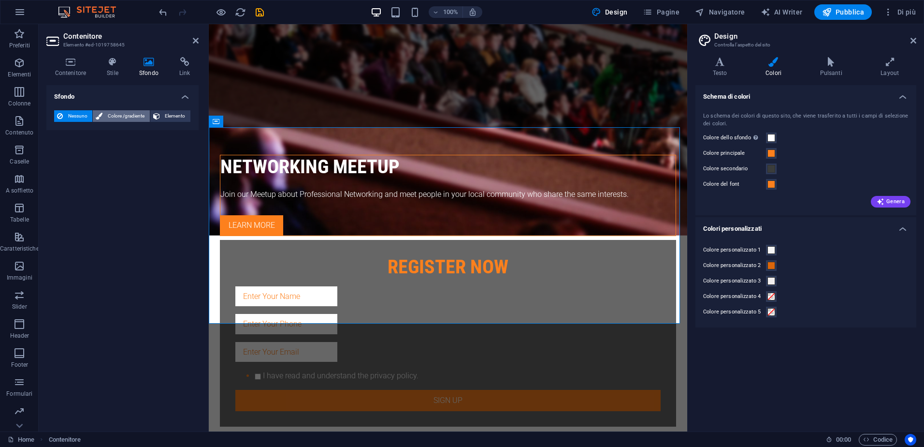
click at [122, 117] on span "Colore /gradiente" at bounding box center [125, 116] width 41 height 12
click at [59, 156] on span at bounding box center [60, 154] width 11 height 11
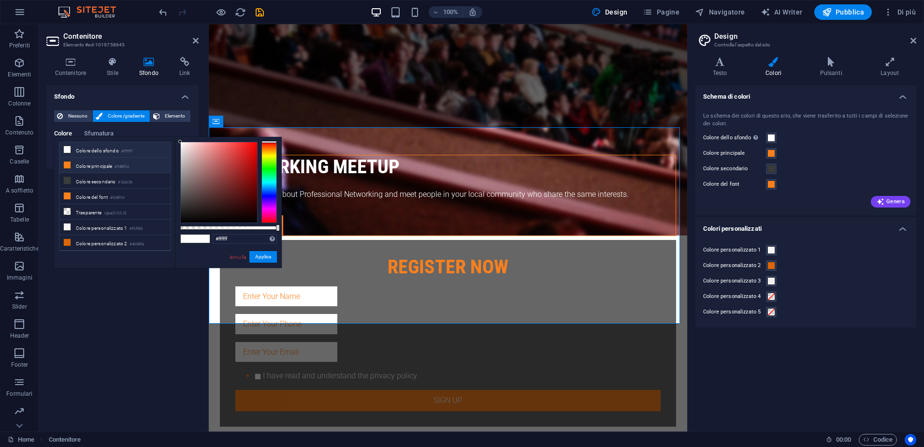
click at [68, 168] on li "Colore principale #fd801d" at bounding box center [114, 165] width 111 height 15
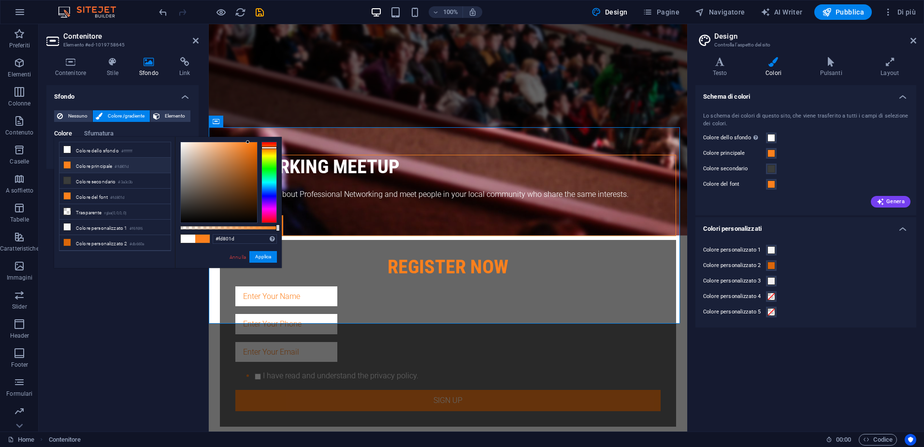
click at [69, 164] on icon at bounding box center [67, 164] width 7 height 7
click at [66, 179] on icon at bounding box center [67, 180] width 7 height 7
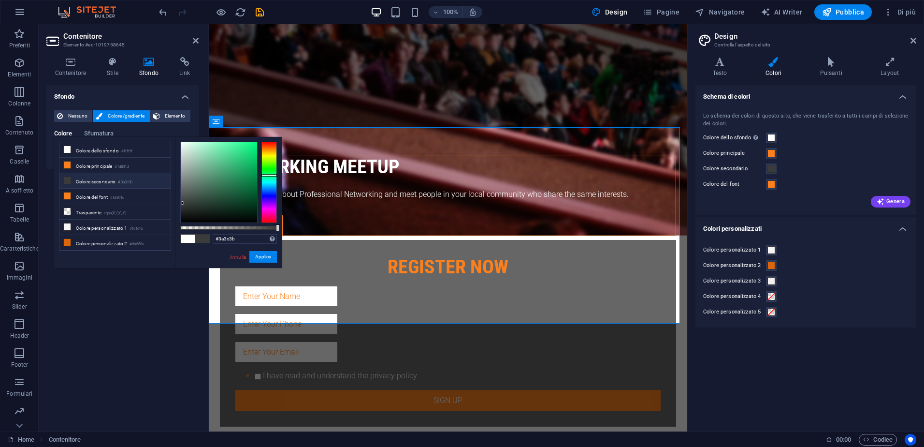
scroll to position [12, 0]
click at [179, 220] on div "#3a3c3b Formati supportati #0852ed rgb(8, 82, 237) rgba(8, 82, 237, 90%) hsv(22…" at bounding box center [228, 272] width 107 height 271
click at [181, 223] on div "#3a3c3b Formati supportati #0852ed rgb(8, 82, 237) rgba(8, 82, 237, 90%) hsv(22…" at bounding box center [228, 272] width 107 height 271
type input "#000000"
click at [266, 255] on button "Applica" at bounding box center [263, 257] width 28 height 12
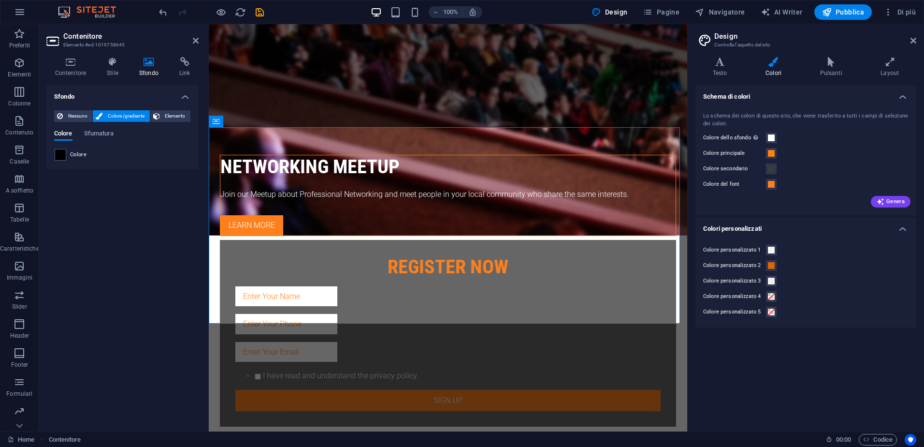
click at [124, 205] on div "Sfondo Nessuno Colore /gradiente Elemento Allunga lo sfondo a tutta larghezza S…" at bounding box center [122, 254] width 152 height 338
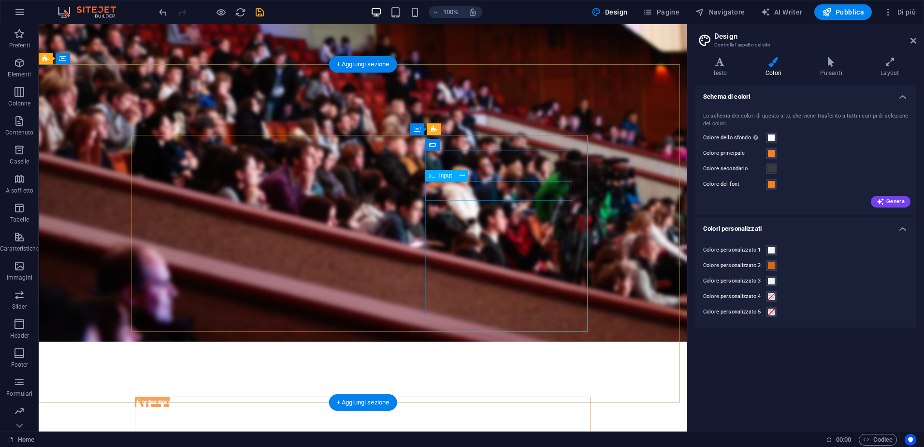
scroll to position [0, 0]
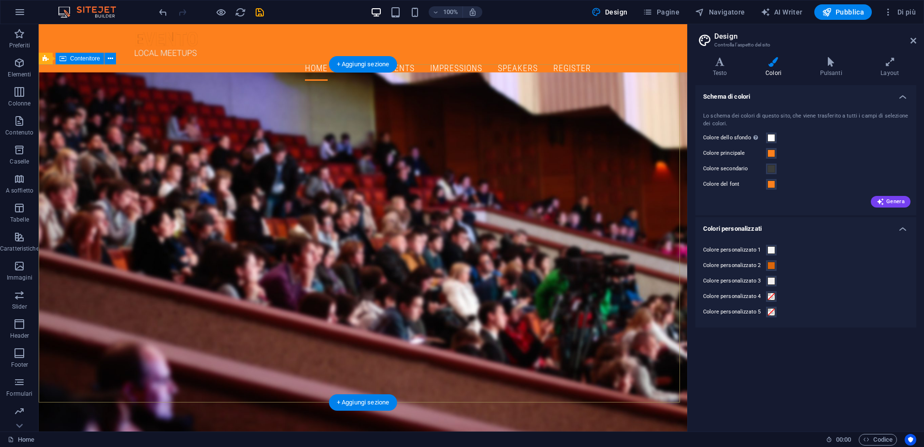
click at [354, 67] on div "+ Aggiungi sezione" at bounding box center [363, 64] width 68 height 16
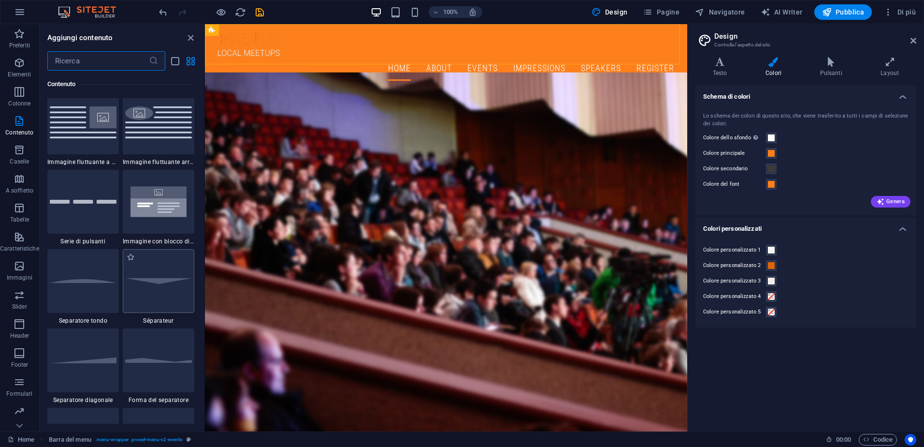
scroll to position [2417, 0]
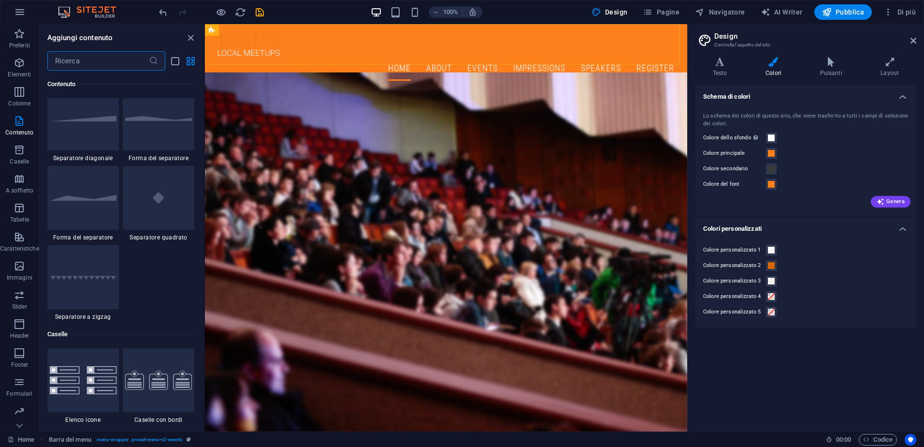
click at [184, 38] on div "Aggiungi contenuto" at bounding box center [122, 38] width 164 height 12
click at [187, 38] on icon "close panel" at bounding box center [190, 37] width 11 height 11
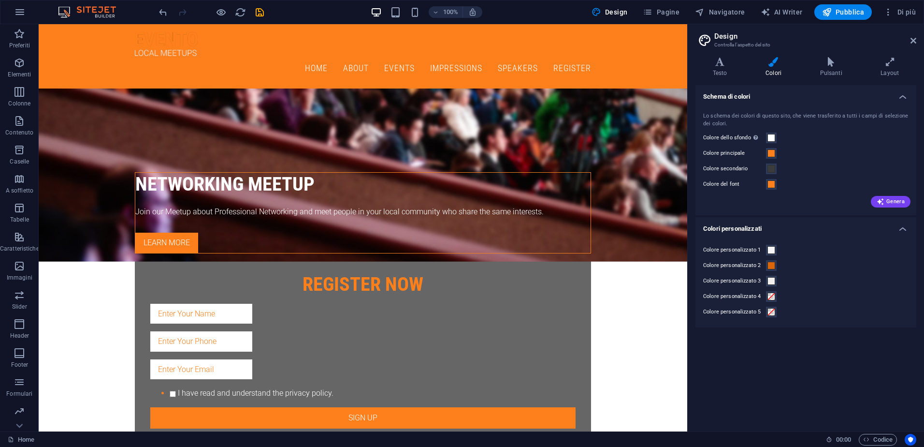
scroll to position [0, 0]
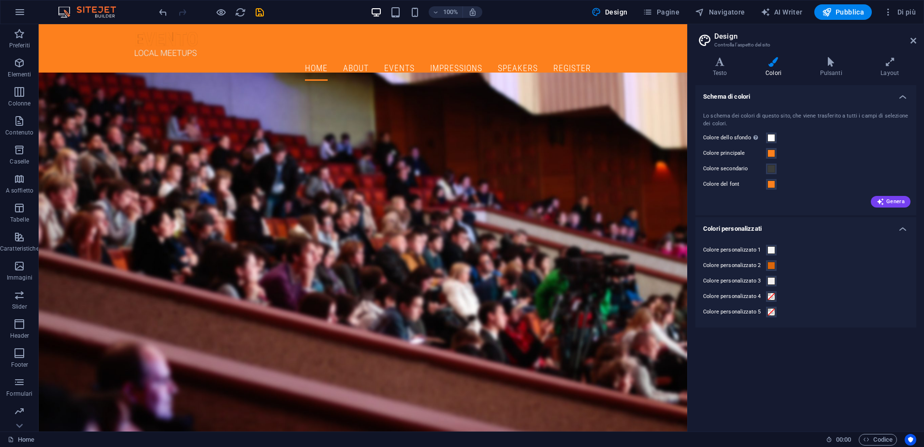
drag, startPoint x: 685, startPoint y: 381, endPoint x: 696, endPoint y: 47, distance: 333.3
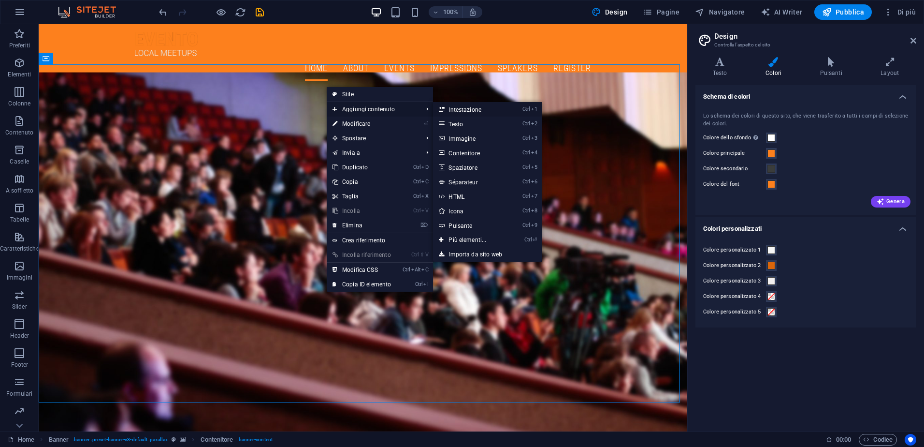
click at [470, 109] on link "Ctrl 1 Intestazione" at bounding box center [469, 109] width 73 height 15
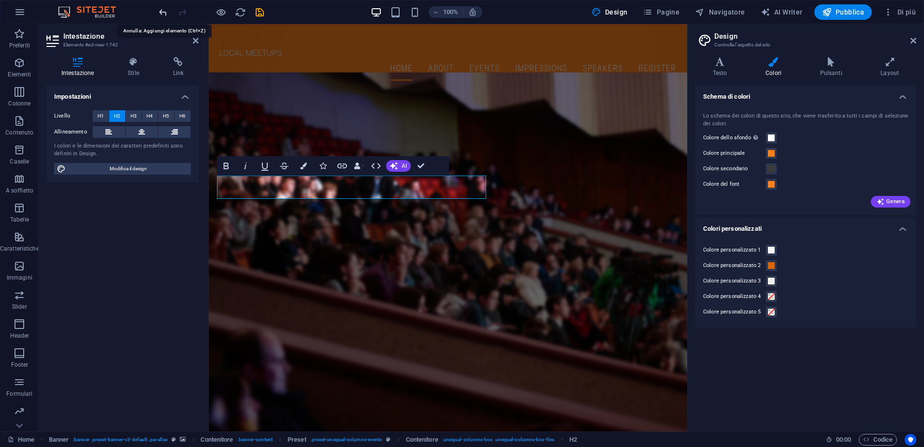
click at [166, 14] on icon "undo" at bounding box center [163, 12] width 11 height 11
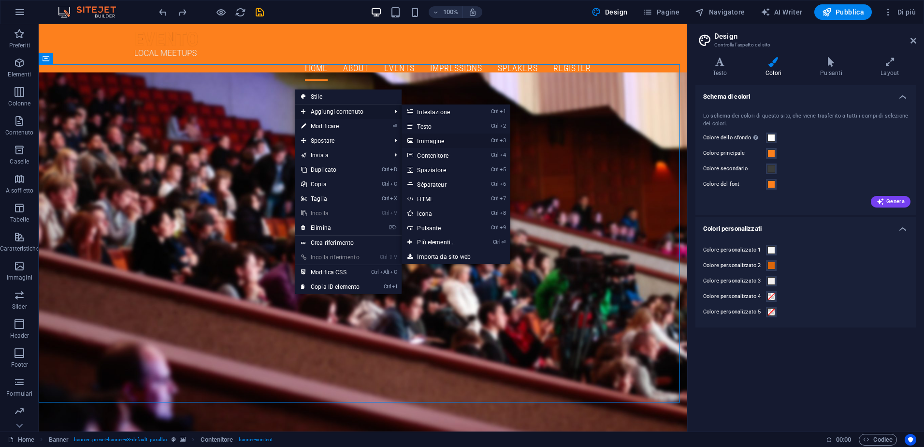
click at [437, 141] on link "Ctrl 3 Immagine" at bounding box center [438, 140] width 73 height 15
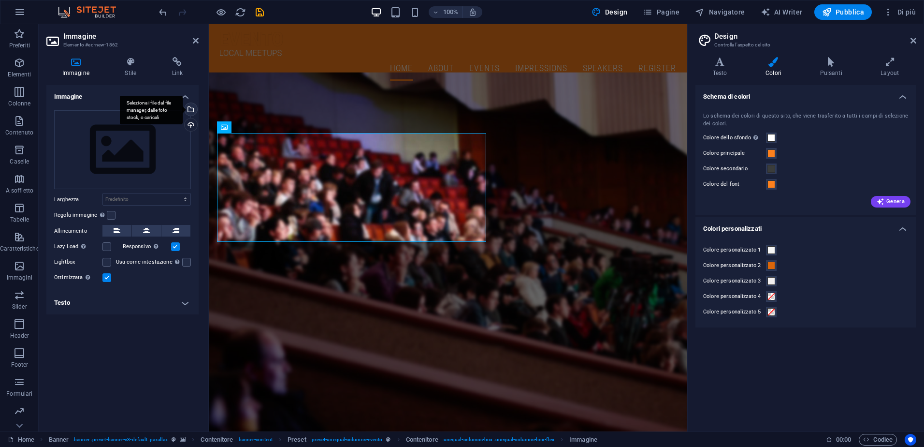
click at [190, 112] on div "Seleziona i file dal file manager, dalle foto stock, o caricali" at bounding box center [190, 110] width 15 height 15
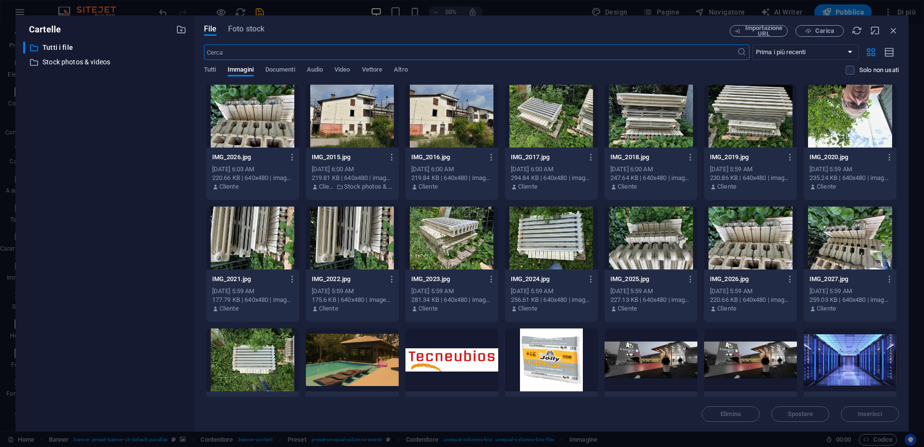
click at [446, 364] on div at bounding box center [452, 359] width 93 height 63
click at [445, 364] on div "1" at bounding box center [452, 359] width 93 height 63
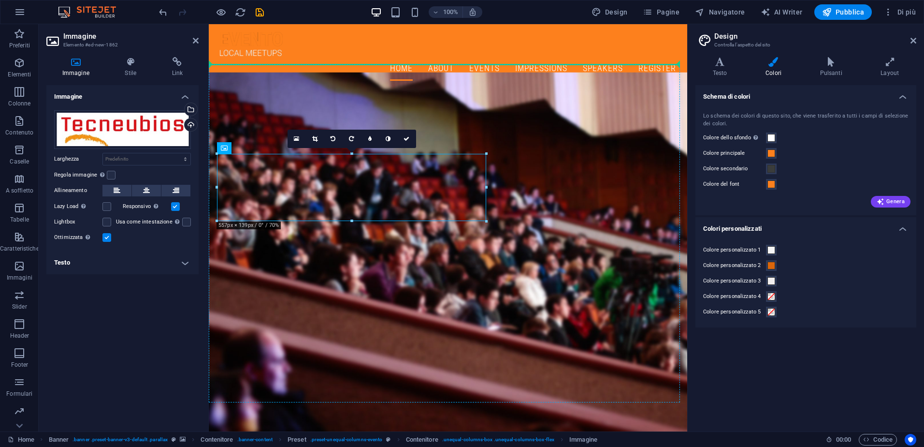
drag, startPoint x: 335, startPoint y: 195, endPoint x: 439, endPoint y: 98, distance: 142.3
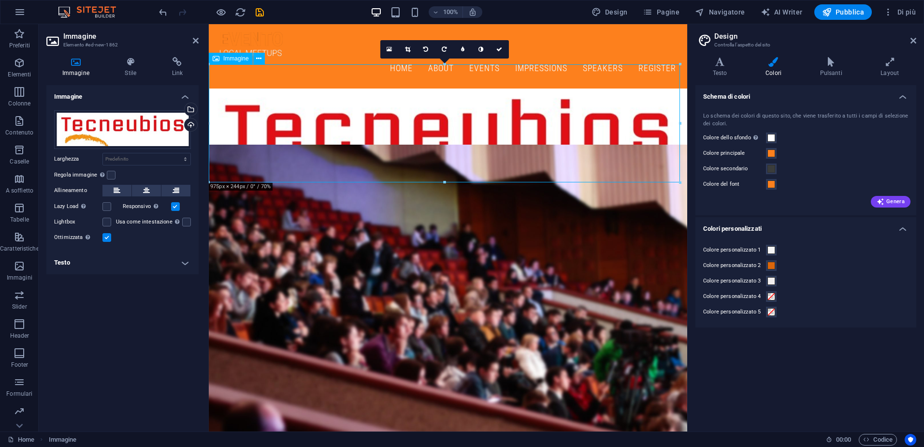
click at [416, 132] on figure at bounding box center [448, 148] width 479 height 120
click at [145, 193] on icon at bounding box center [146, 191] width 7 height 12
click at [102, 208] on label "Lazy Load Caricare le immagini dopo il caricamento della pagina migliora la vel…" at bounding box center [78, 207] width 48 height 12
click at [0, 0] on input "Lazy Load Caricare le immagini dopo il caricamento della pagina migliora la vel…" at bounding box center [0, 0] width 0 height 0
click at [107, 208] on label at bounding box center [107, 206] width 9 height 9
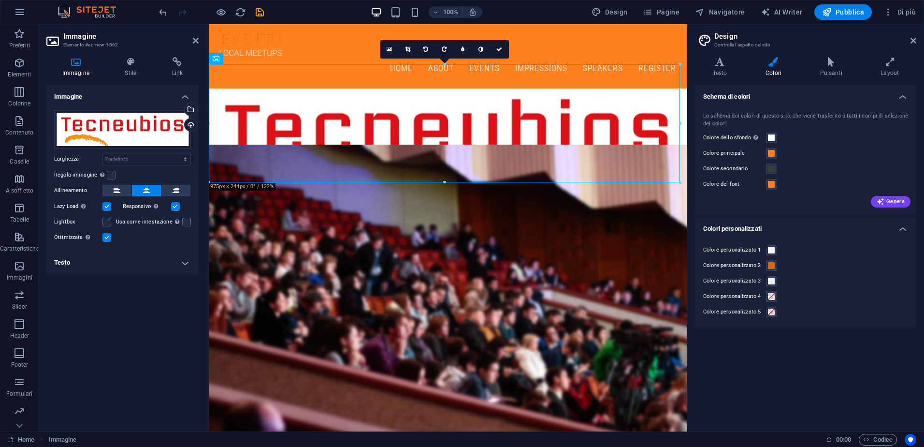
click at [0, 0] on input "Lazy Load Caricare le immagini dopo il caricamento della pagina migliora la vel…" at bounding box center [0, 0] width 0 height 0
click at [106, 205] on label at bounding box center [107, 206] width 9 height 9
click at [0, 0] on input "Lazy Load Caricare le immagini dopo il caricamento della pagina migliora la vel…" at bounding box center [0, 0] width 0 height 0
click at [111, 173] on label at bounding box center [111, 175] width 9 height 9
click at [0, 0] on input "Regola immagine Regola automaticamente l'immagine ad altezza e larghezza fisse" at bounding box center [0, 0] width 0 height 0
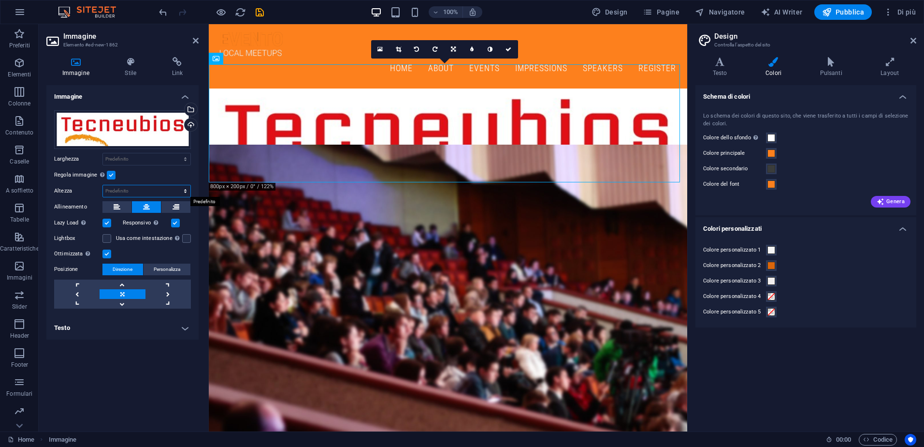
click at [140, 189] on select "Predefinito automatico px" at bounding box center [147, 191] width 88 height 12
click at [103, 185] on select "Predefinito automatico px" at bounding box center [147, 191] width 88 height 12
select select "DISABLED_OPTION_VALUE"
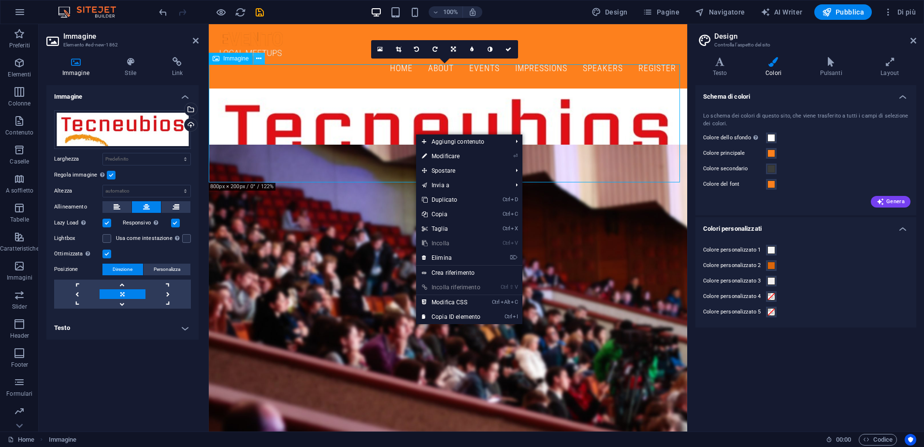
click at [258, 62] on icon at bounding box center [258, 59] width 5 height 10
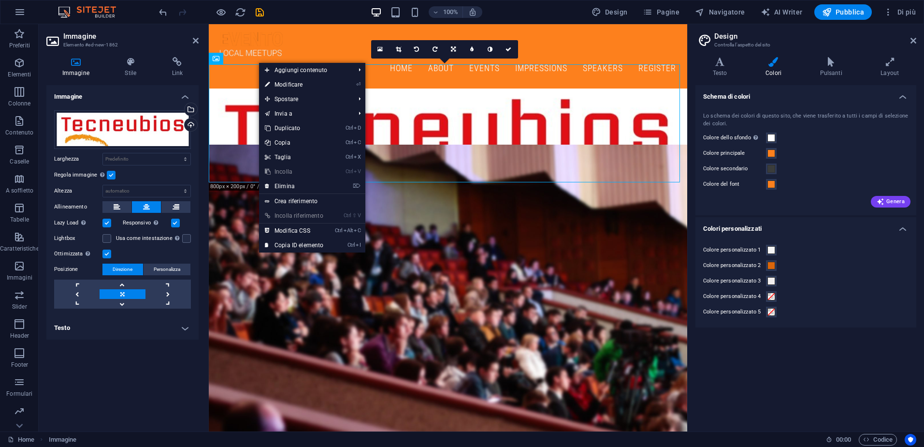
click at [190, 173] on div "Regola immagine Regola automaticamente l'immagine ad altezza e larghezza fisse" at bounding box center [122, 175] width 137 height 12
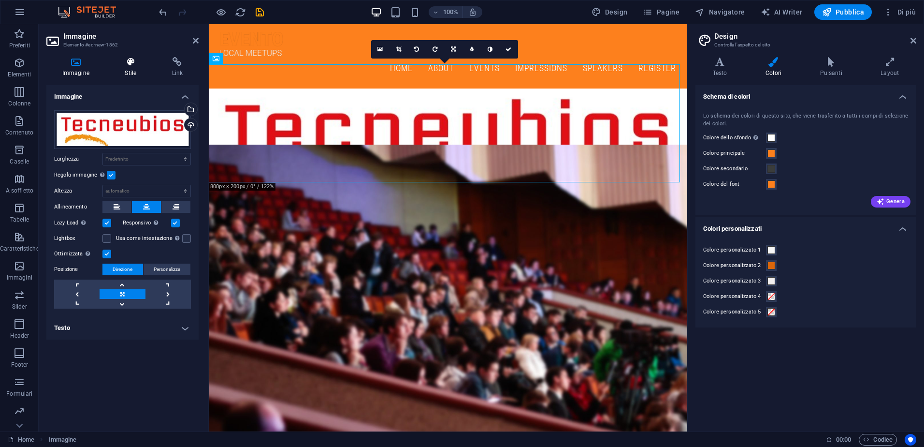
click at [133, 70] on h4 "Stile" at bounding box center [132, 67] width 47 height 20
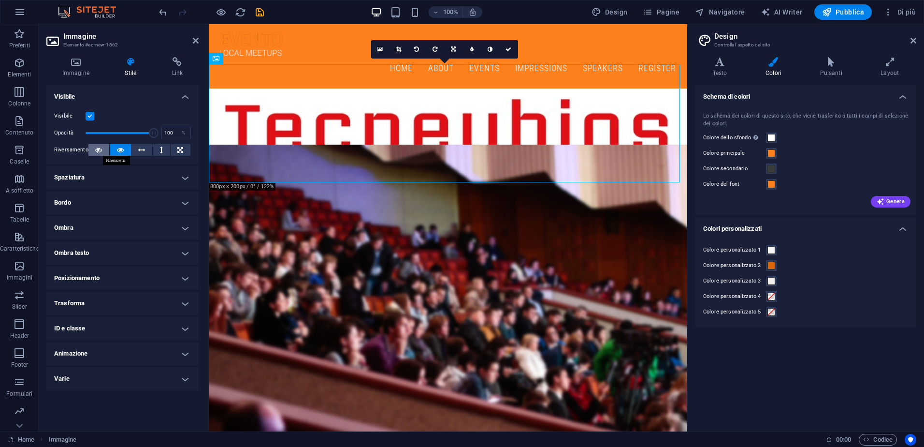
click at [98, 152] on icon at bounding box center [98, 150] width 7 height 12
click at [119, 148] on icon at bounding box center [120, 150] width 7 height 12
click at [143, 150] on icon at bounding box center [141, 150] width 7 height 12
click at [122, 152] on icon at bounding box center [120, 150] width 7 height 12
drag, startPoint x: 153, startPoint y: 133, endPoint x: 120, endPoint y: 133, distance: 32.4
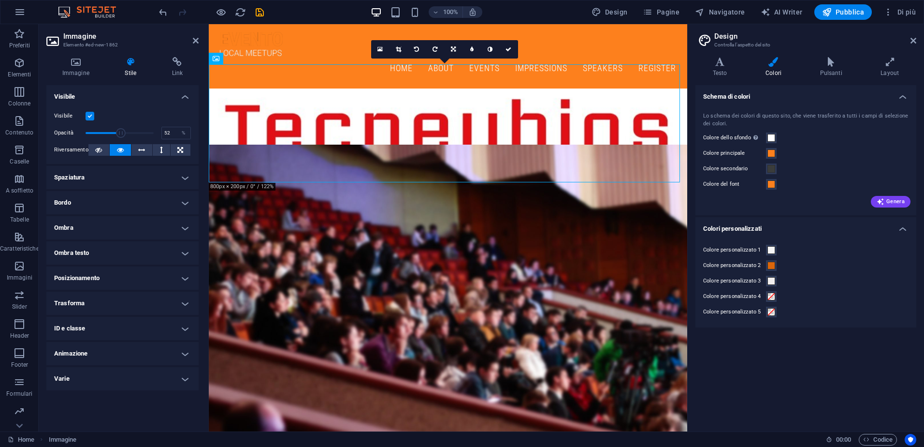
click at [120, 133] on span at bounding box center [121, 133] width 10 height 10
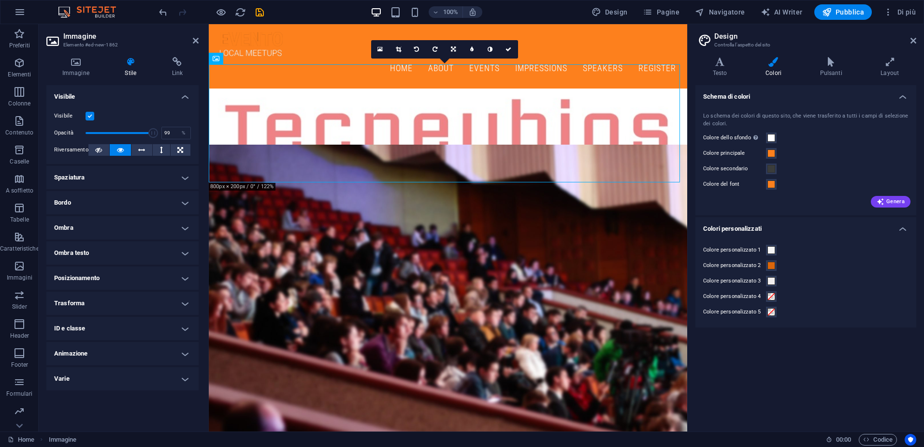
type input "100"
drag, startPoint x: 120, startPoint y: 133, endPoint x: 158, endPoint y: 128, distance: 37.7
click at [158, 128] on span at bounding box center [154, 133] width 10 height 10
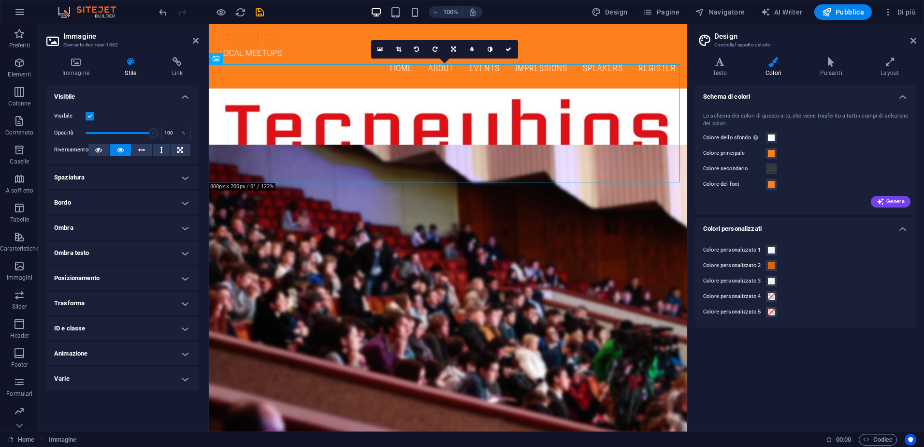
click at [87, 117] on label at bounding box center [90, 116] width 9 height 9
click at [0, 0] on input "Visibile" at bounding box center [0, 0] width 0 height 0
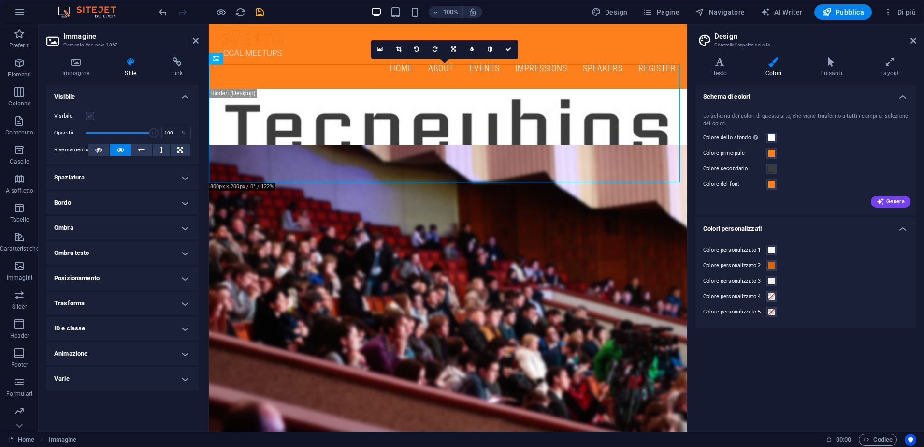
click at [88, 116] on label at bounding box center [90, 116] width 9 height 9
click at [0, 0] on input "Visibile" at bounding box center [0, 0] width 0 height 0
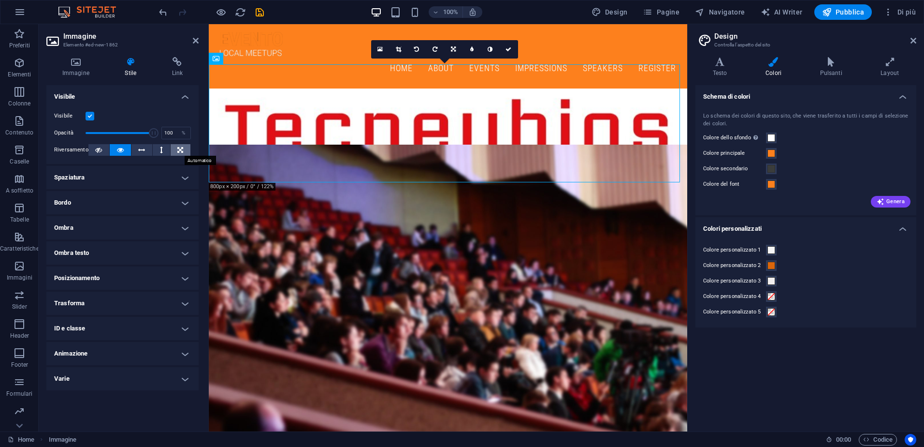
click at [180, 149] on icon at bounding box center [180, 150] width 6 height 12
click at [151, 176] on h4 "Spaziatura" at bounding box center [122, 177] width 152 height 23
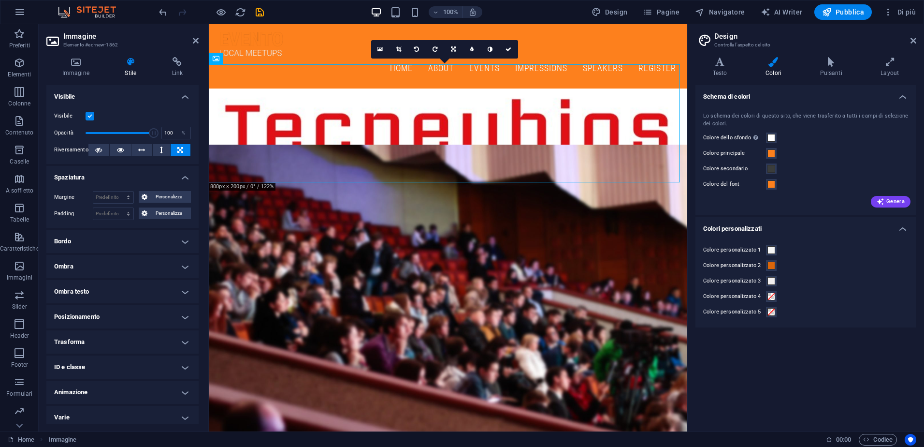
click at [152, 176] on h4 "Spaziatura" at bounding box center [122, 174] width 152 height 17
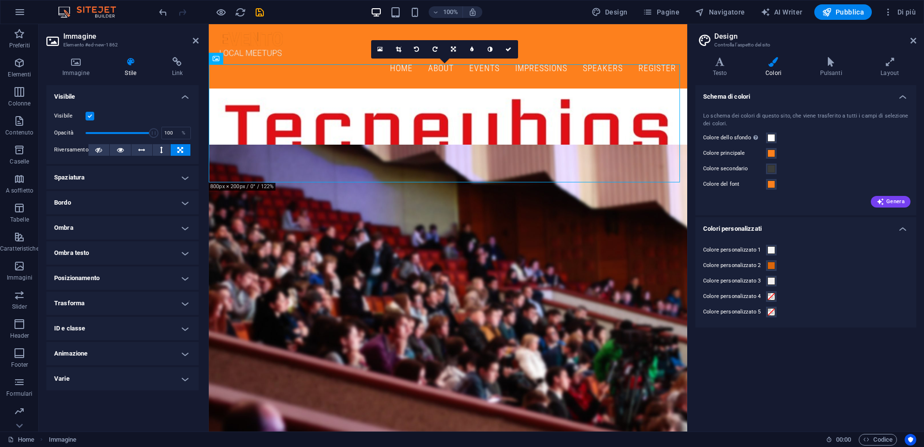
click at [126, 222] on h4 "Ombra" at bounding box center [122, 227] width 152 height 23
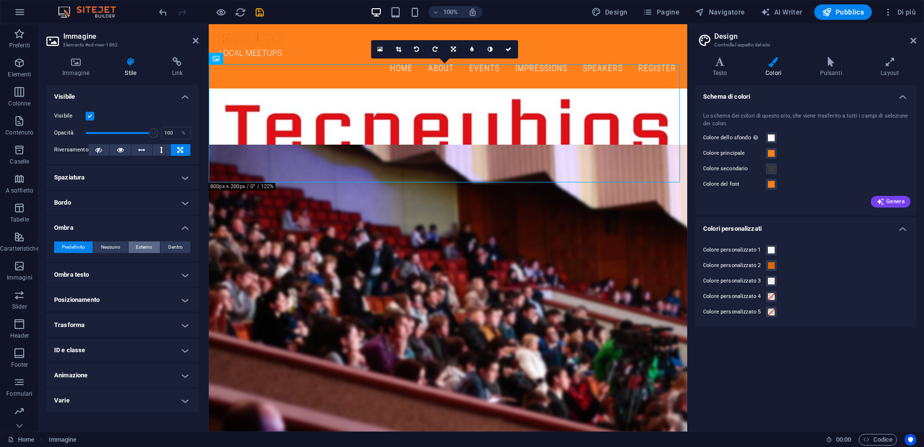
click at [143, 247] on span "Esterno" at bounding box center [144, 247] width 16 height 12
type input "2"
type input "4"
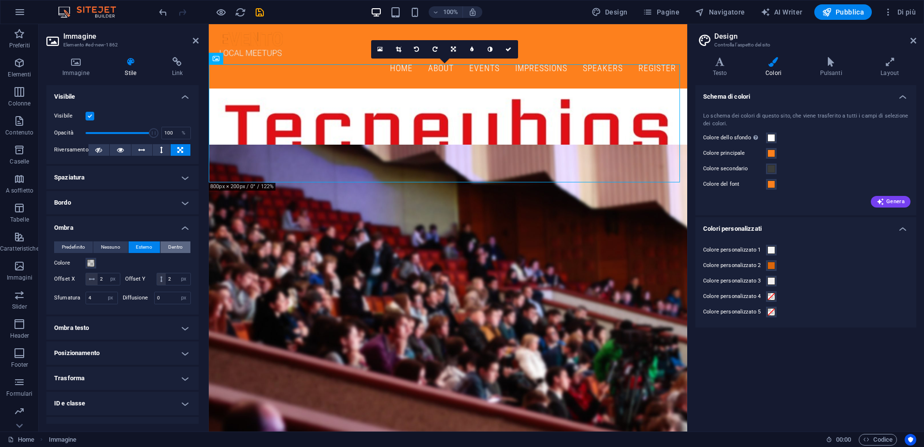
click at [175, 245] on span "Dentro" at bounding box center [175, 247] width 15 height 12
click at [120, 247] on button "Nessuno" at bounding box center [110, 247] width 35 height 12
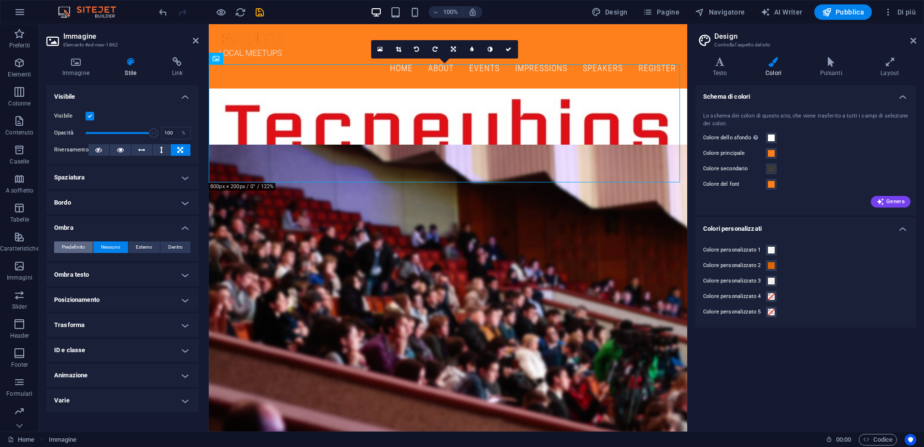
click at [79, 248] on span "Predefinito" at bounding box center [73, 247] width 23 height 12
click at [119, 271] on h4 "Ombra testo" at bounding box center [122, 274] width 152 height 23
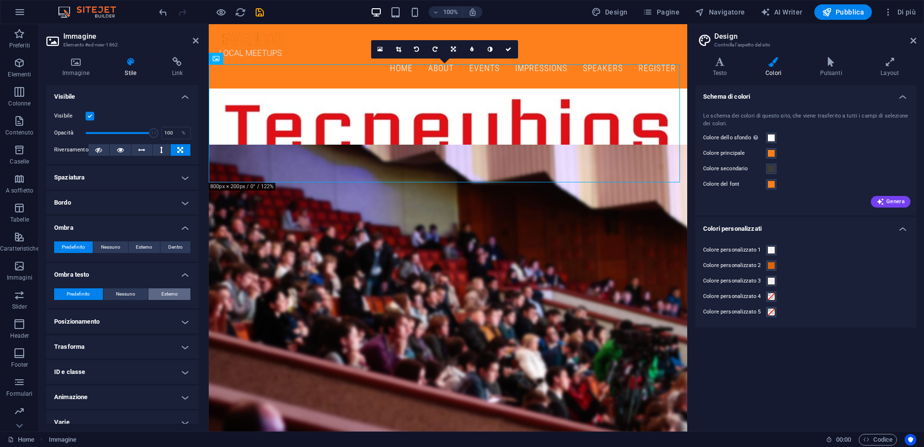
click at [163, 292] on span "Esterno" at bounding box center [169, 294] width 16 height 12
type input "2"
type input "4"
click at [85, 292] on span "Predefinito" at bounding box center [78, 294] width 23 height 12
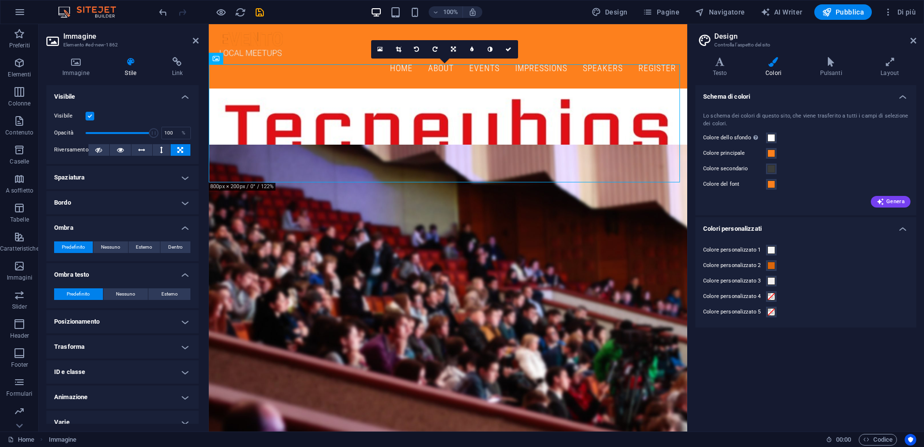
scroll to position [10, 0]
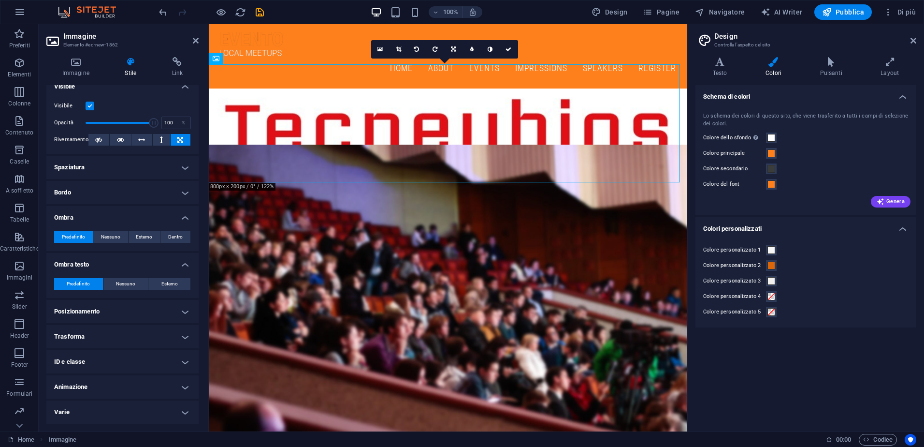
click at [102, 332] on h4 "Trasforma" at bounding box center [122, 336] width 152 height 23
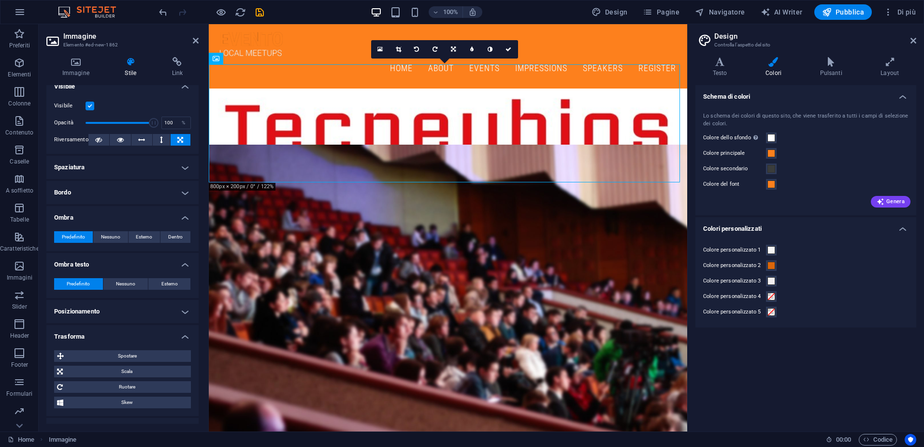
scroll to position [78, 0]
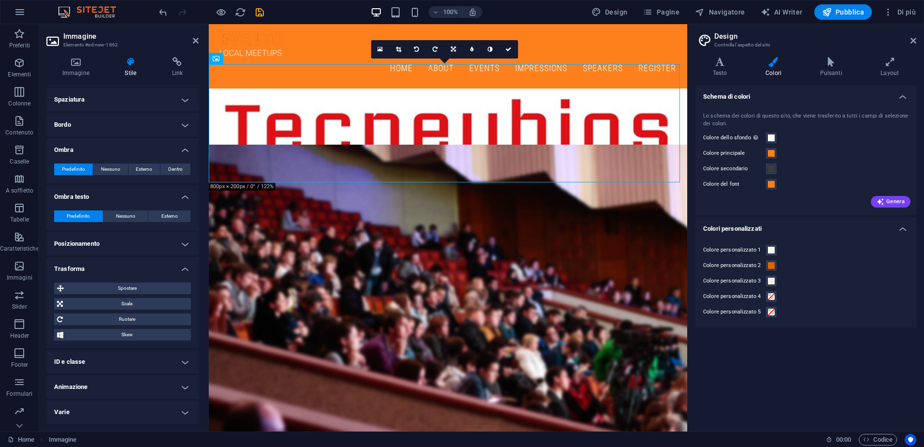
click at [127, 385] on h4 "Animazione" at bounding box center [122, 386] width 152 height 23
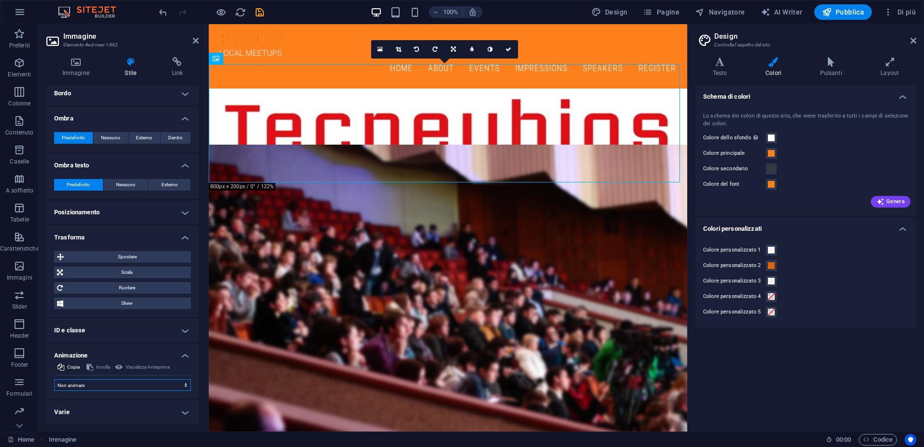
click at [118, 386] on select "Non animare Mostra/Nascondi Scorrimento verso l'alto/basso Zoom avanti/indietro…" at bounding box center [122, 385] width 137 height 12
select select "fade"
click at [54, 379] on select "Non animare Mostra/Nascondi Scorrimento verso l'alto/basso Zoom avanti/indietro…" at bounding box center [122, 385] width 137 height 12
select select "scroll"
click at [108, 387] on select "Non animare Mostra/Nascondi Scorrimento verso l'alto/basso Zoom avanti/indietro…" at bounding box center [122, 385] width 137 height 12
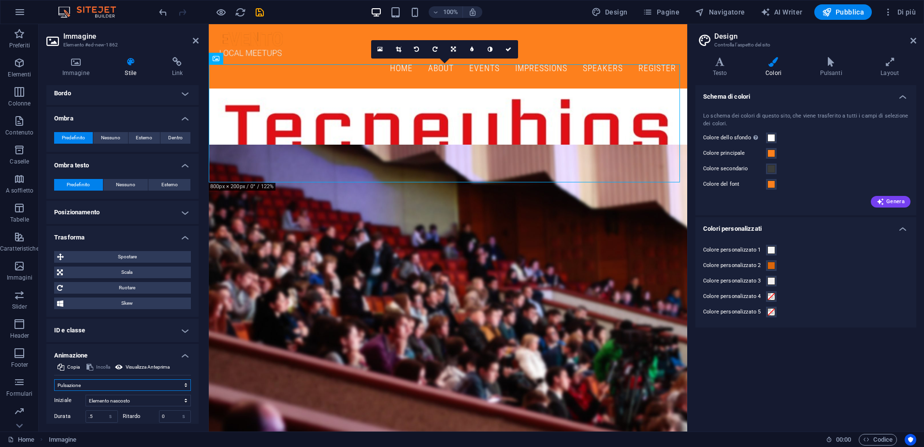
click at [54, 379] on select "Non animare Mostra/Nascondi Scorrimento verso l'alto/basso Zoom avanti/indietro…" at bounding box center [122, 385] width 137 height 12
click at [112, 387] on select "Non animare Mostra/Nascondi Scorrimento verso l'alto/basso Zoom avanti/indietro…" at bounding box center [122, 385] width 137 height 12
click at [54, 379] on select "Non animare Mostra/Nascondi Scorrimento verso l'alto/basso Zoom avanti/indietro…" at bounding box center [122, 385] width 137 height 12
click at [111, 385] on select "Non animare Mostra/Nascondi Scorrimento verso l'alto/basso Zoom avanti/indietro…" at bounding box center [122, 385] width 137 height 12
click at [54, 379] on select "Non animare Mostra/Nascondi Scorrimento verso l'alto/basso Zoom avanti/indietro…" at bounding box center [122, 385] width 137 height 12
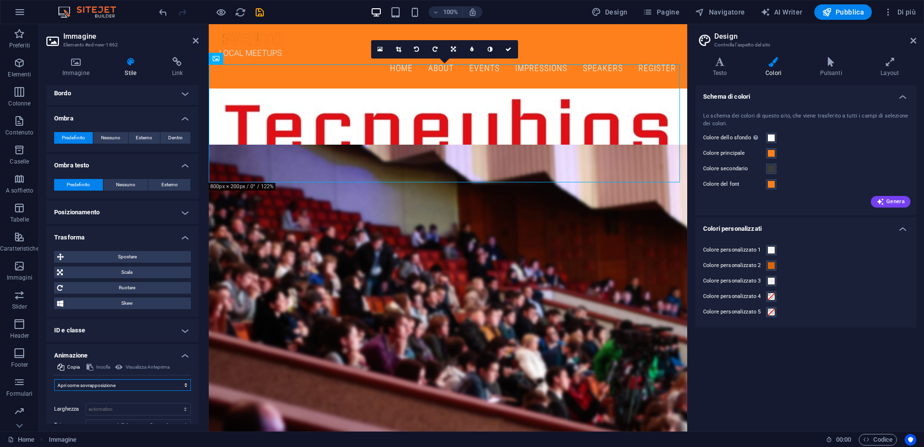
click at [114, 385] on select "Non animare Mostra/Nascondi Scorrimento verso l'alto/basso Zoom avanti/indietro…" at bounding box center [122, 385] width 137 height 12
select select "pulse"
click at [54, 379] on select "Non animare Mostra/Nascondi Scorrimento verso l'alto/basso Zoom avanti/indietro…" at bounding box center [122, 385] width 137 height 12
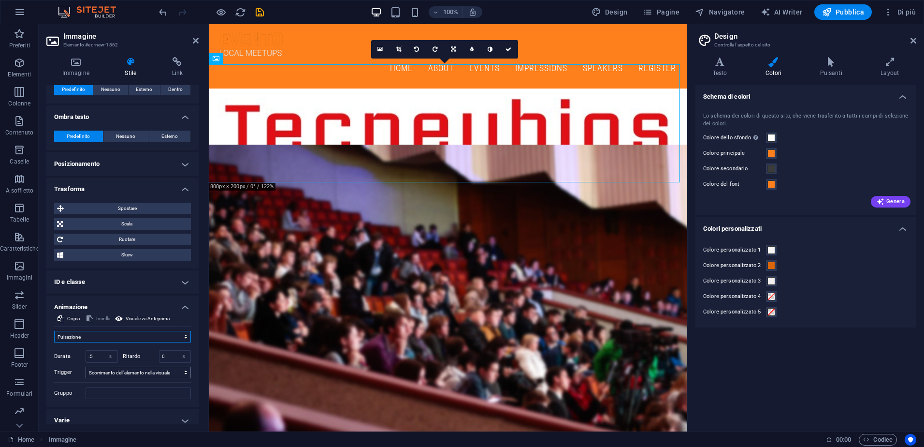
scroll to position [166, 0]
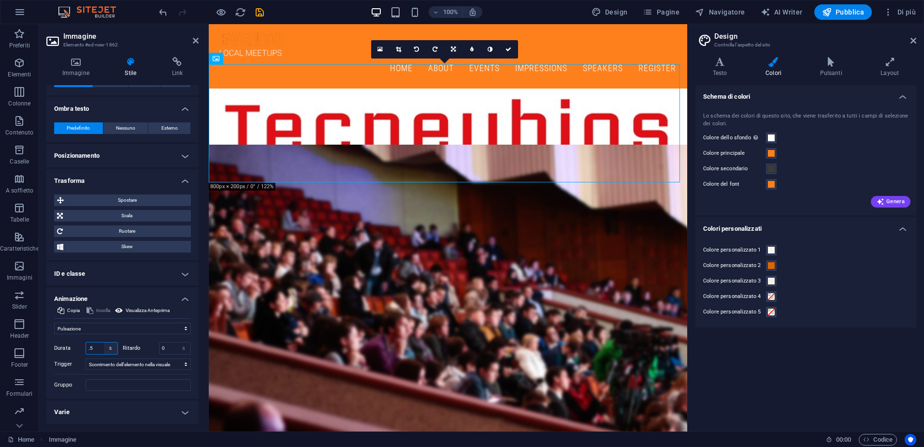
click at [109, 349] on select "s ms" at bounding box center [111, 348] width 14 height 12
click at [106, 347] on select "s ms" at bounding box center [111, 348] width 14 height 12
click at [94, 349] on input ".5" at bounding box center [101, 348] width 31 height 12
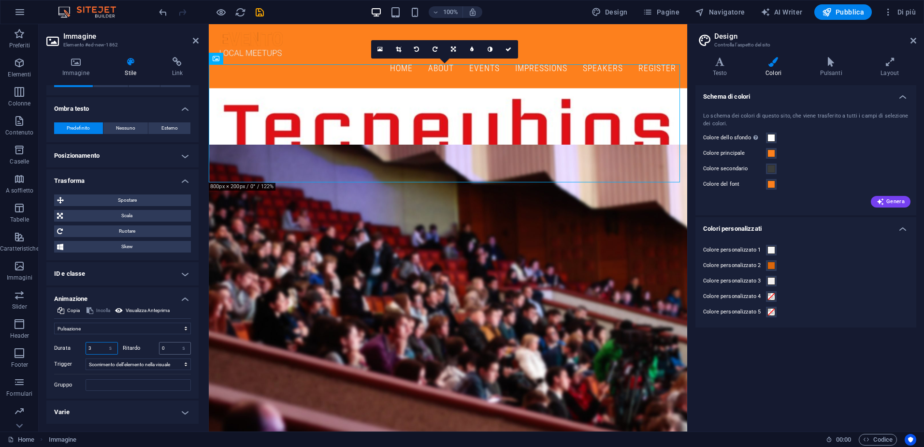
type input "3"
click at [171, 348] on input "0" at bounding box center [175, 348] width 31 height 12
type input "1"
click at [163, 387] on input "Gruppo" at bounding box center [138, 385] width 105 height 12
click at [132, 363] on select "Nessun trigger automatico Al caricamento della pagina Scorrimento dell'elemento…" at bounding box center [138, 364] width 105 height 12
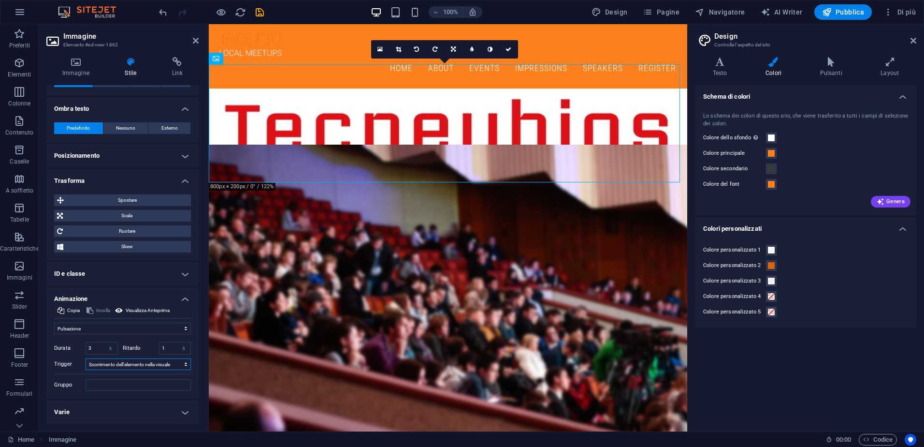
click at [132, 363] on select "Nessun trigger automatico Al caricamento della pagina Scorrimento dell'elemento…" at bounding box center [138, 364] width 105 height 12
click at [120, 384] on input "Gruppo" at bounding box center [138, 385] width 105 height 12
click at [147, 410] on h4 "Varie" at bounding box center [122, 411] width 152 height 23
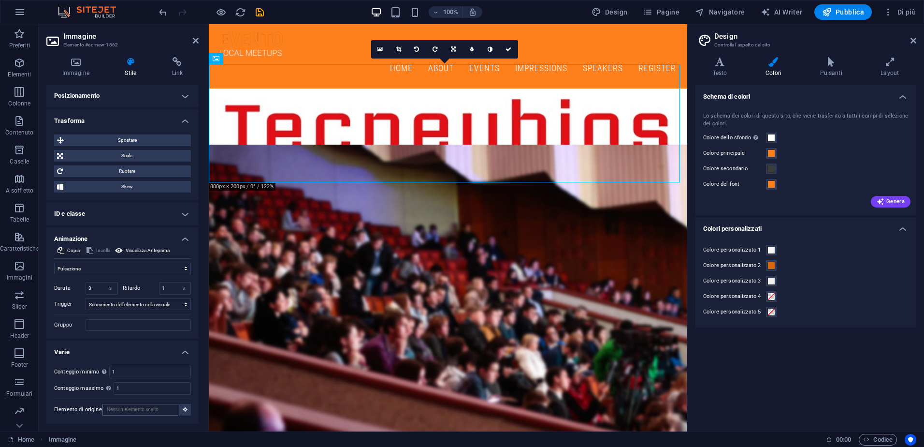
scroll to position [0, 0]
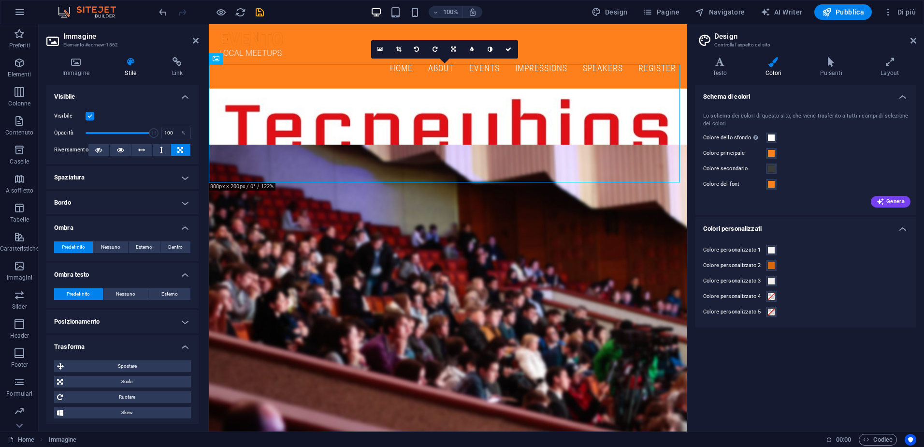
click at [144, 202] on h4 "Bordo" at bounding box center [122, 202] width 152 height 23
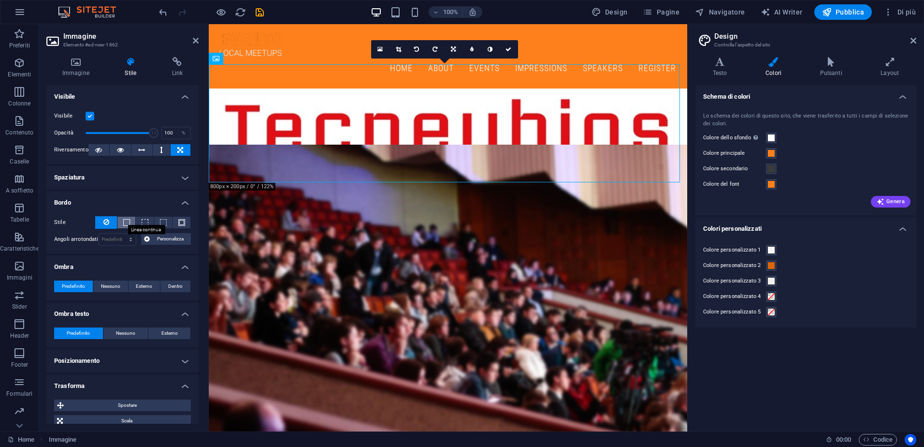
click at [127, 224] on span at bounding box center [126, 222] width 7 height 7
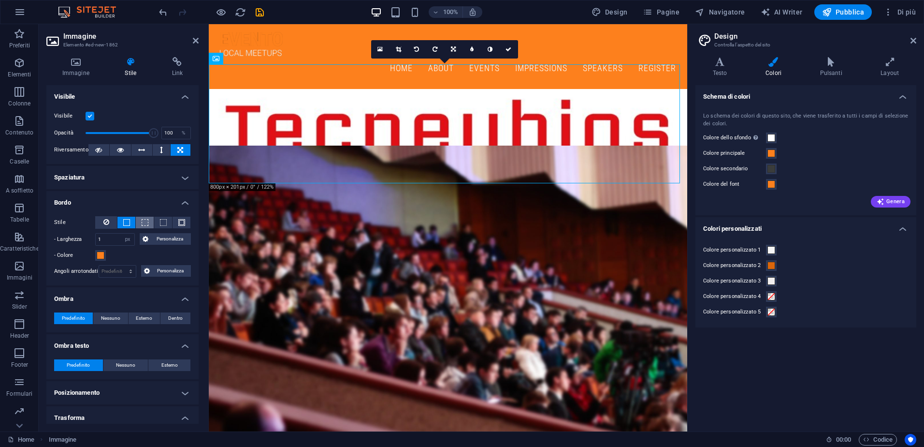
click at [144, 223] on span at bounding box center [145, 222] width 7 height 7
click at [162, 223] on span at bounding box center [163, 222] width 7 height 7
click at [182, 220] on span at bounding box center [181, 222] width 7 height 7
click at [109, 224] on button at bounding box center [106, 222] width 22 height 13
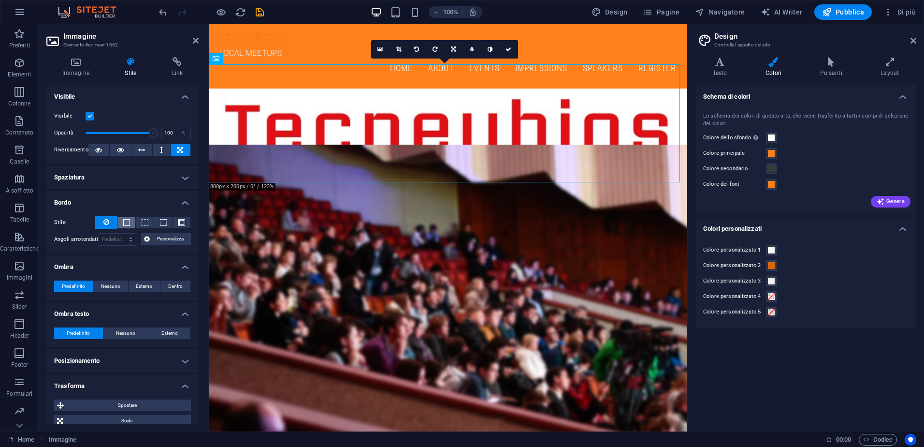
click at [118, 224] on button at bounding box center [126, 223] width 18 height 12
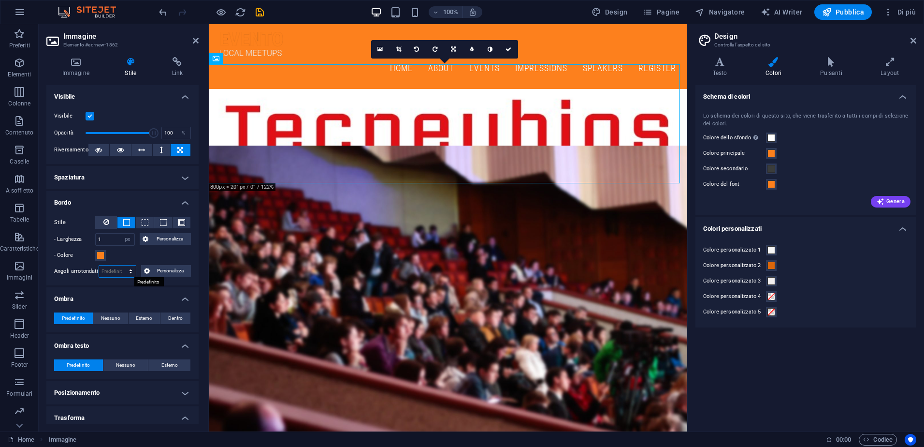
click at [118, 272] on select "Predefinito px rem % vh vw Personalizza" at bounding box center [117, 271] width 37 height 12
select select "%"
click at [120, 265] on select "Predefinito px rem % vh vw Personalizza" at bounding box center [117, 271] width 37 height 12
type input "100"
click at [140, 259] on div "- Colore" at bounding box center [122, 255] width 137 height 12
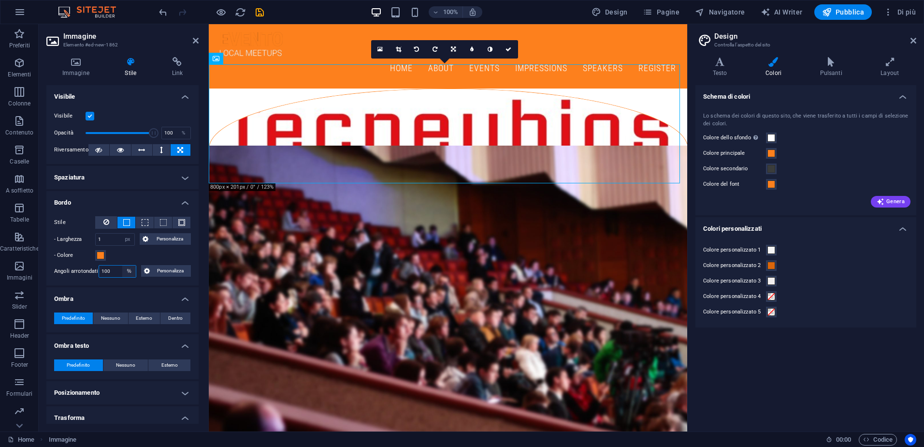
click at [122, 270] on select "Predefinito px rem % vh vw Personalizza" at bounding box center [129, 271] width 14 height 12
select select "default"
click at [122, 265] on select "Predefinito px rem % vh vw Personalizza" at bounding box center [129, 271] width 14 height 12
select select "DISABLED_OPTION_VALUE"
click at [118, 317] on span "Nessuno" at bounding box center [110, 318] width 19 height 12
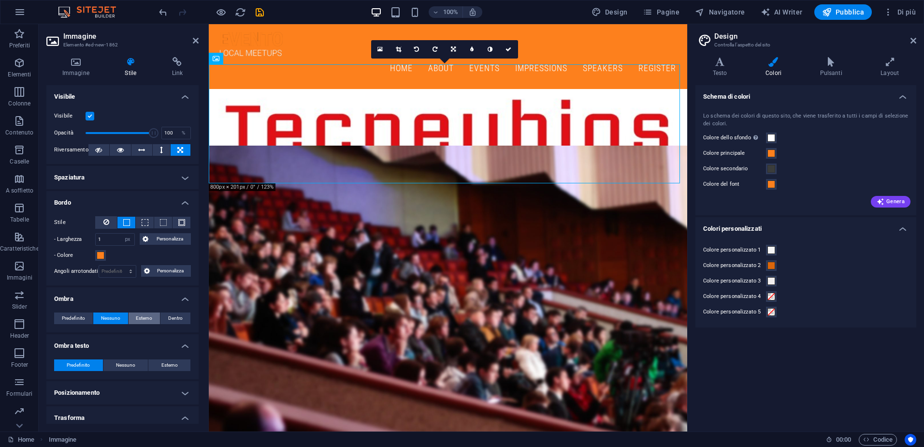
click at [132, 315] on button "Esterno" at bounding box center [145, 318] width 32 height 12
type input "2"
type input "4"
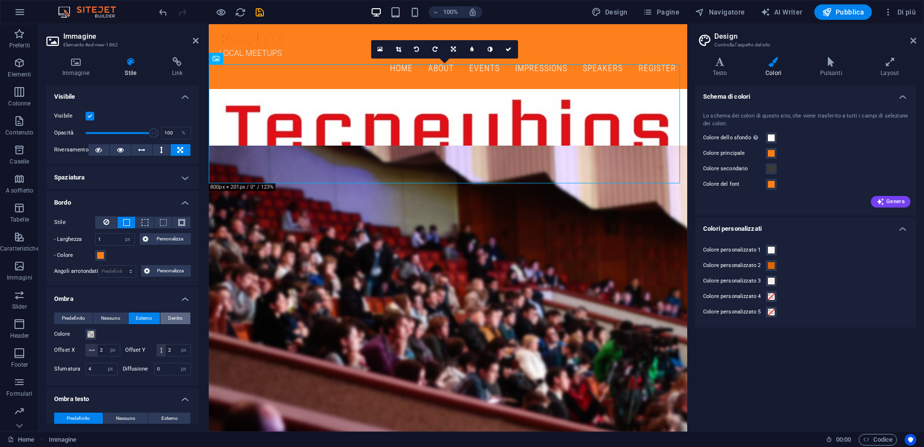
click at [172, 320] on span "Dentro" at bounding box center [175, 318] width 15 height 12
click at [77, 318] on span "Predefinito" at bounding box center [73, 318] width 23 height 12
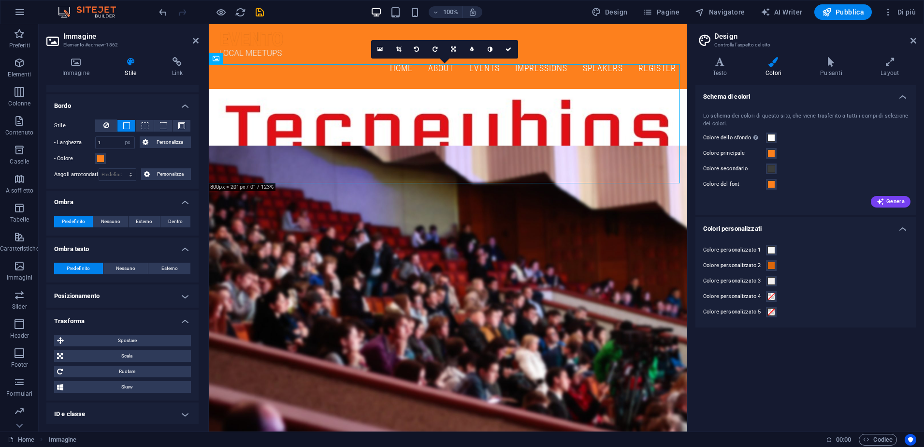
scroll to position [145, 0]
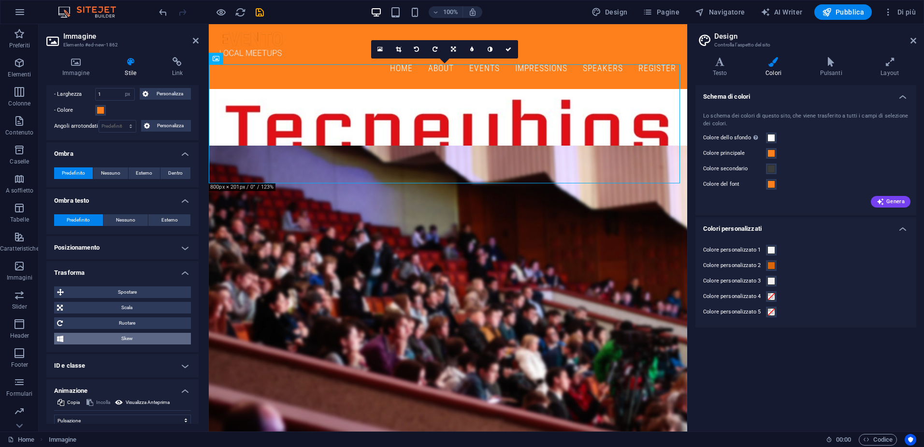
click at [132, 338] on span "Skew" at bounding box center [127, 339] width 122 height 12
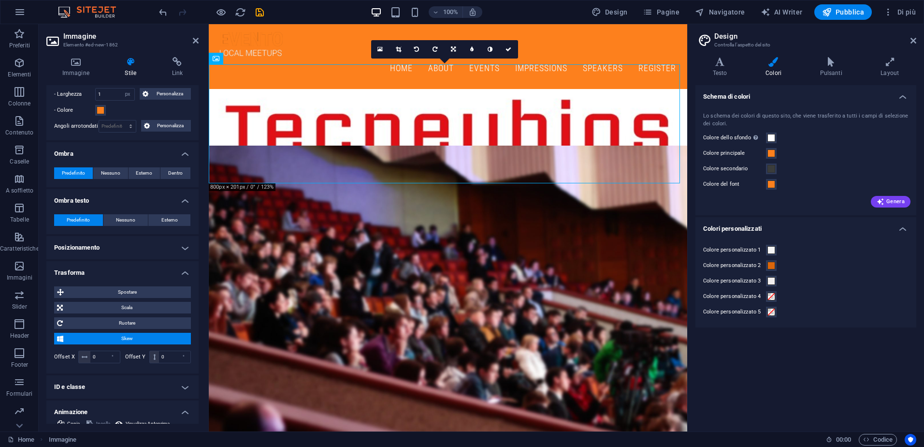
scroll to position [242, 0]
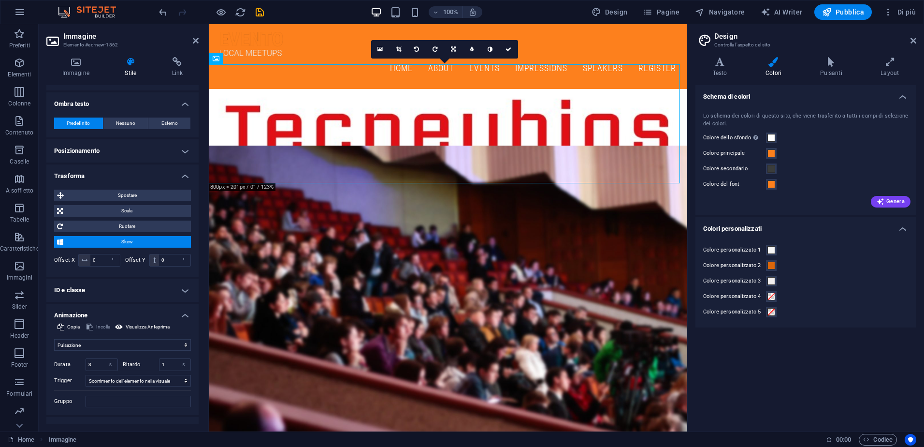
click at [128, 293] on h4 "ID e classe" at bounding box center [122, 290] width 152 height 23
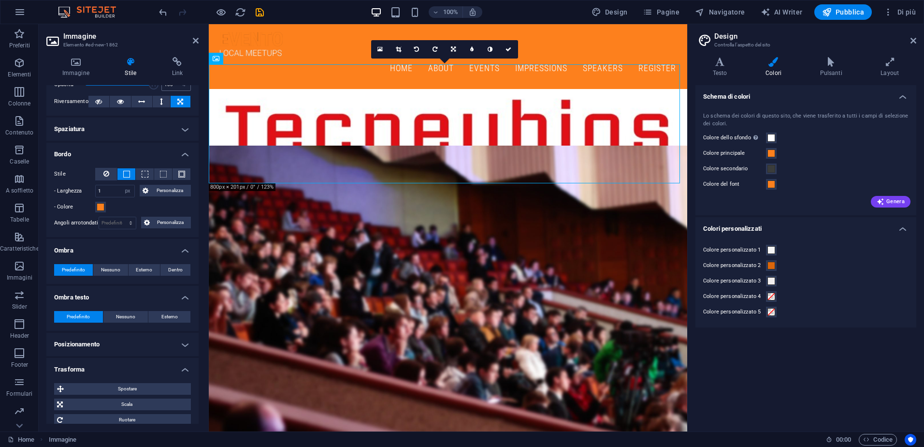
scroll to position [0, 0]
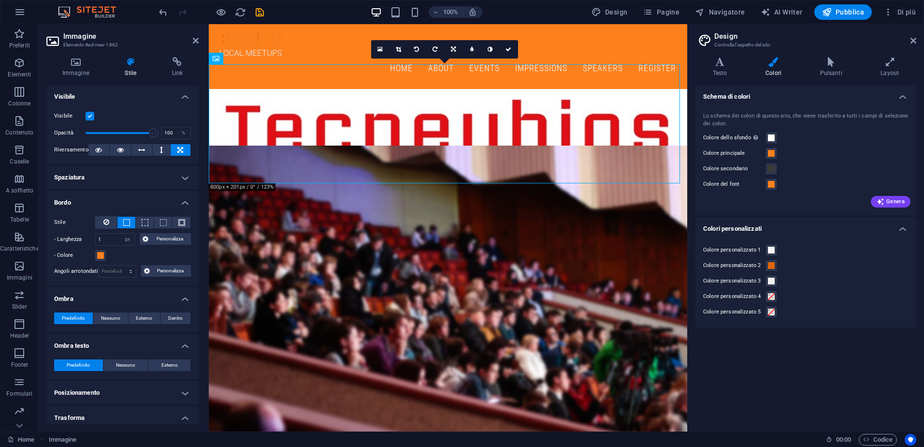
click at [147, 176] on h4 "Spaziatura" at bounding box center [122, 177] width 152 height 23
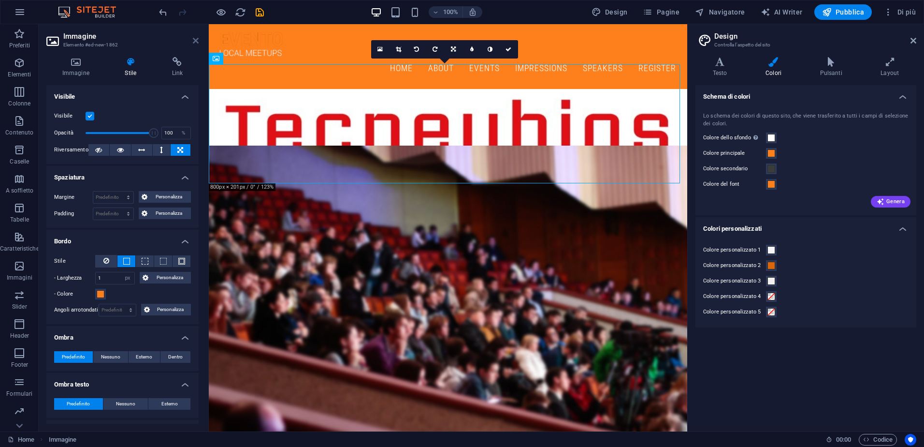
click at [198, 41] on icon at bounding box center [196, 41] width 6 height 8
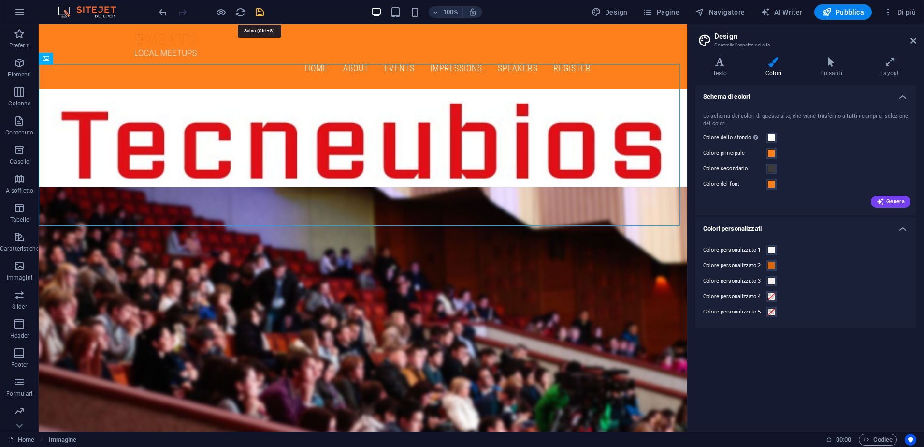
click at [259, 14] on icon "save" at bounding box center [259, 12] width 11 height 11
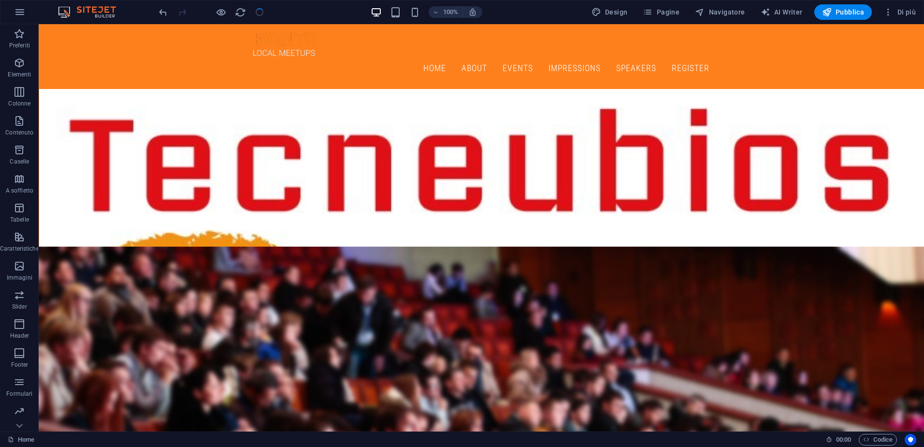
checkbox input "false"
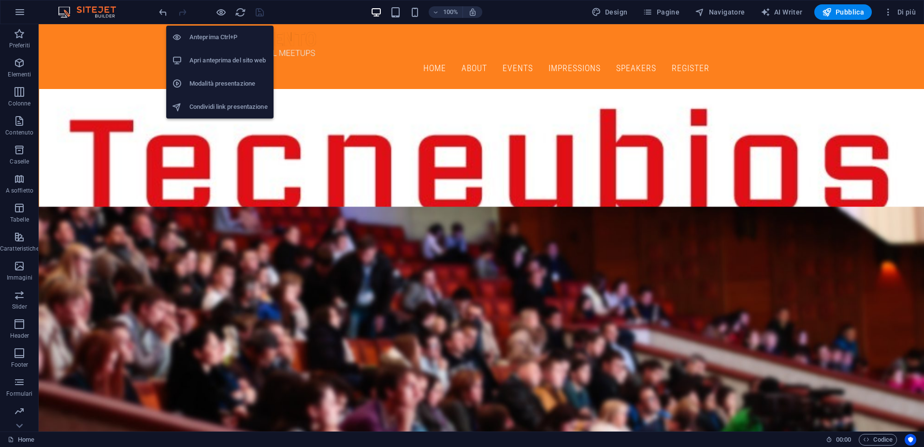
click at [218, 34] on h6 "Anteprima Ctrl+P" at bounding box center [229, 37] width 78 height 12
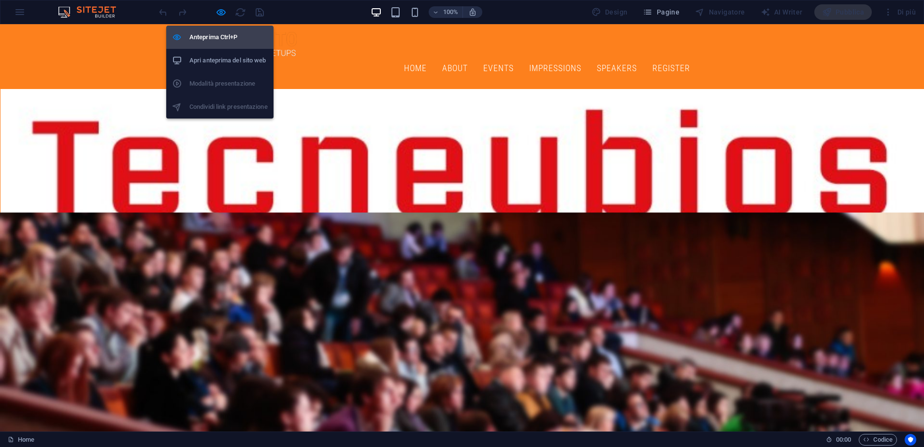
click at [217, 34] on h6 "Anteprima Ctrl+P" at bounding box center [229, 37] width 78 height 12
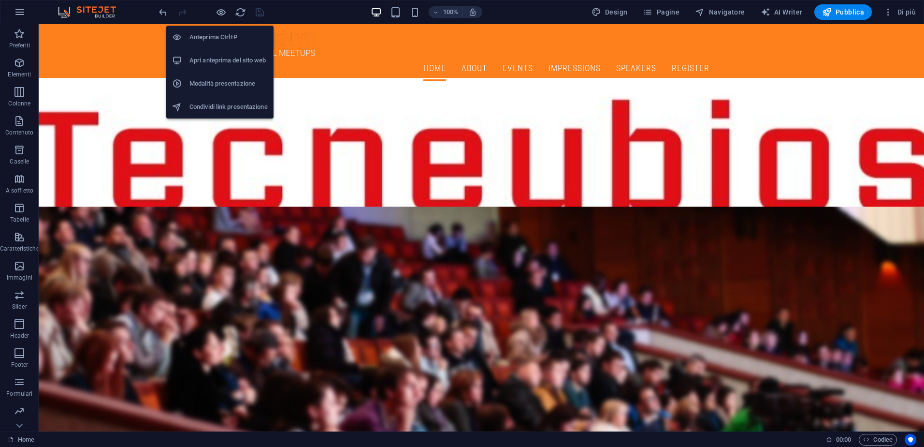
click at [212, 60] on h6 "Apri anteprima del sito web" at bounding box center [229, 61] width 78 height 12
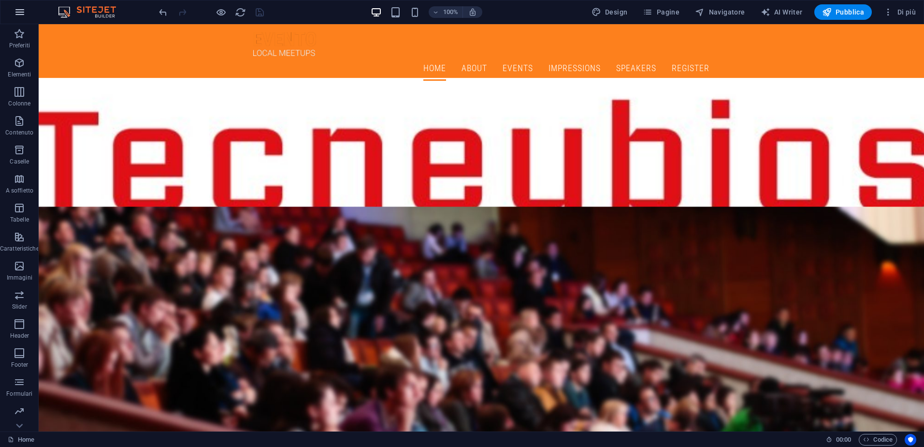
click at [19, 11] on icon "button" at bounding box center [20, 12] width 12 height 12
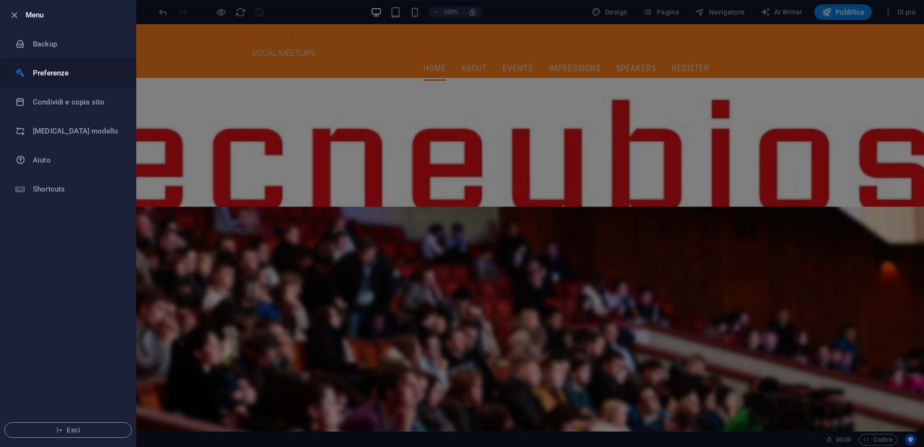
click at [65, 78] on h6 "Preferenze" at bounding box center [77, 73] width 89 height 12
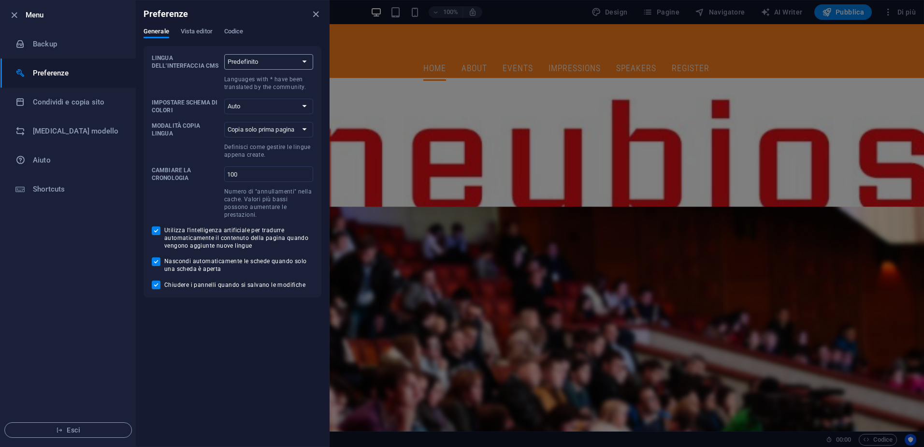
click at [253, 62] on select "Predefinito Deutsch English Español Suomi* Français Magyar Italiano Nederlands …" at bounding box center [268, 61] width 89 height 15
click at [189, 64] on p "Lingua dell'interfaccia CMS" at bounding box center [186, 61] width 69 height 15
click at [224, 64] on select "Predefinito Deutsch English Español Suomi* Français Magyar Italiano Nederlands …" at bounding box center [268, 61] width 89 height 15
click at [248, 107] on select "Auto Scuro Chiaro" at bounding box center [268, 106] width 89 height 15
select select "dark"
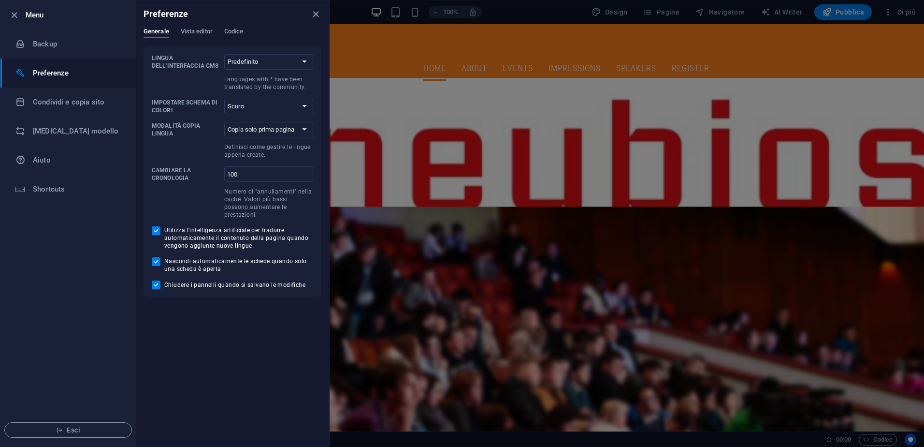
click at [224, 99] on select "Auto Scuro Chiaro" at bounding box center [268, 106] width 89 height 15
click at [199, 24] on div "Preferenze" at bounding box center [232, 13] width 193 height 27
click at [200, 30] on span "Vista editor" at bounding box center [197, 33] width 32 height 14
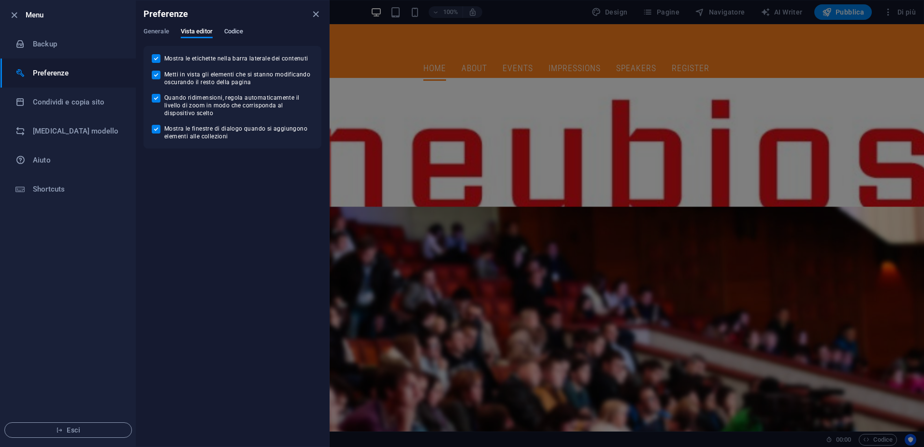
click at [231, 31] on span "Codice" at bounding box center [233, 33] width 19 height 14
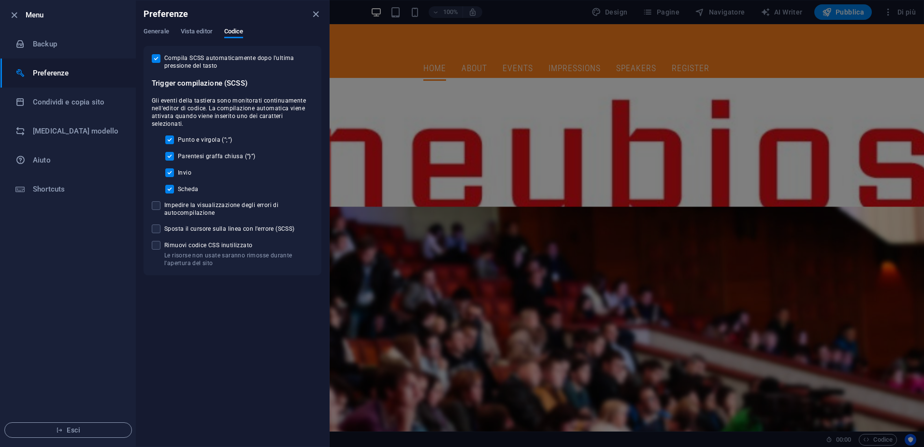
click at [323, 14] on div "Preferenze" at bounding box center [232, 13] width 193 height 27
click at [320, 15] on icon "close" at bounding box center [315, 14] width 11 height 11
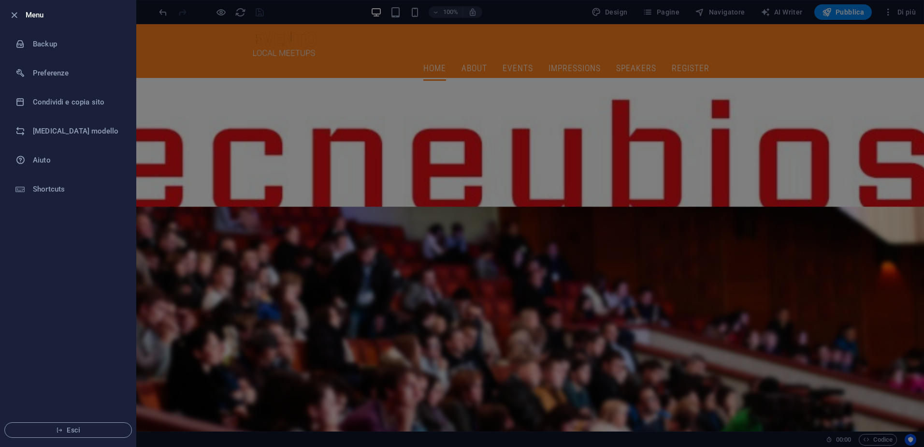
click at [312, 12] on div at bounding box center [462, 223] width 924 height 447
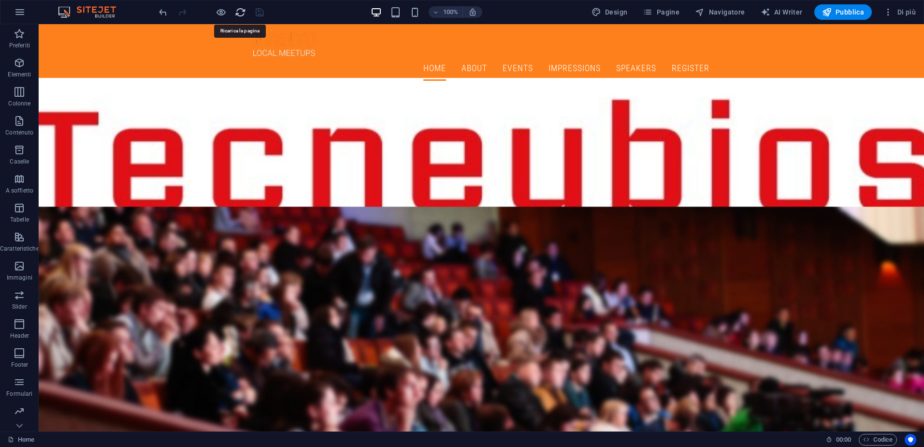
click at [241, 13] on icon "reload" at bounding box center [240, 12] width 11 height 11
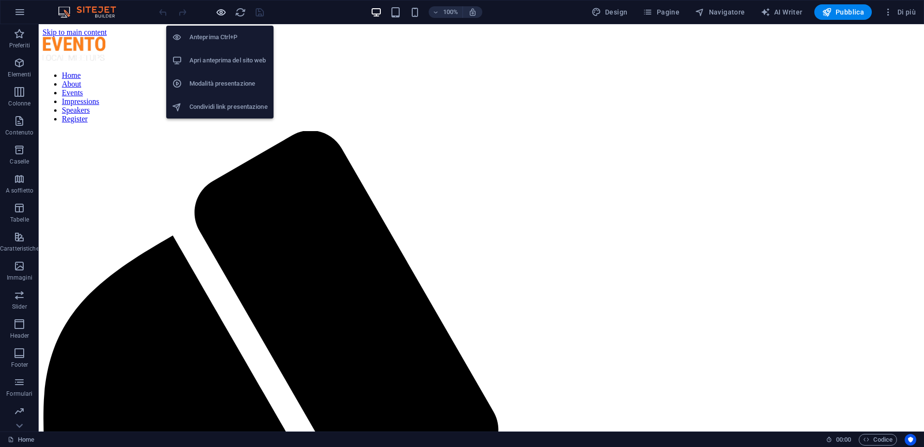
click at [223, 8] on icon "button" at bounding box center [221, 12] width 11 height 11
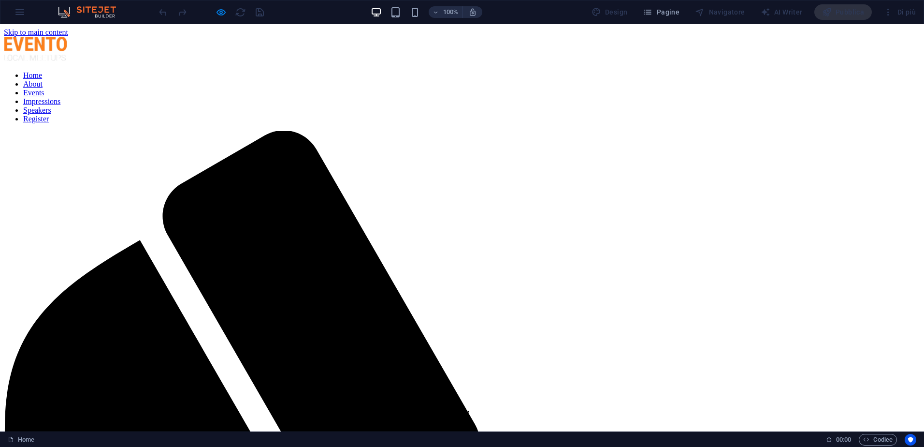
drag, startPoint x: 292, startPoint y: 193, endPoint x: 292, endPoint y: 182, distance: 10.6
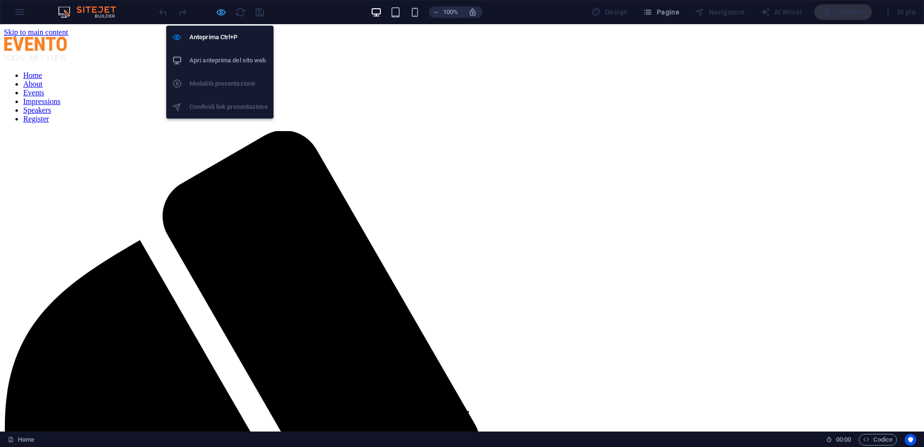
click at [218, 15] on icon "button" at bounding box center [221, 12] width 11 height 11
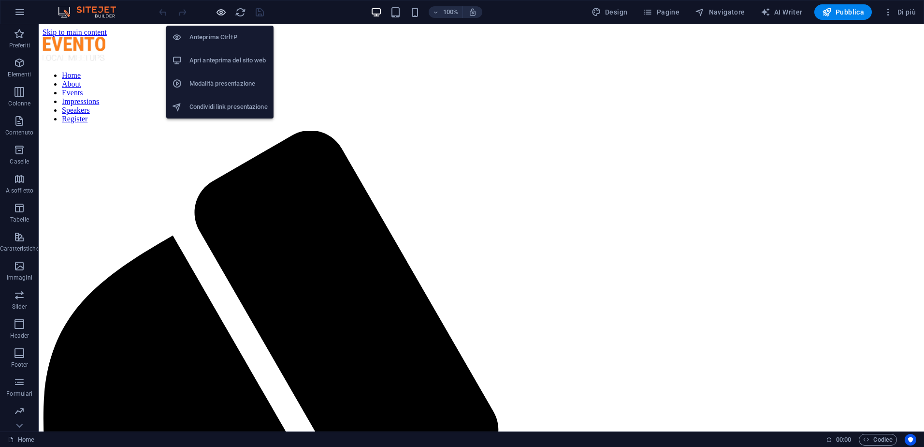
click at [223, 14] on icon "button" at bounding box center [221, 12] width 11 height 11
